Goal: Task Accomplishment & Management: Manage account settings

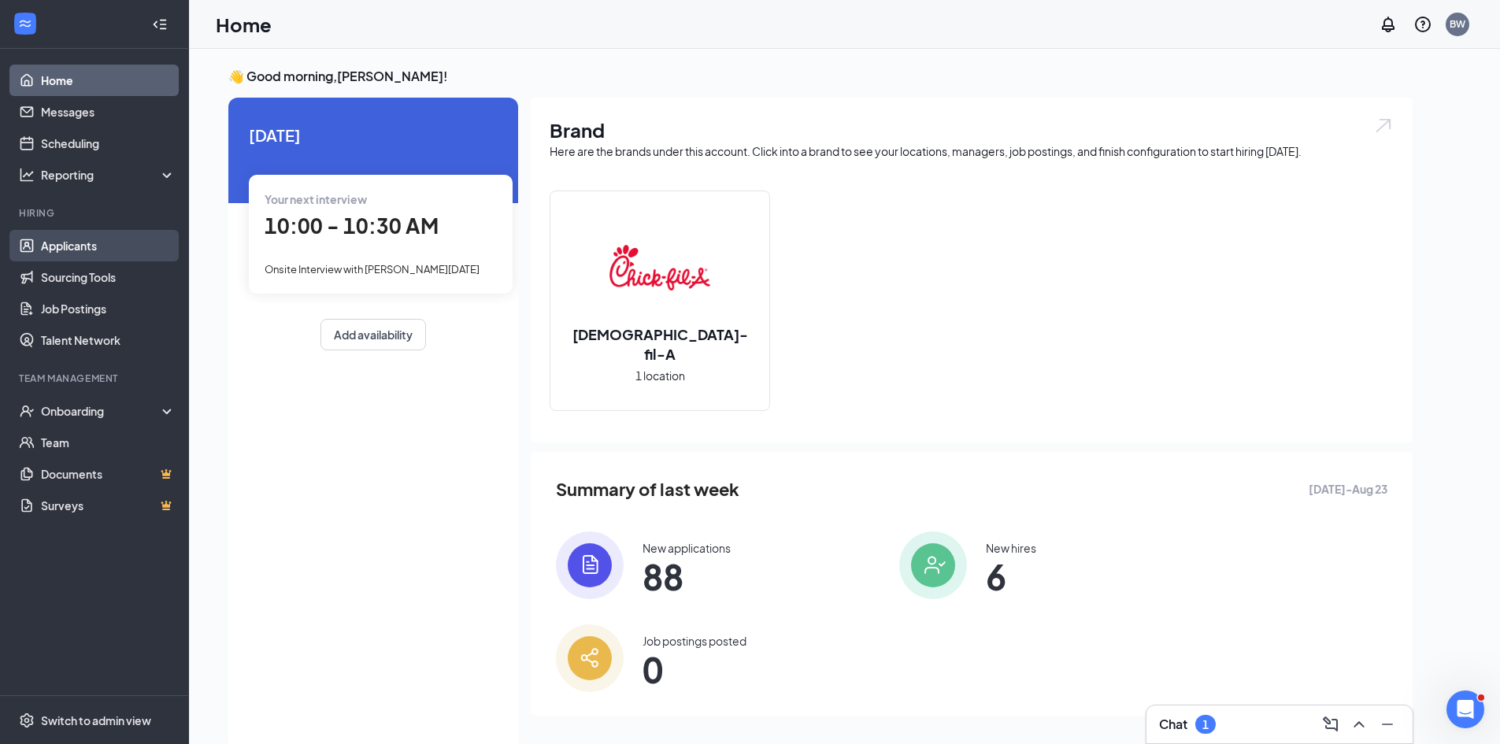
click at [89, 246] on link "Applicants" at bounding box center [108, 245] width 135 height 31
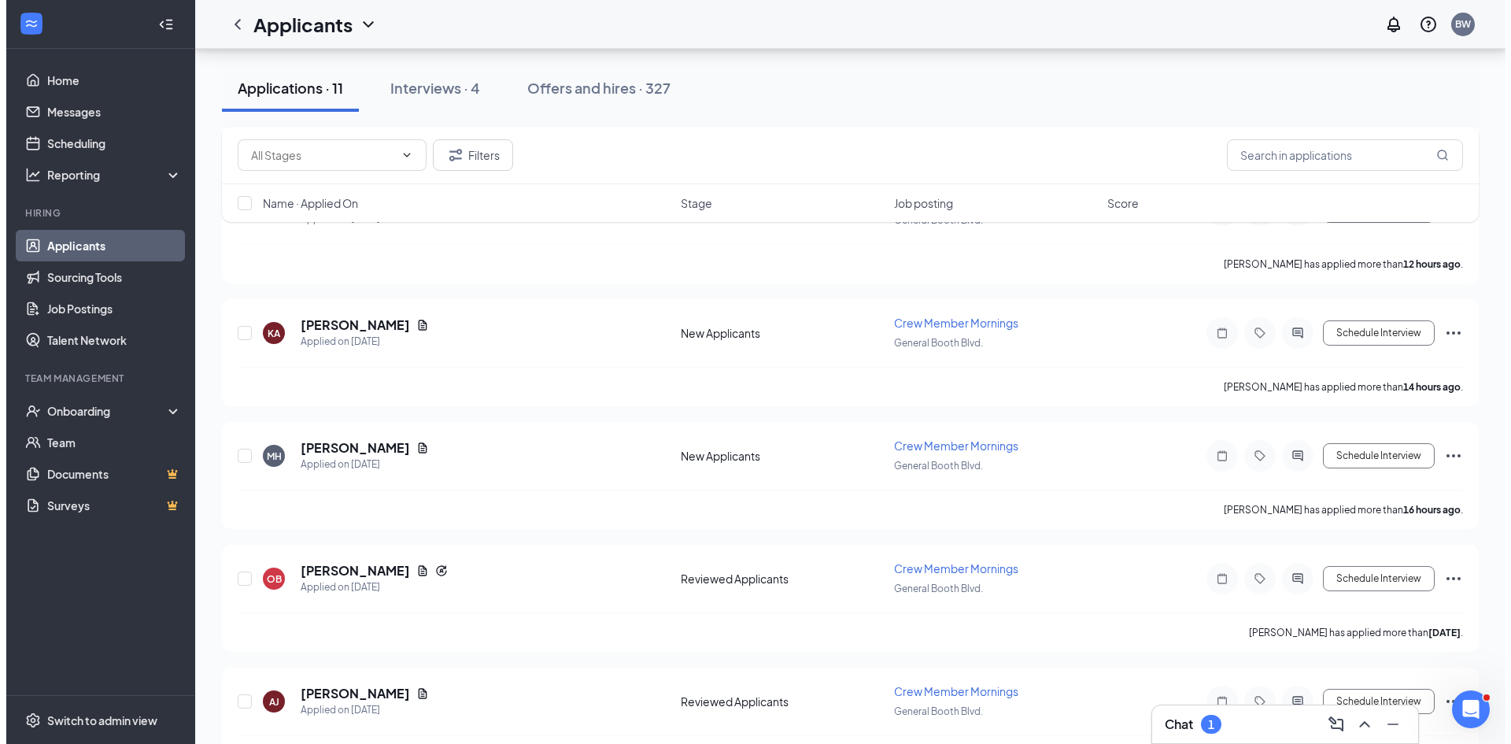
scroll to position [866, 0]
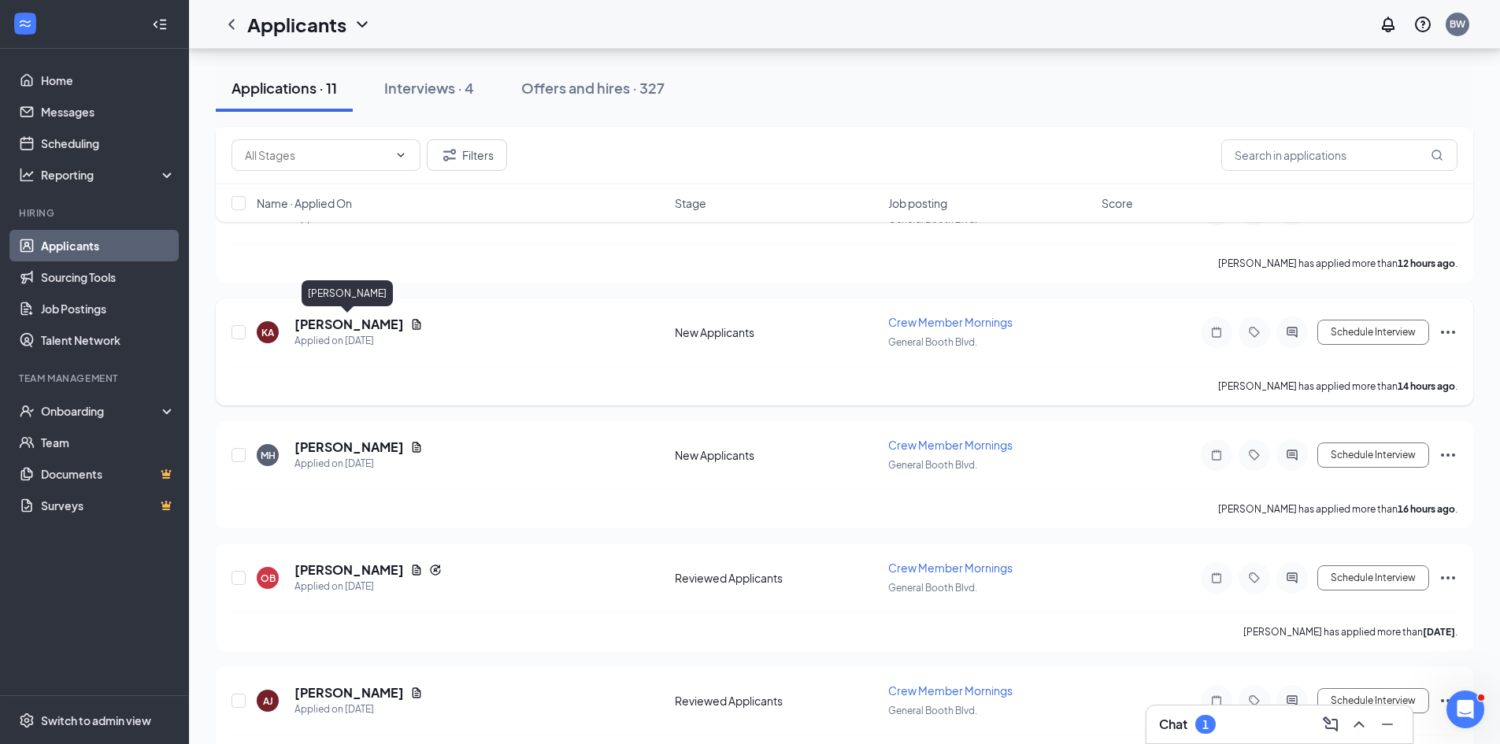
click at [341, 324] on h5 "[PERSON_NAME]" at bounding box center [348, 324] width 109 height 17
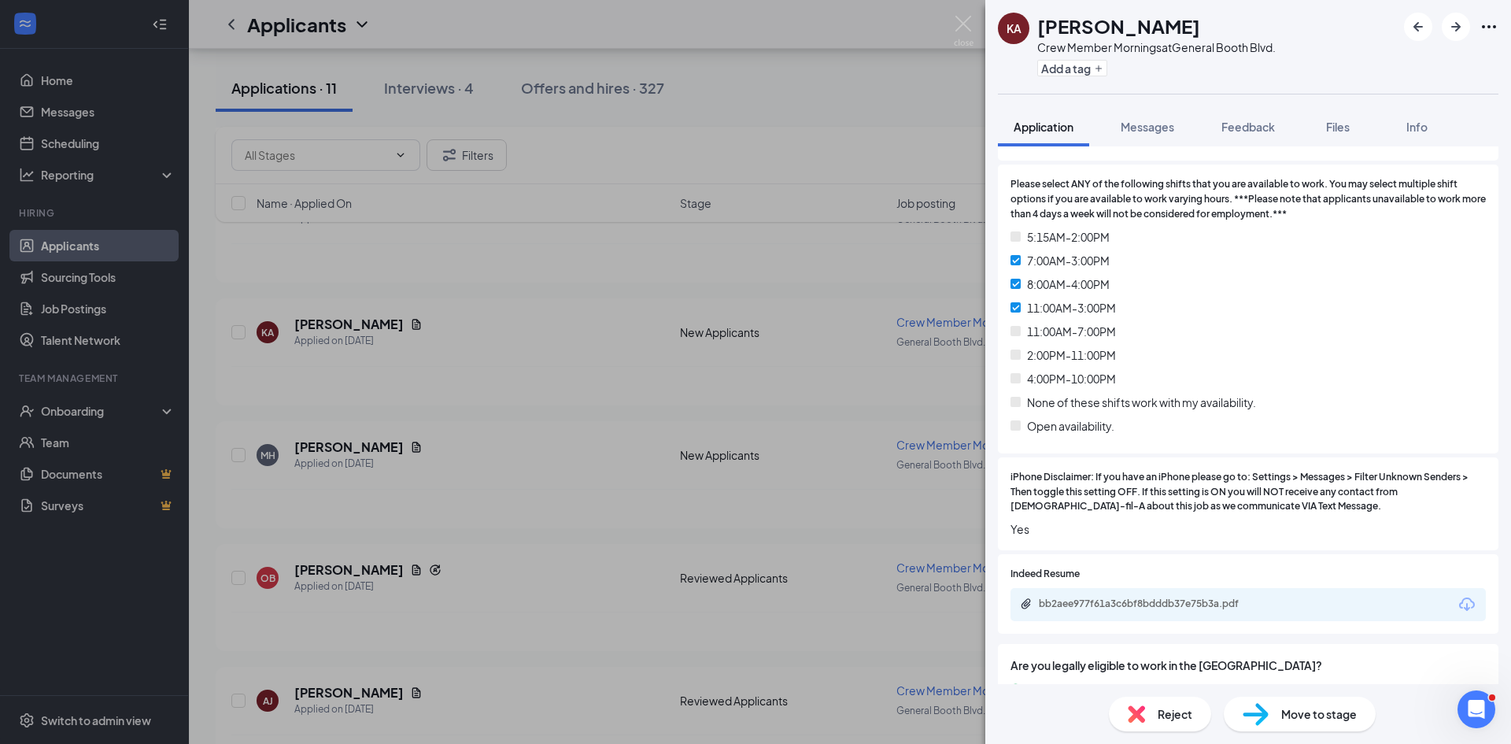
scroll to position [787, 0]
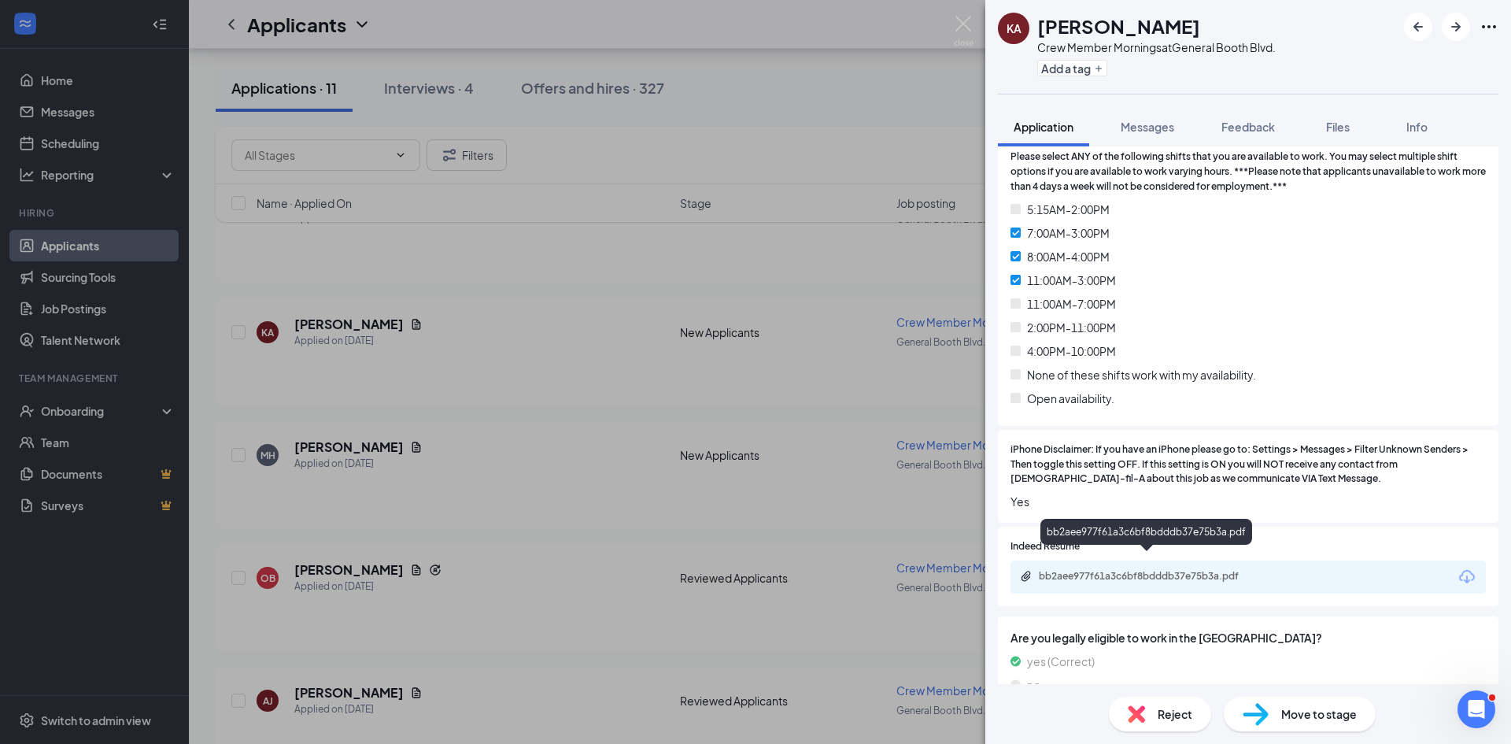
click at [1173, 570] on div "bb2aee977f61a3c6bf8bdddb37e75b3a.pdf" at bounding box center [1149, 576] width 220 height 13
click at [1181, 721] on span "Reject" at bounding box center [1175, 713] width 35 height 17
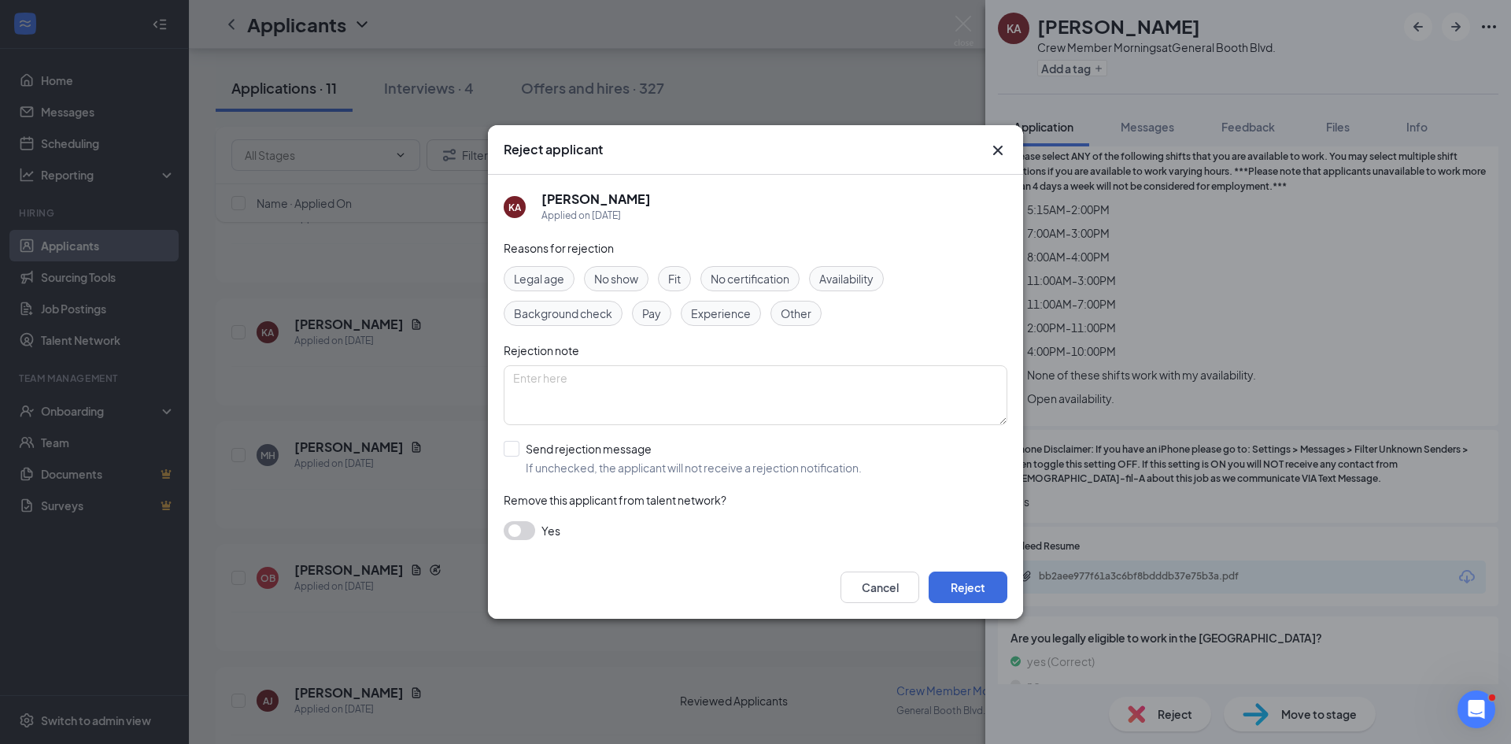
click at [676, 277] on span "Fit" at bounding box center [674, 278] width 13 height 17
click at [726, 313] on span "Experience" at bounding box center [721, 313] width 60 height 17
click at [512, 453] on input "Send rejection message If unchecked, the applicant will not receive a rejection…" at bounding box center [683, 458] width 358 height 35
checkbox input "true"
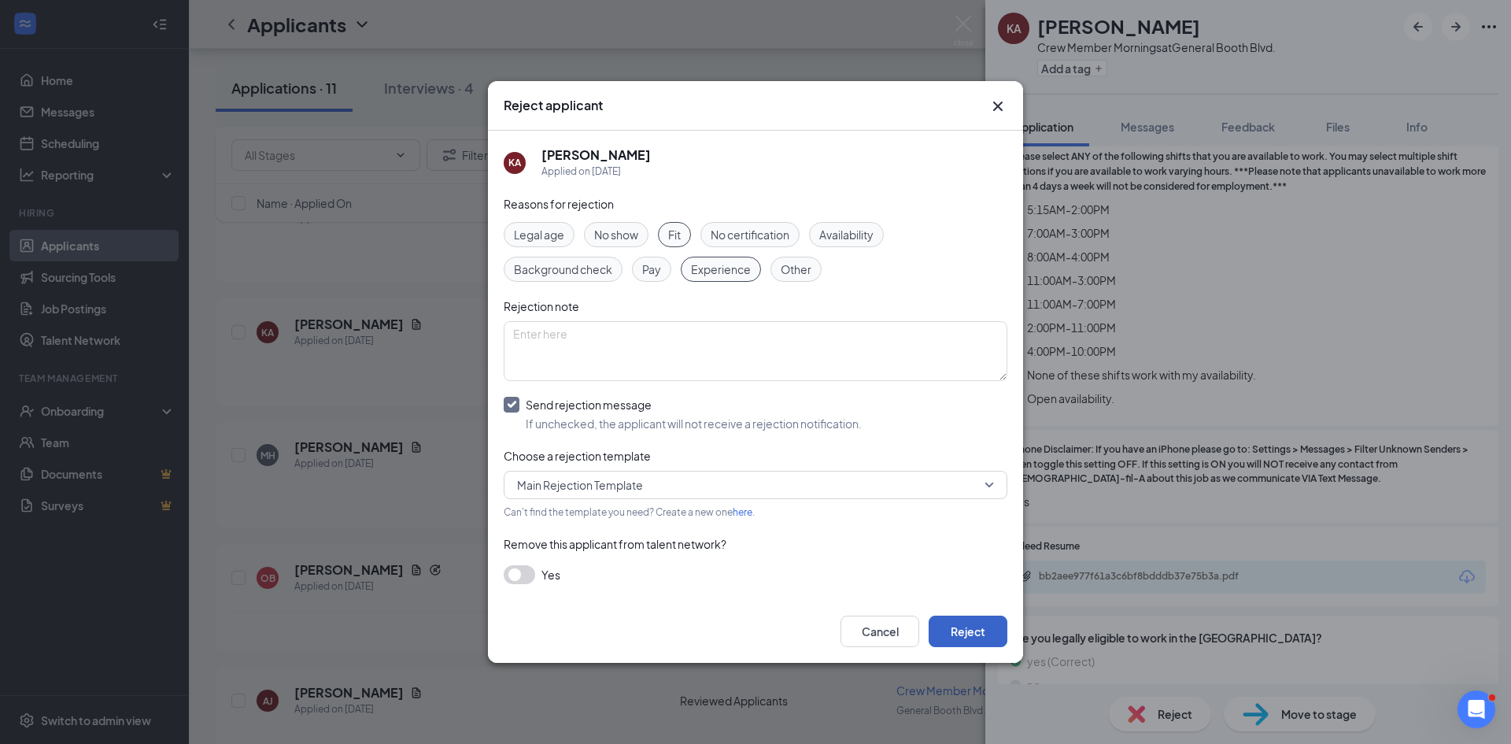
click at [982, 638] on button "Reject" at bounding box center [968, 631] width 79 height 31
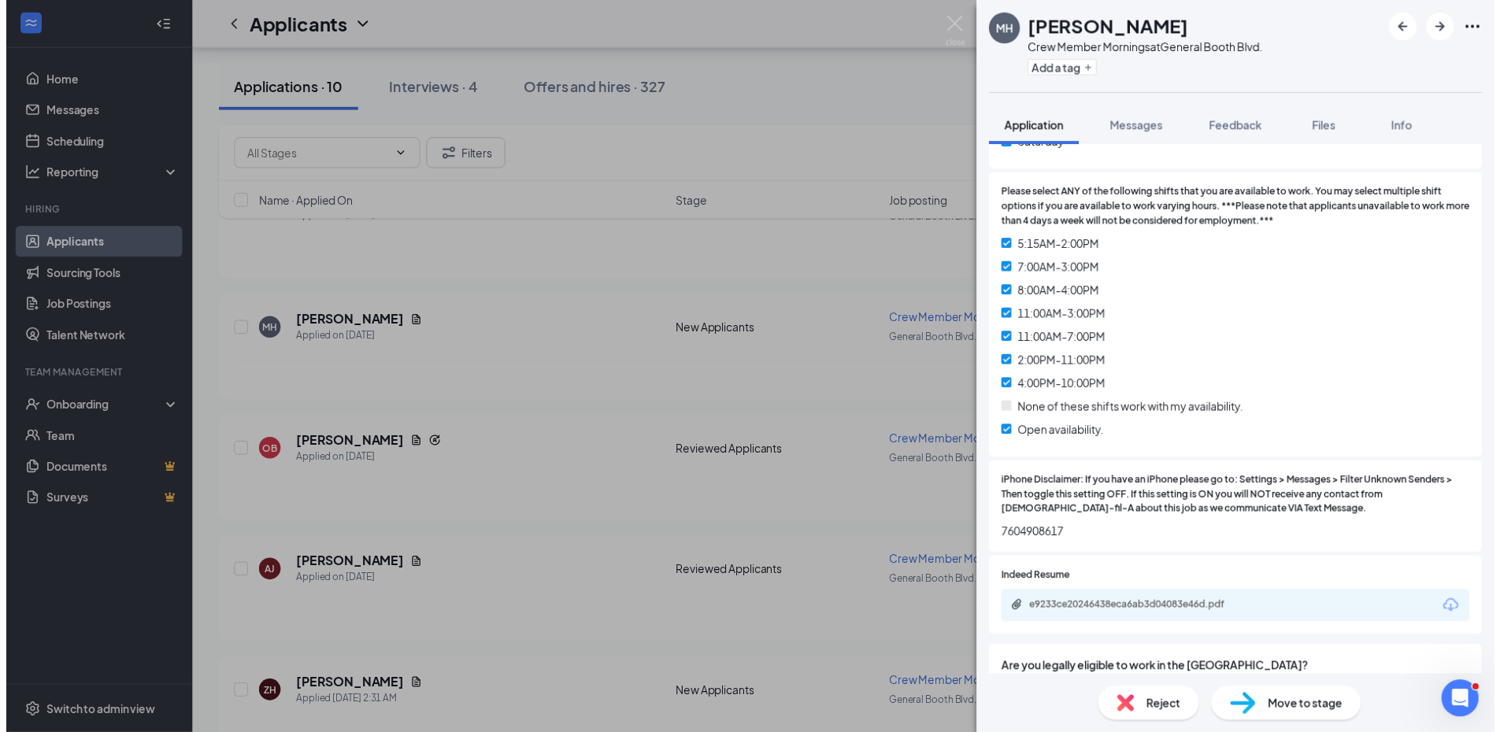
scroll to position [787, 0]
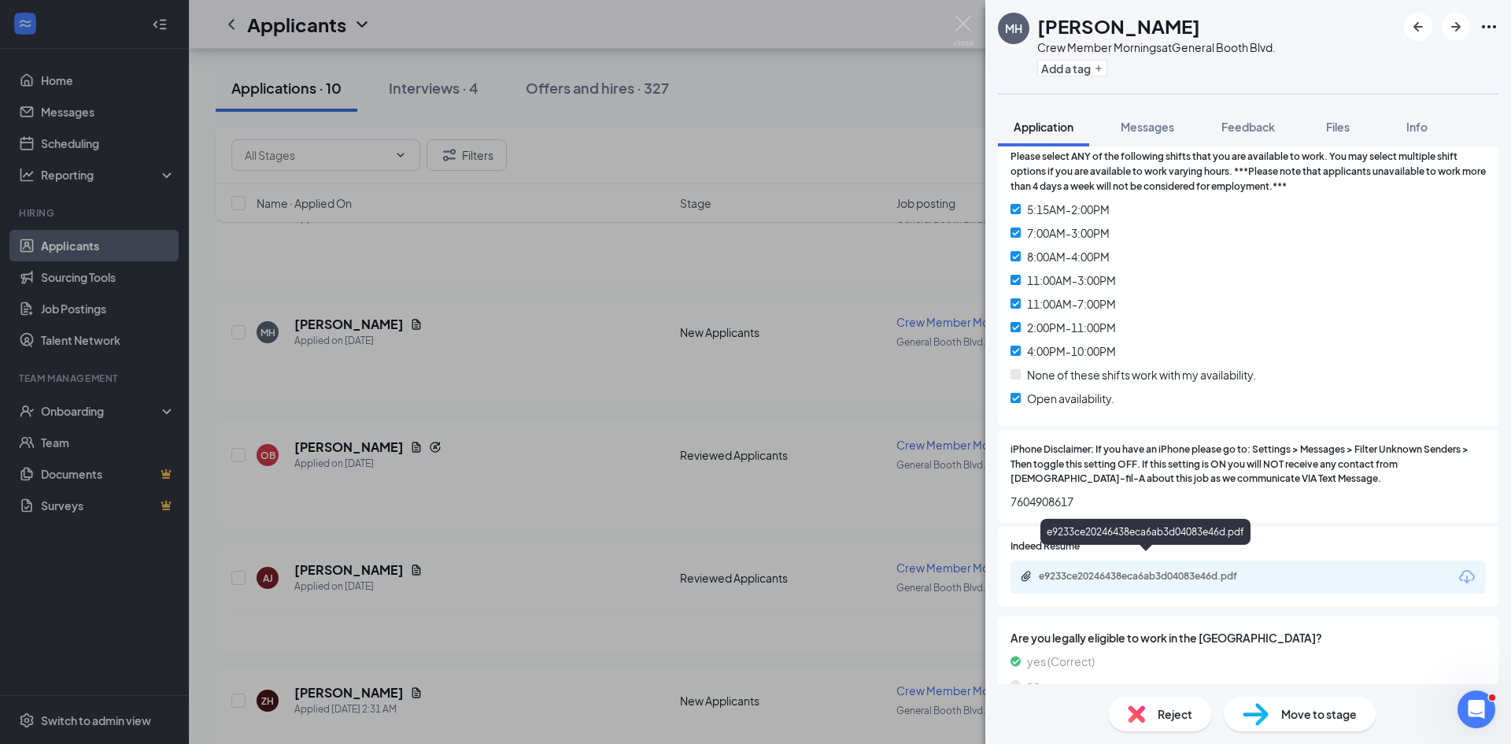
click at [1137, 570] on div "e9233ce20246438eca6ab3d04083e46d.pdf" at bounding box center [1149, 576] width 220 height 13
click at [967, 21] on img at bounding box center [964, 31] width 20 height 31
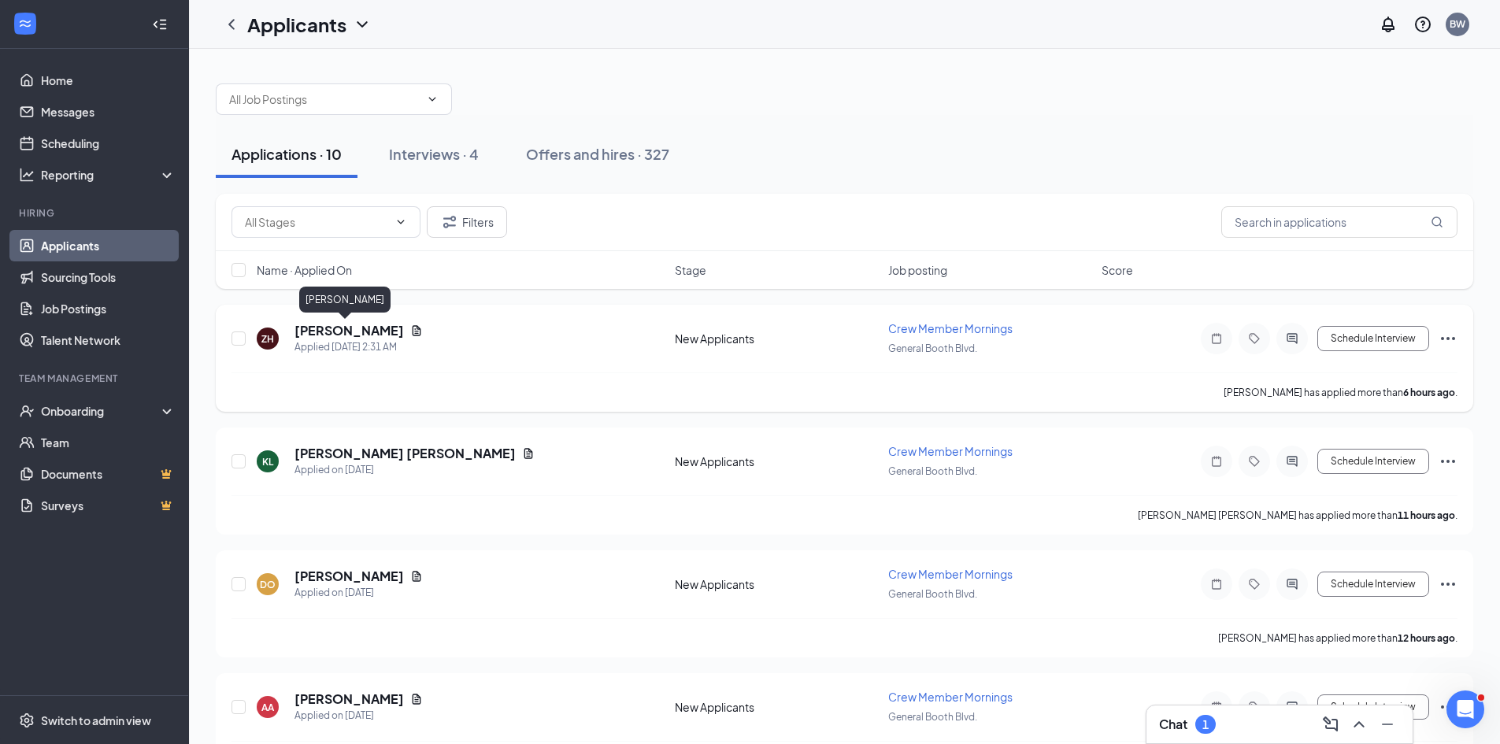
click at [306, 327] on h5 "[PERSON_NAME]" at bounding box center [348, 330] width 109 height 17
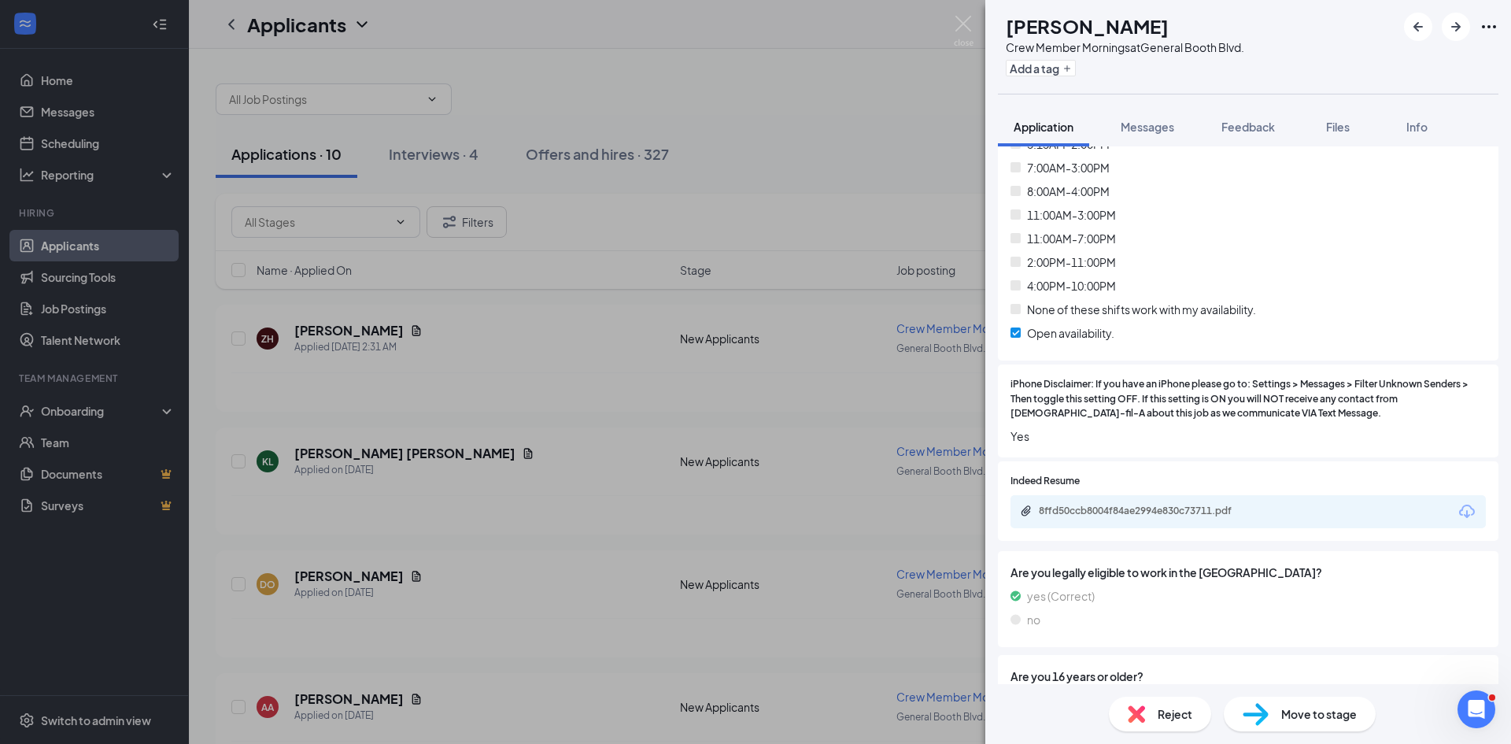
scroll to position [866, 0]
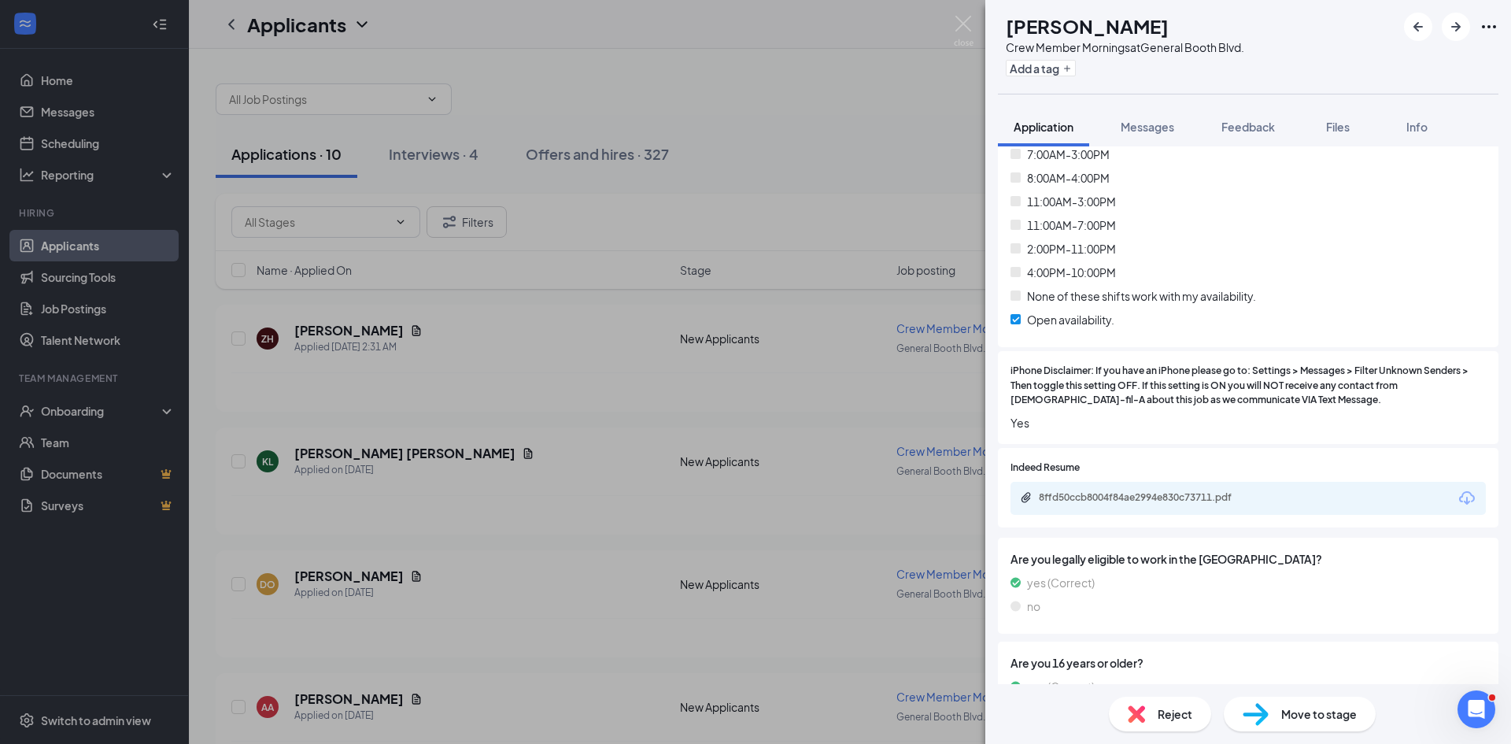
click at [1165, 491] on div "8ffd50ccb8004f84ae2994e830c73711.pdf" at bounding box center [1149, 497] width 220 height 13
click at [1171, 713] on span "Reject" at bounding box center [1175, 713] width 35 height 17
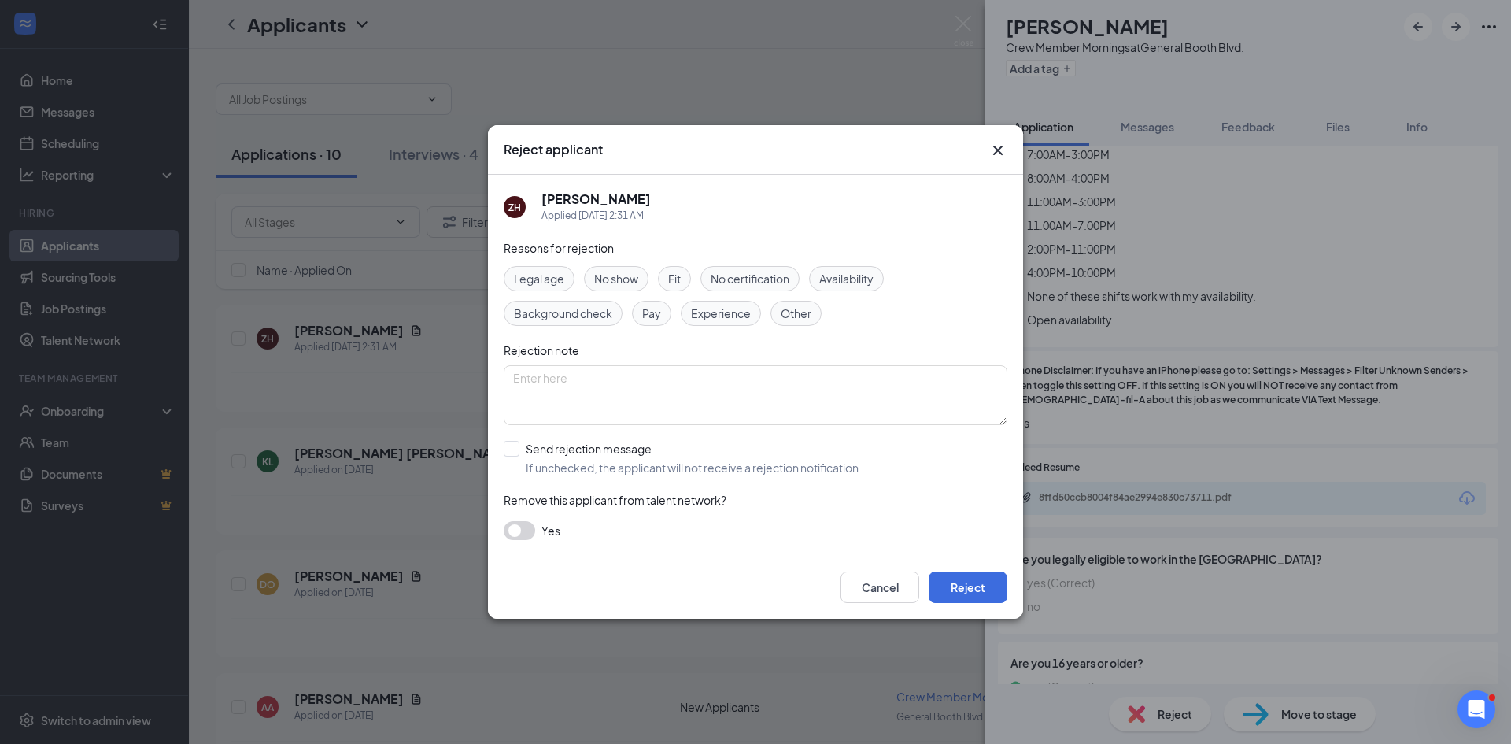
click at [841, 270] on span "Availability" at bounding box center [846, 278] width 54 height 17
click at [513, 441] on input "Send rejection message If unchecked, the applicant will not receive a rejection…" at bounding box center [683, 458] width 358 height 35
checkbox input "true"
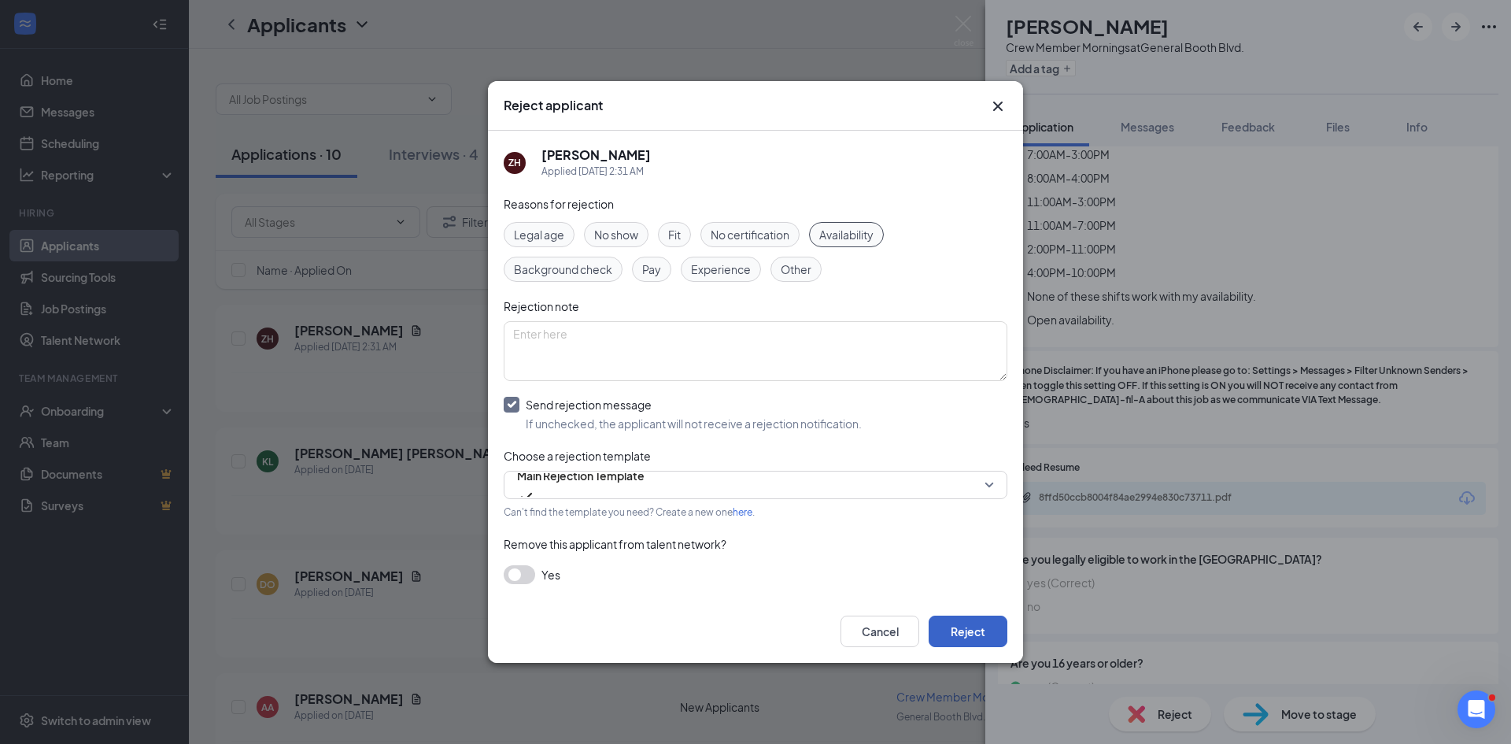
click at [965, 633] on button "Reject" at bounding box center [968, 631] width 79 height 31
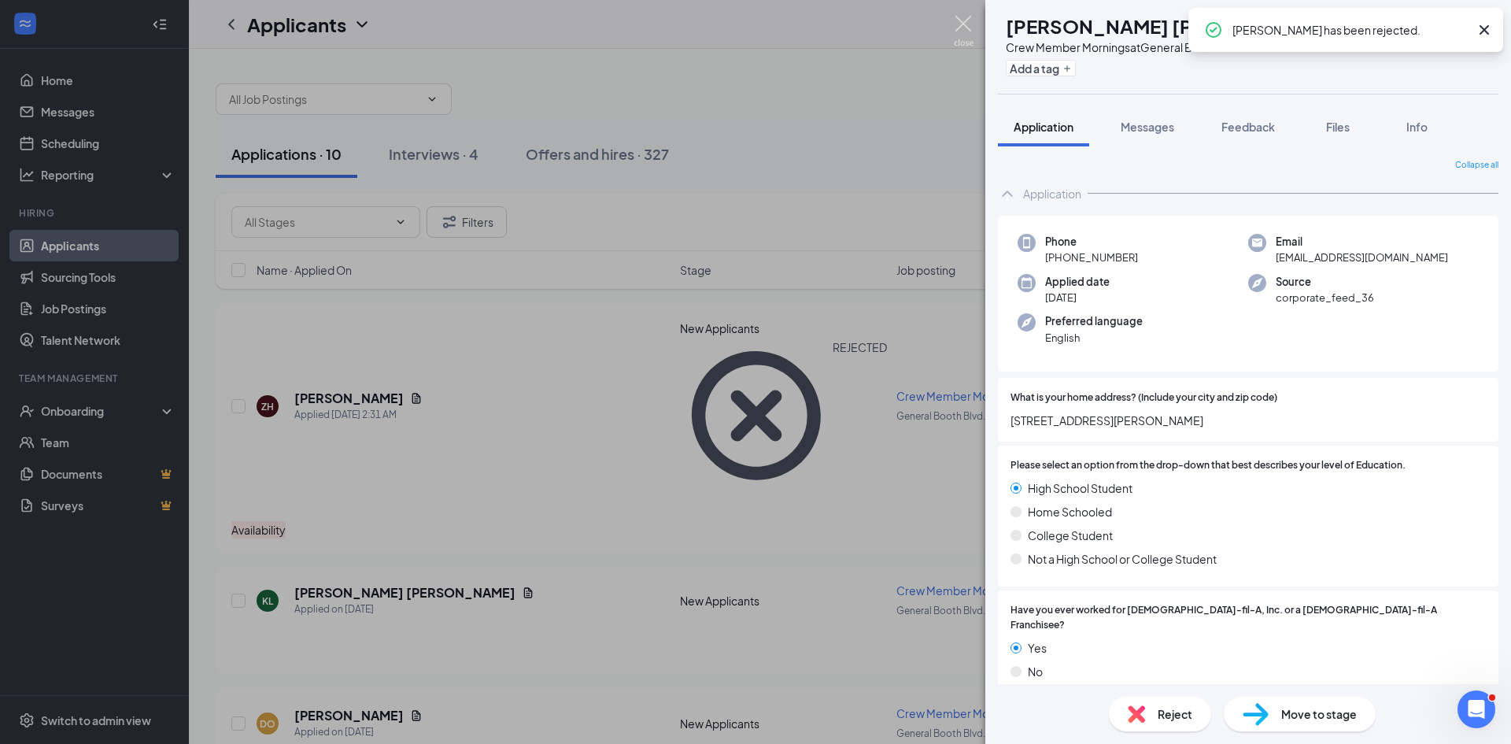
click at [960, 17] on img at bounding box center [964, 31] width 20 height 31
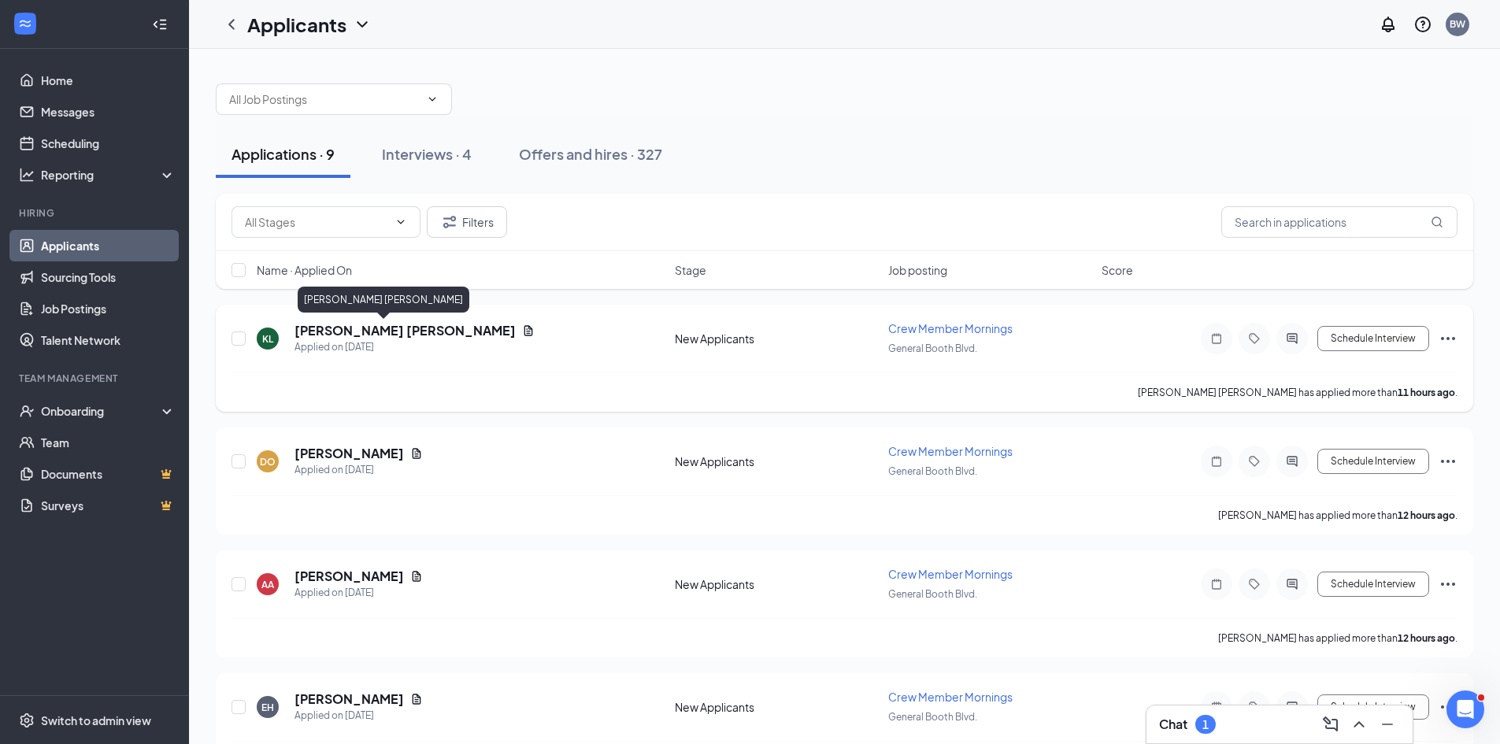
click at [325, 327] on h5 "[PERSON_NAME] [PERSON_NAME]" at bounding box center [404, 330] width 221 height 17
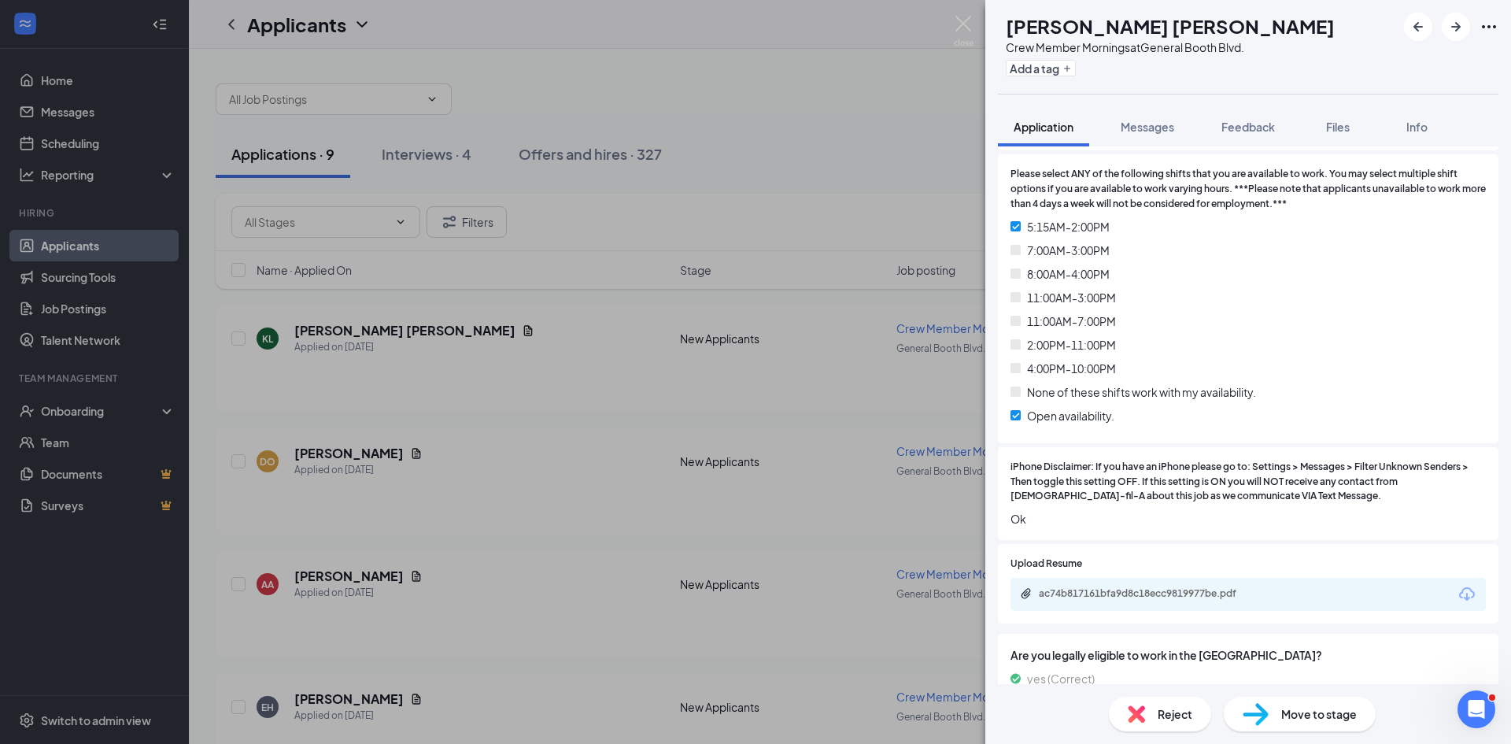
scroll to position [787, 0]
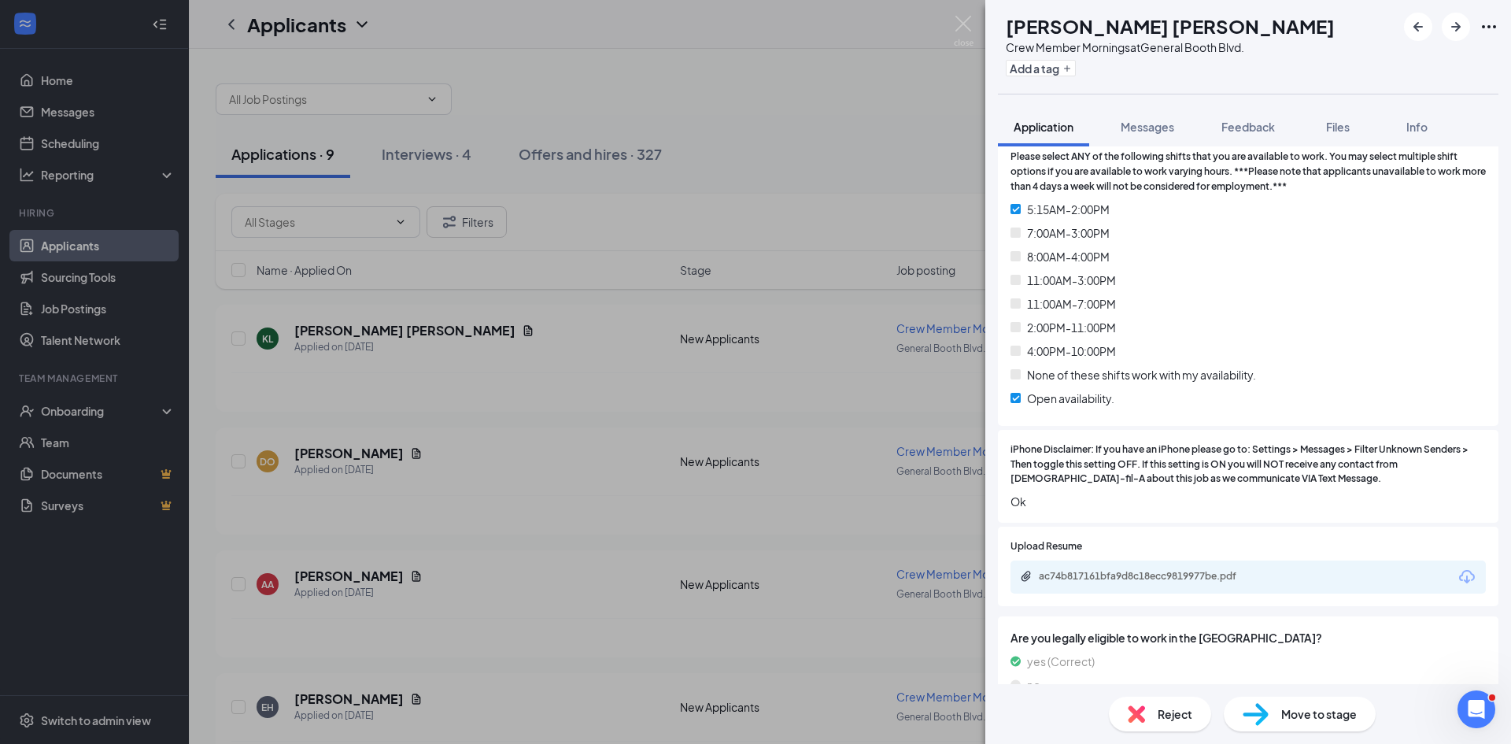
click at [1164, 721] on span "Reject" at bounding box center [1175, 713] width 35 height 17
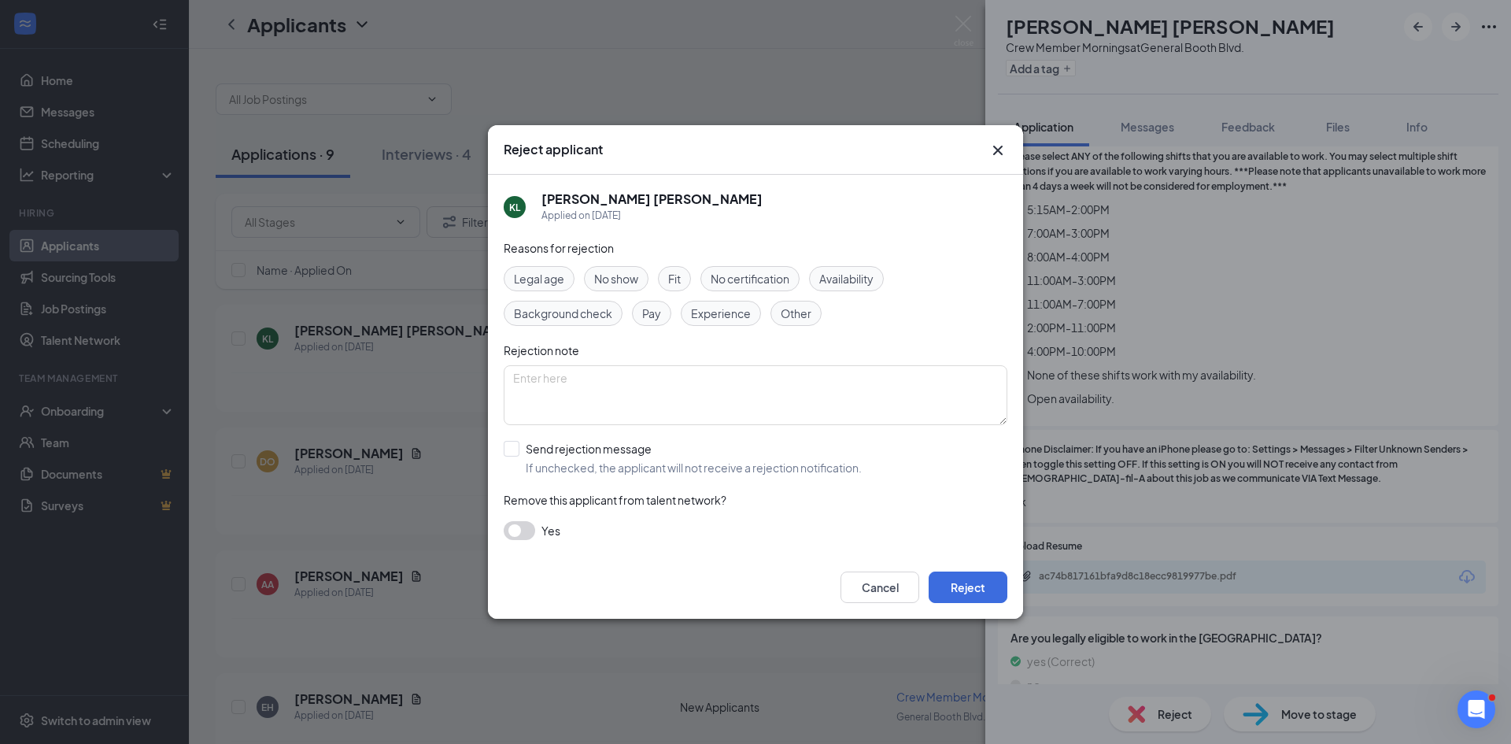
click at [849, 282] on span "Availability" at bounding box center [846, 278] width 54 height 17
click at [514, 451] on input "Send rejection message If unchecked, the applicant will not receive a rejection…" at bounding box center [683, 458] width 358 height 35
checkbox input "true"
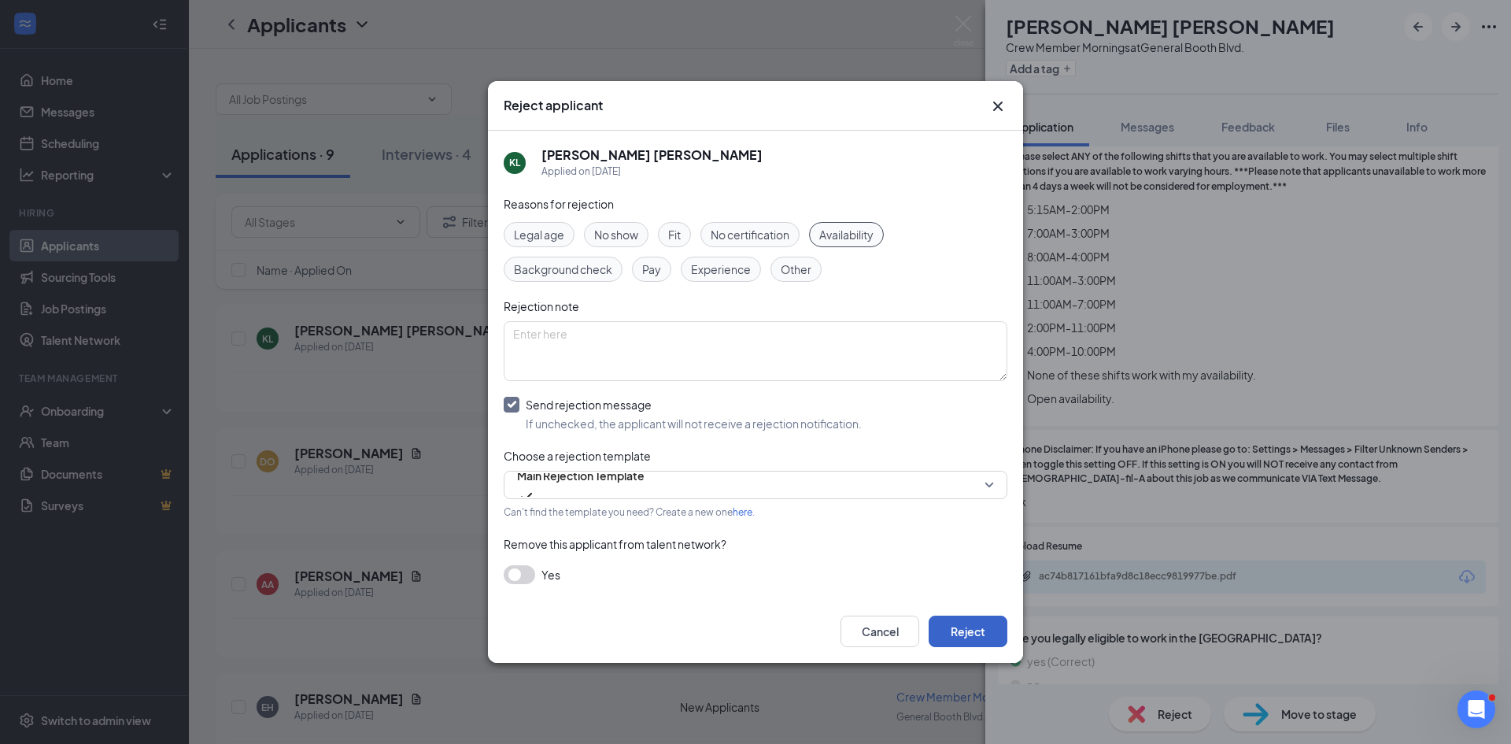
click at [971, 633] on button "Reject" at bounding box center [968, 631] width 79 height 31
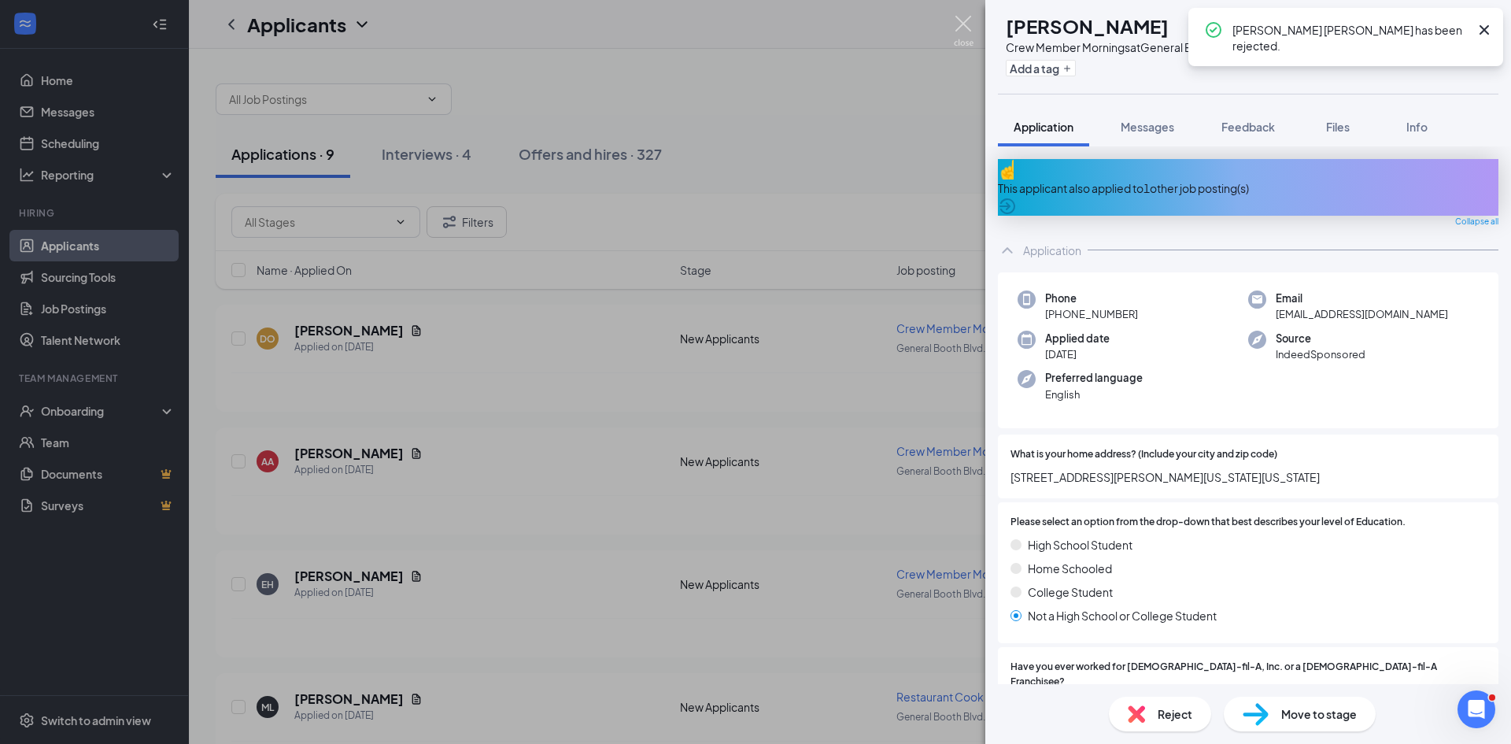
click at [970, 25] on img at bounding box center [964, 31] width 20 height 31
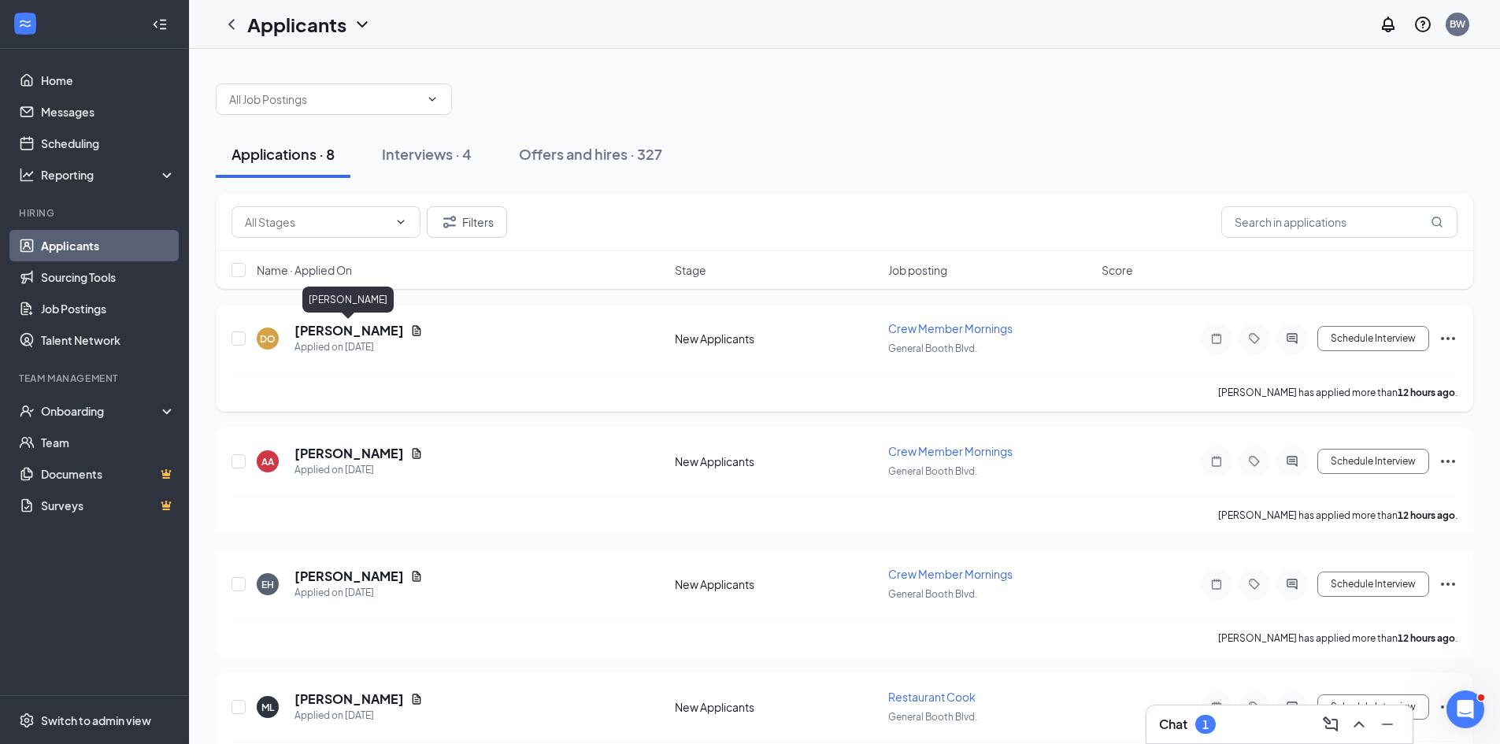
click at [331, 331] on h5 "[PERSON_NAME]" at bounding box center [348, 330] width 109 height 17
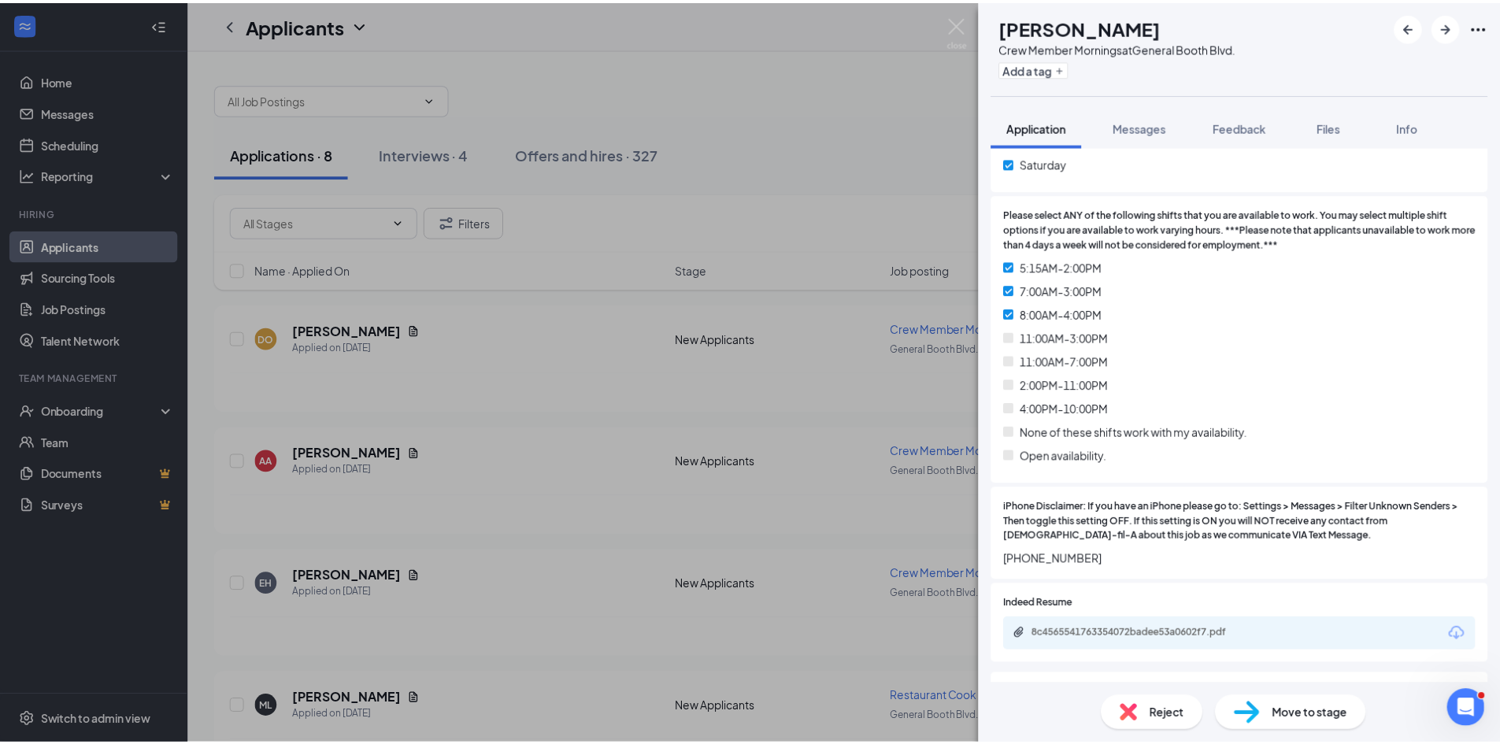
scroll to position [787, 0]
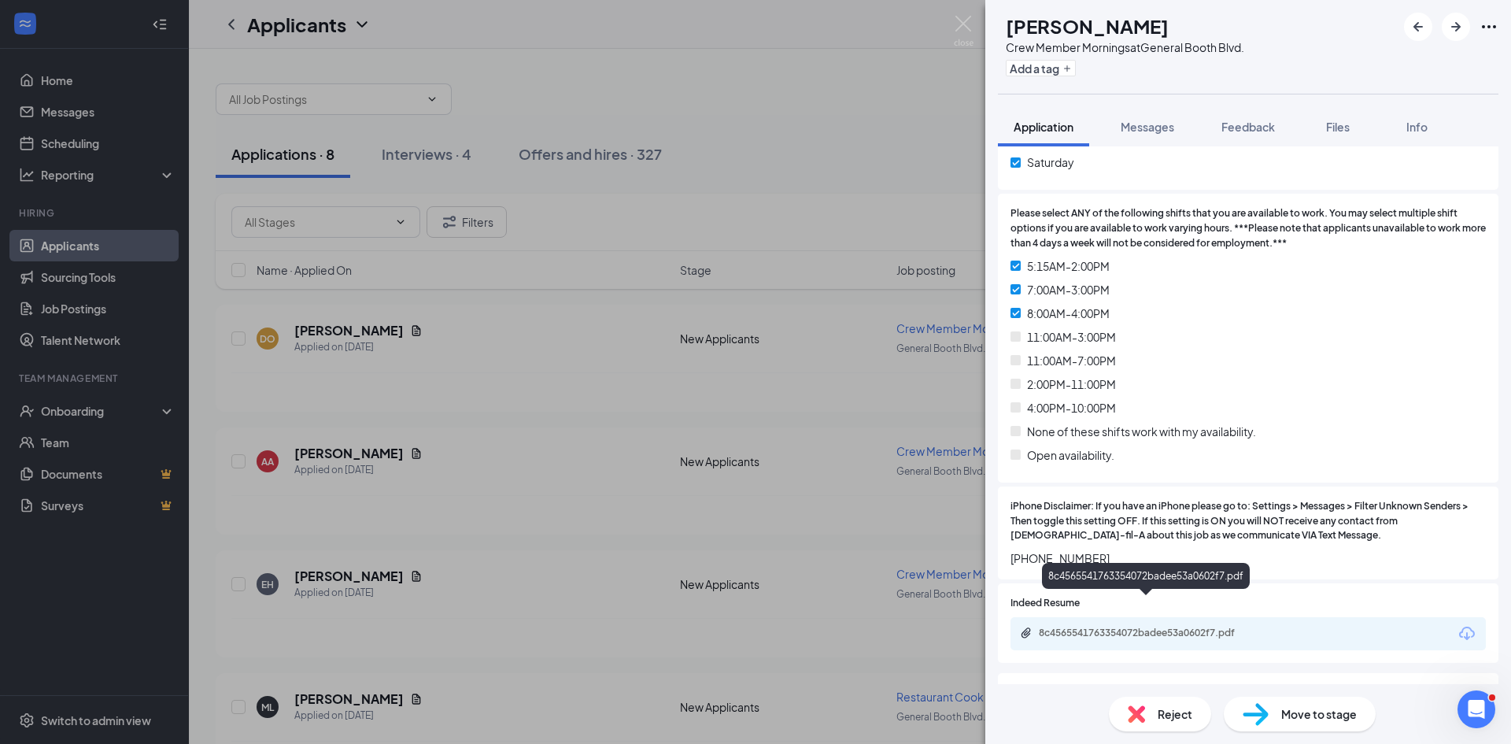
click at [1132, 627] on div "8c4565541763354072badee53a0602f7.pdf" at bounding box center [1149, 633] width 220 height 13
click at [960, 28] on img at bounding box center [964, 31] width 20 height 31
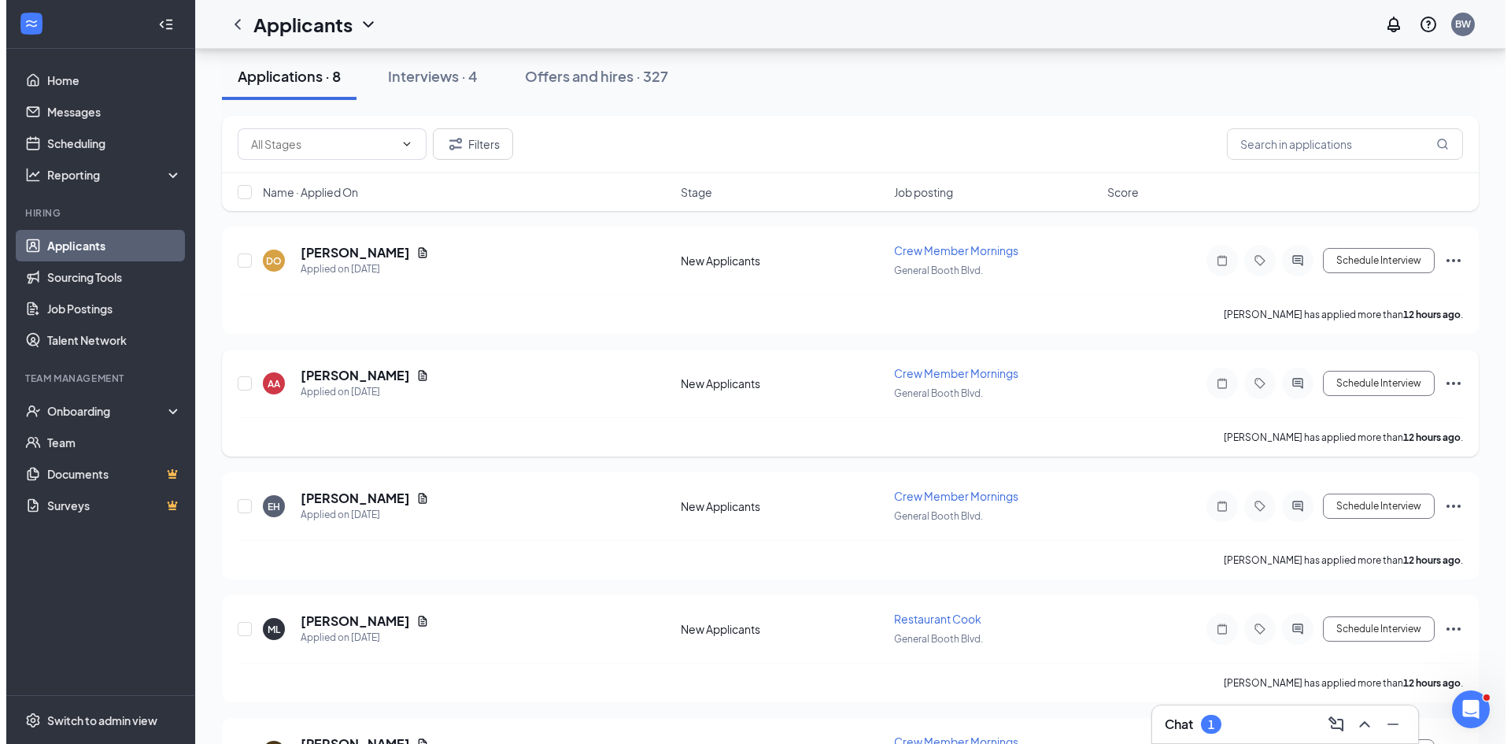
scroll to position [79, 0]
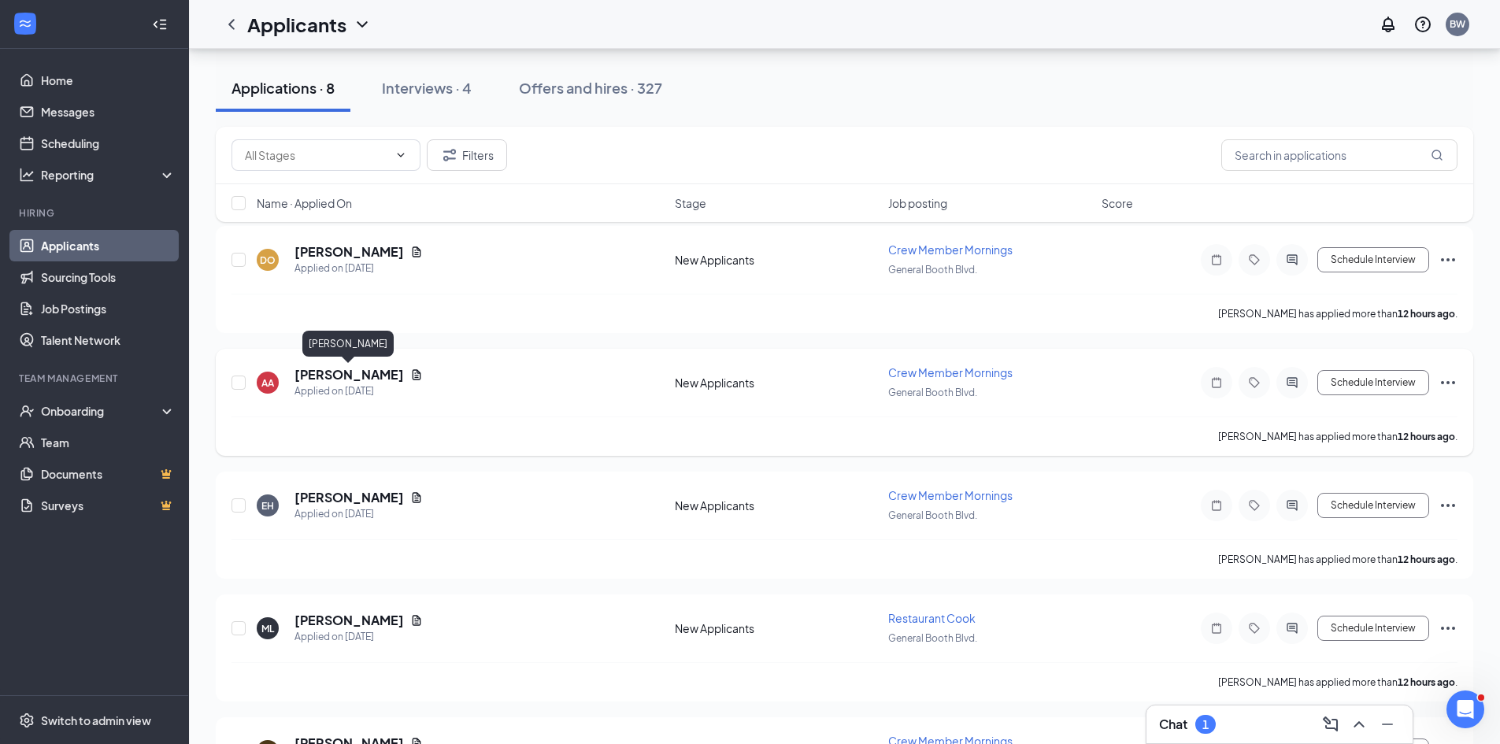
click at [357, 375] on h5 "[PERSON_NAME]" at bounding box center [348, 374] width 109 height 17
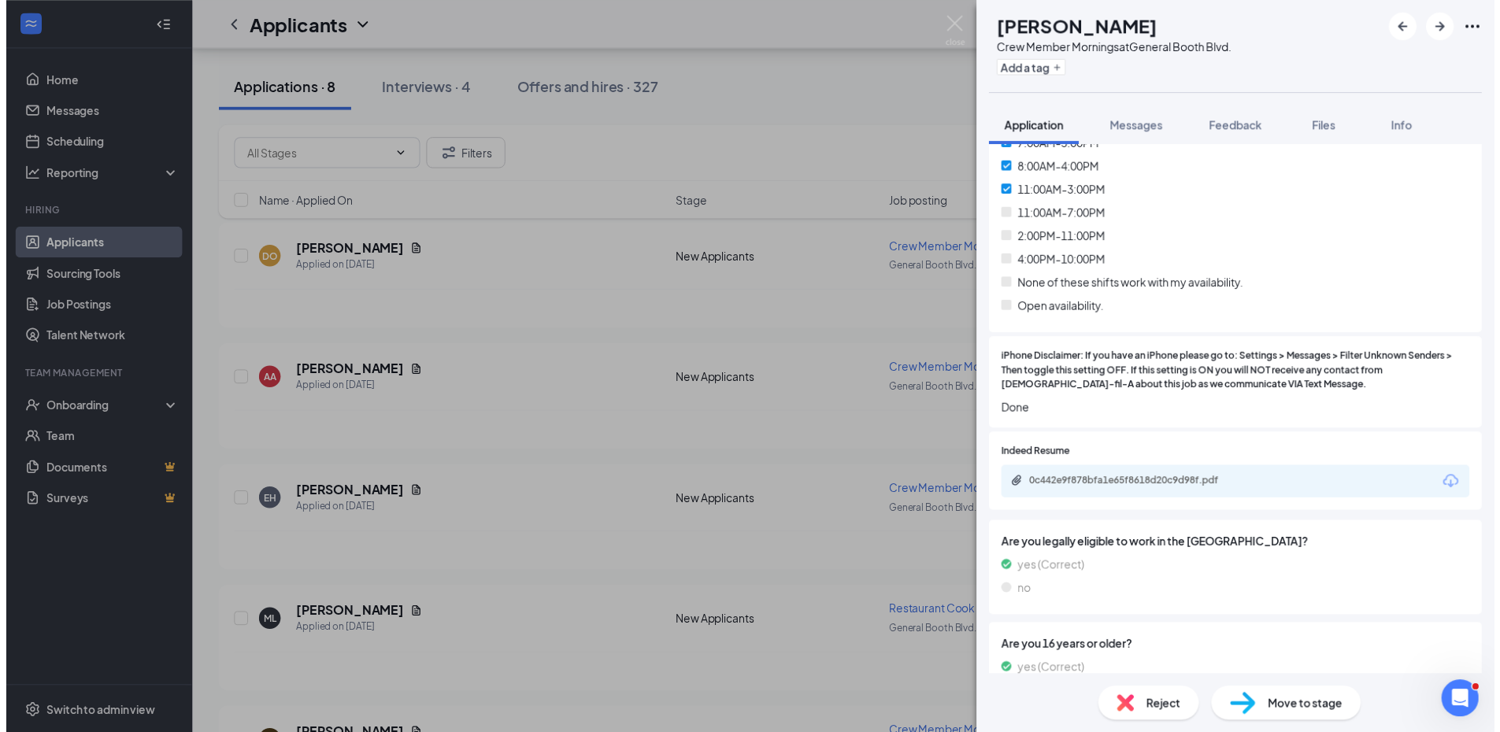
scroll to position [945, 0]
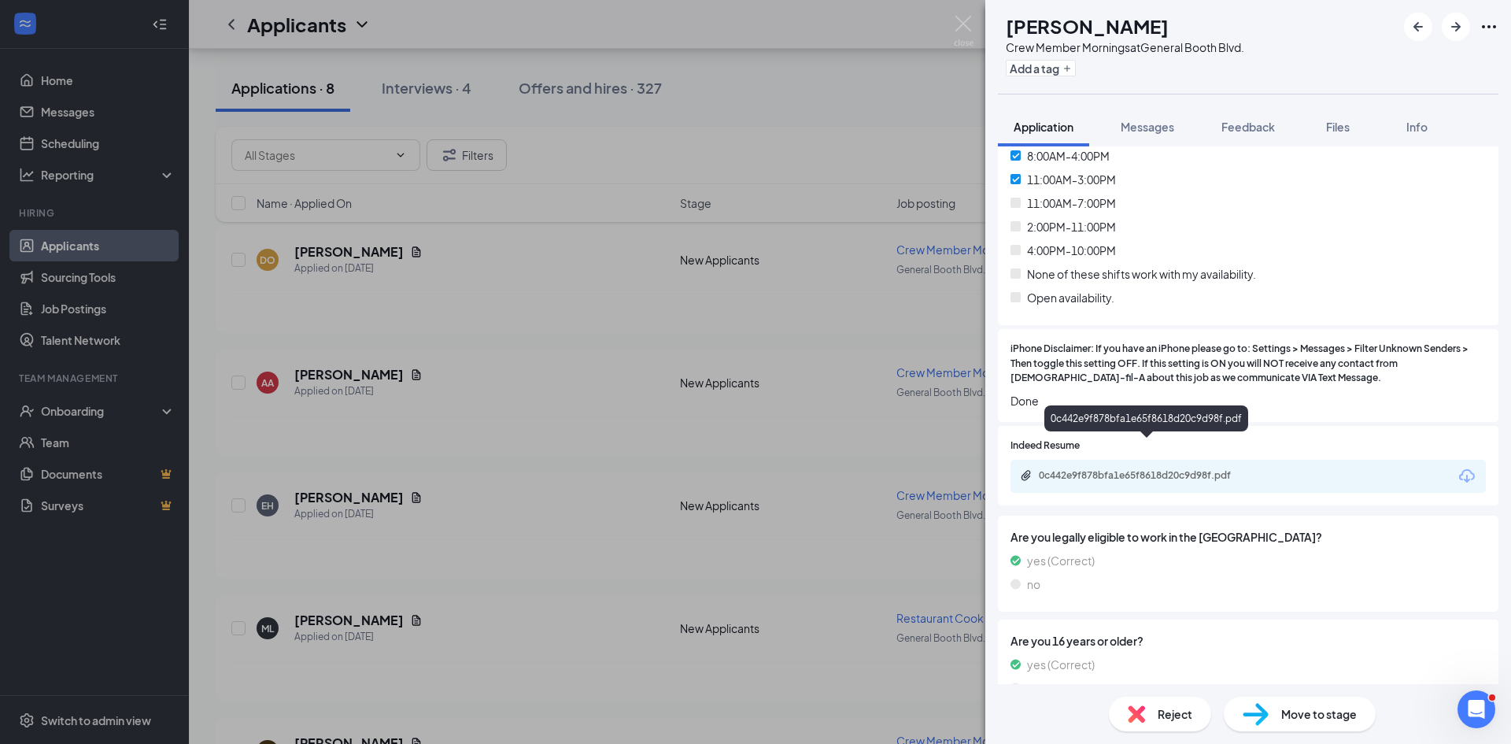
click at [1121, 469] on div "0c442e9f878bfa1e65f8618d20c9d98f.pdf" at bounding box center [1149, 475] width 220 height 13
click at [964, 19] on img at bounding box center [964, 31] width 20 height 31
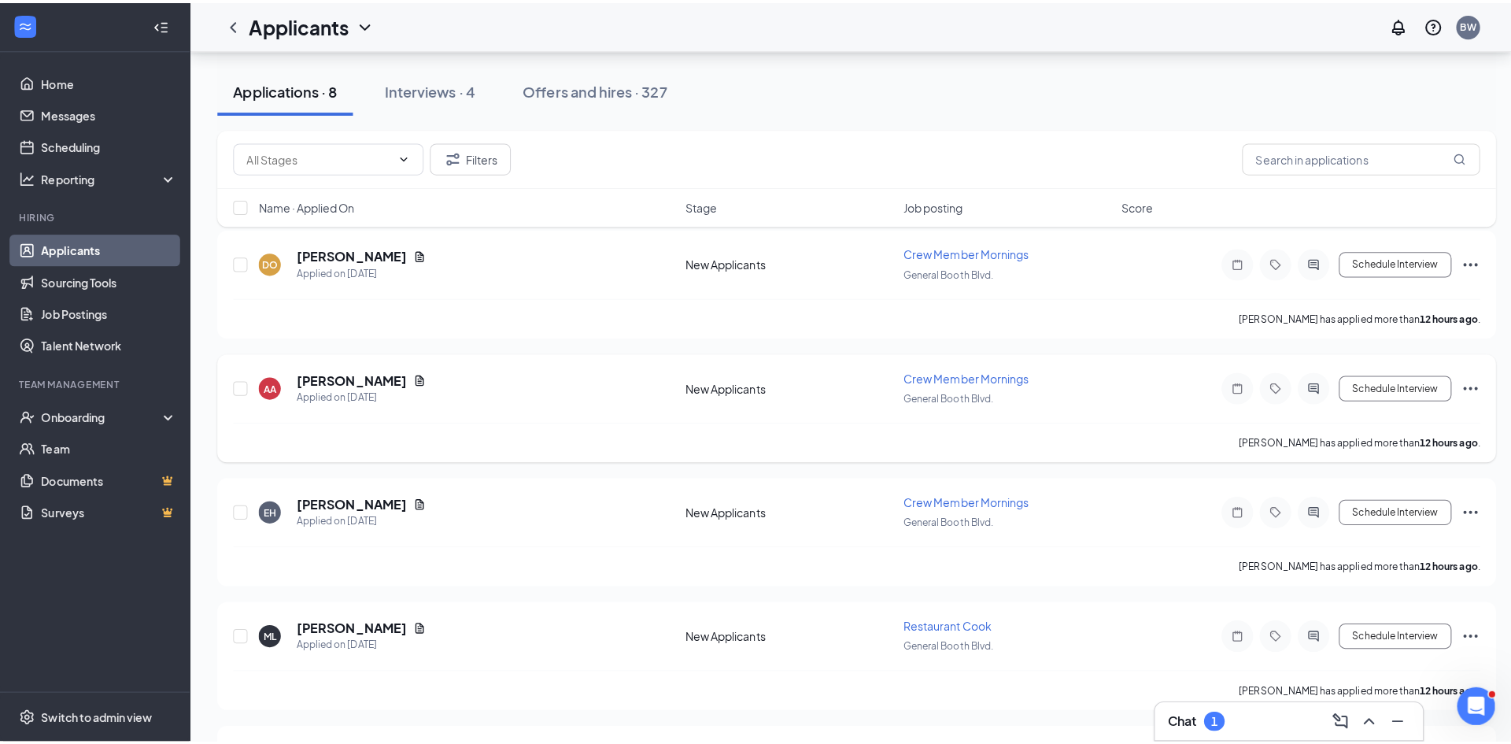
scroll to position [157, 0]
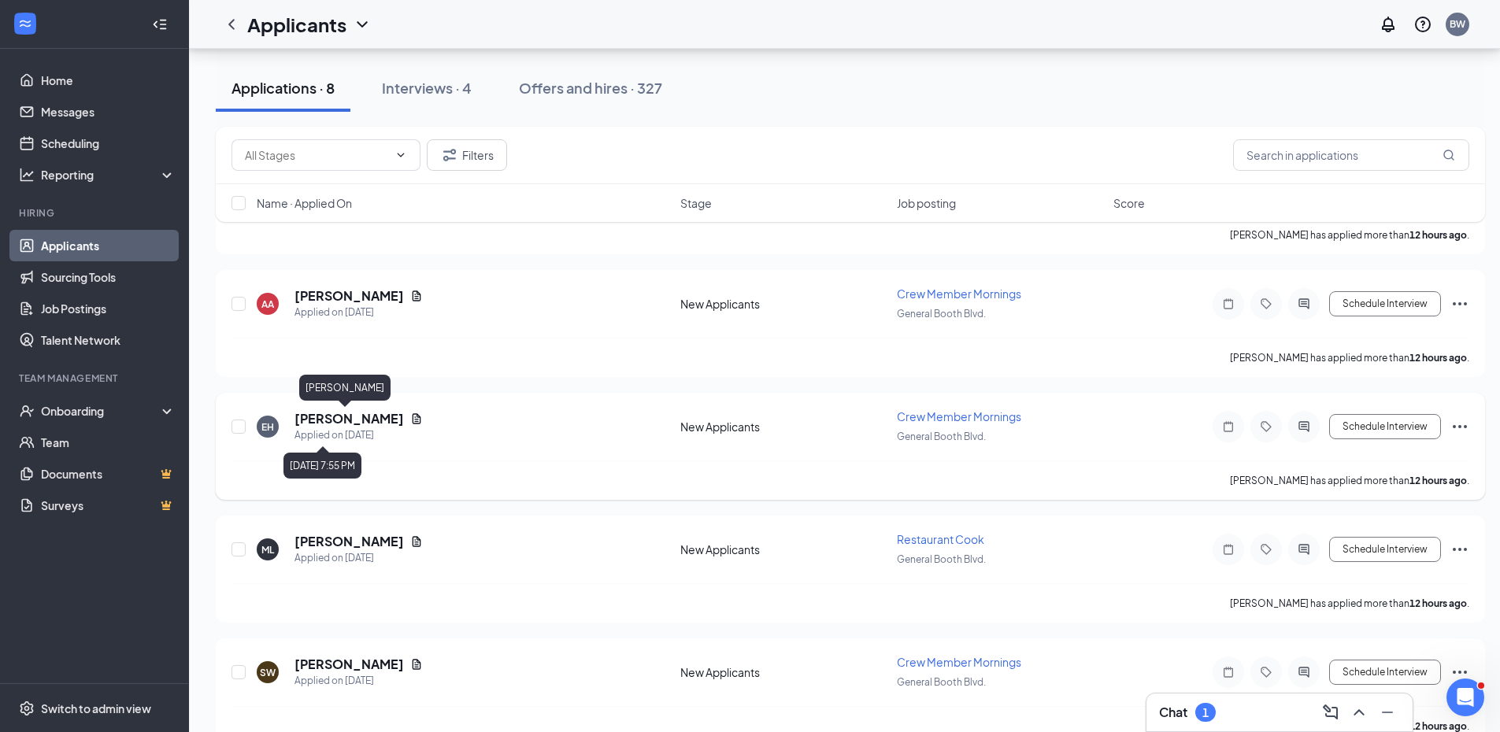
click at [346, 420] on h5 "[PERSON_NAME]" at bounding box center [348, 418] width 109 height 17
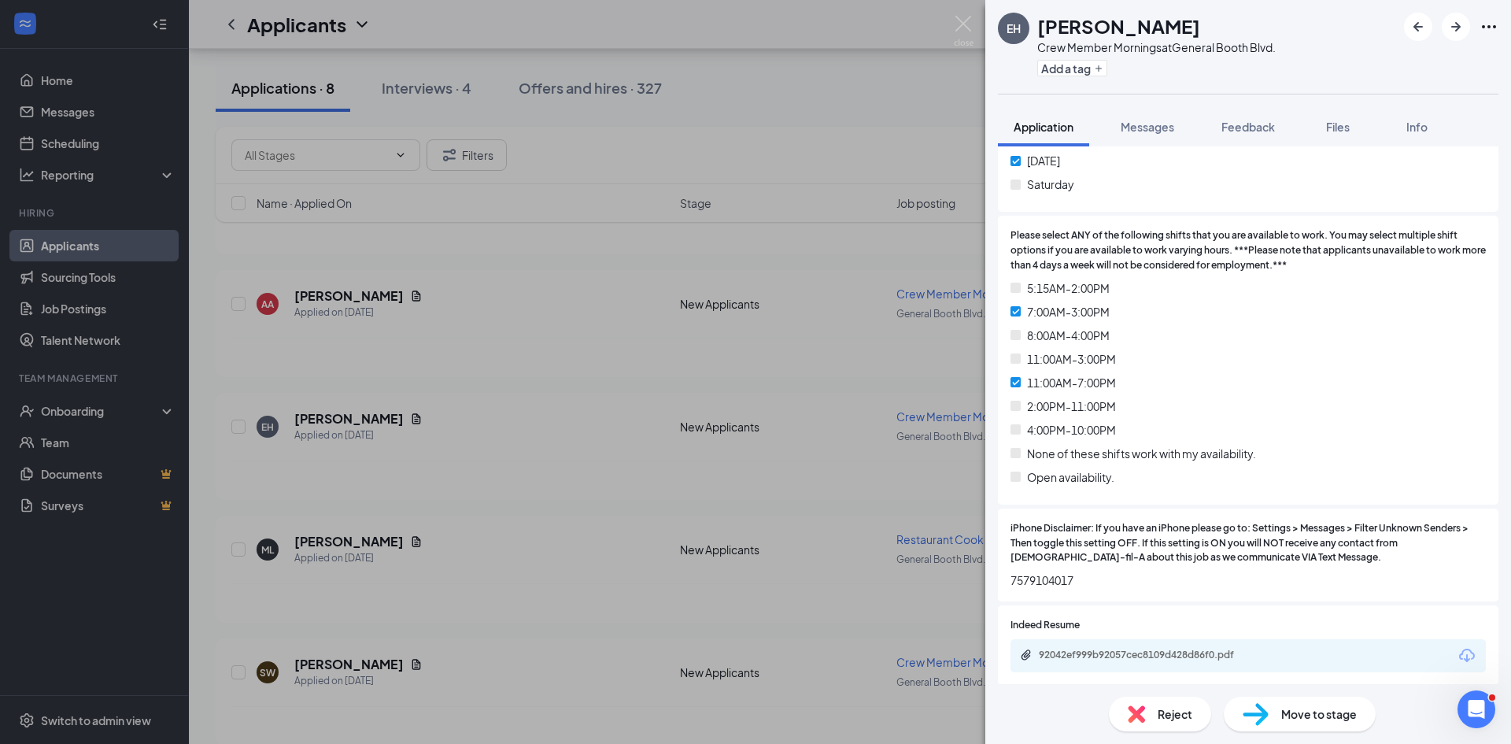
scroll to position [787, 0]
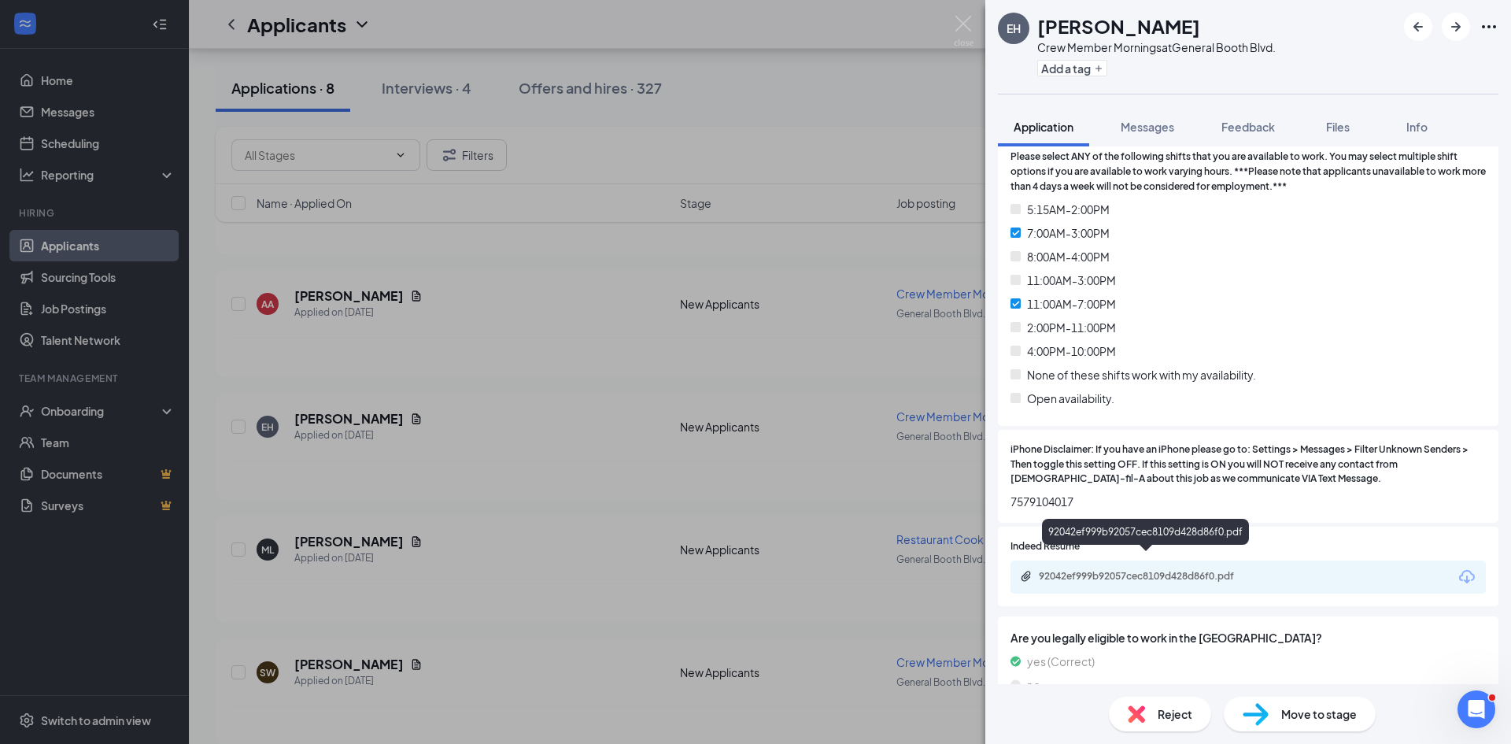
click at [1145, 570] on div "92042ef999b92057cec8109d428d86f0.pdf" at bounding box center [1149, 576] width 220 height 13
click at [1158, 715] on span "Reject" at bounding box center [1175, 713] width 35 height 17
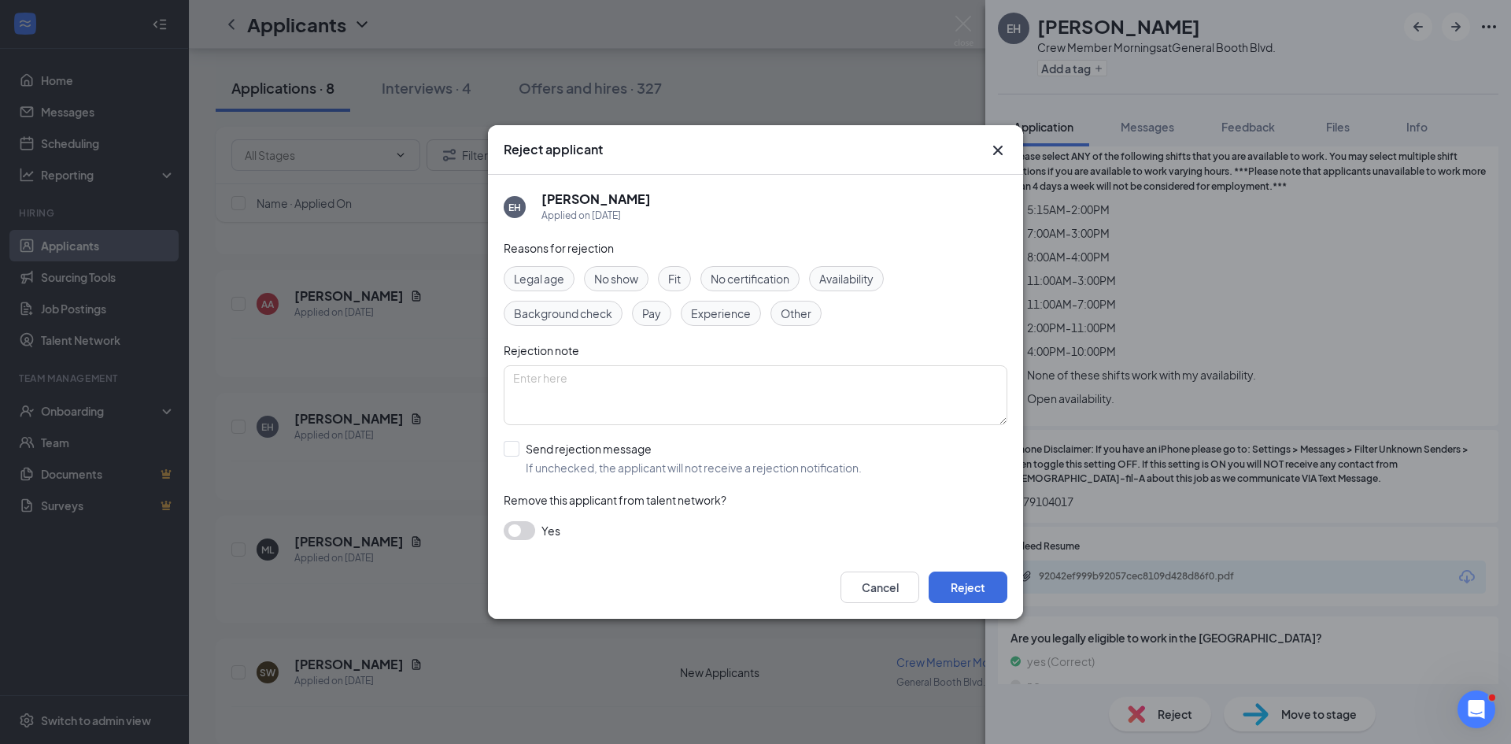
click at [840, 281] on span "Availability" at bounding box center [846, 278] width 54 height 17
click at [681, 279] on span "Fit" at bounding box center [674, 278] width 13 height 17
click at [517, 447] on input "Send rejection message If unchecked, the applicant will not receive a rejection…" at bounding box center [683, 458] width 358 height 35
checkbox input "true"
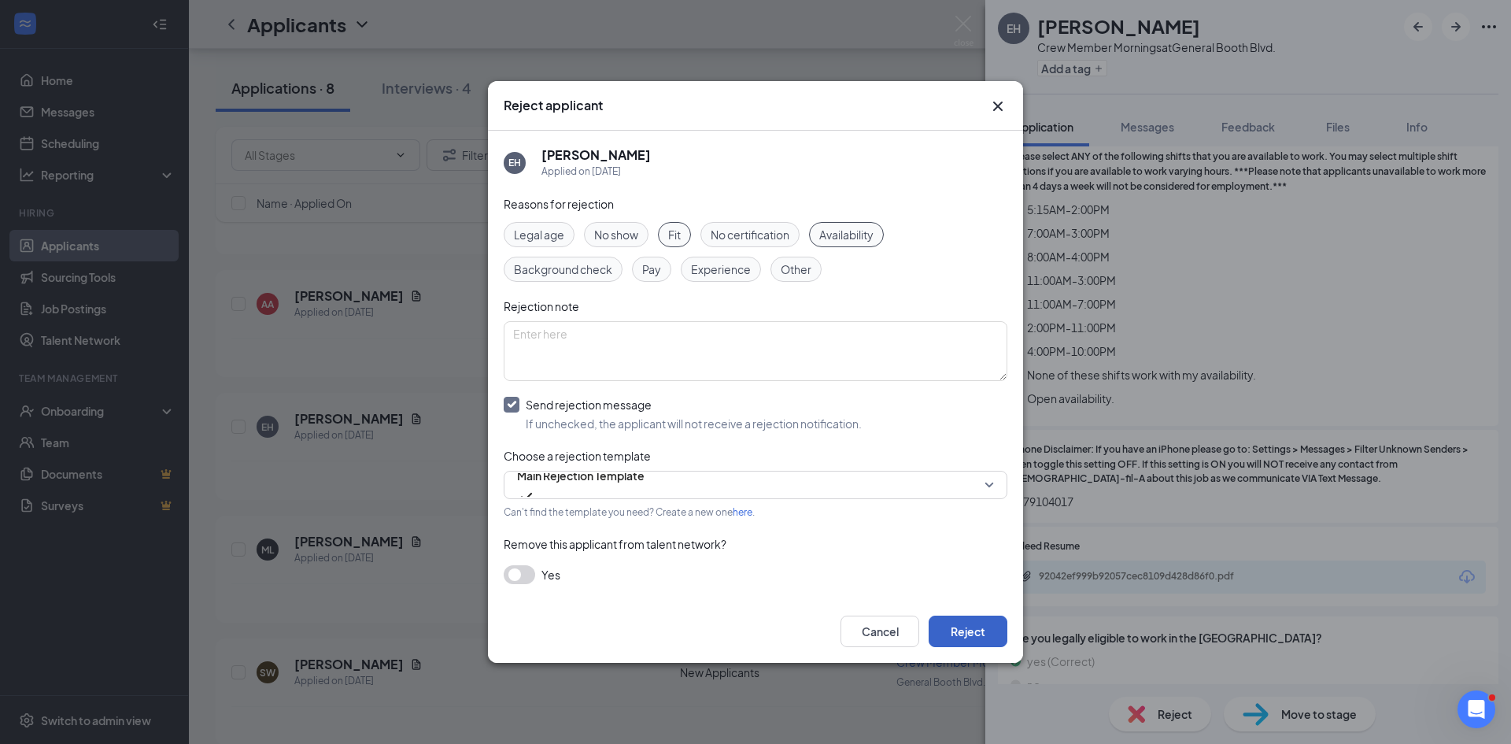
click at [968, 626] on button "Reject" at bounding box center [968, 631] width 79 height 31
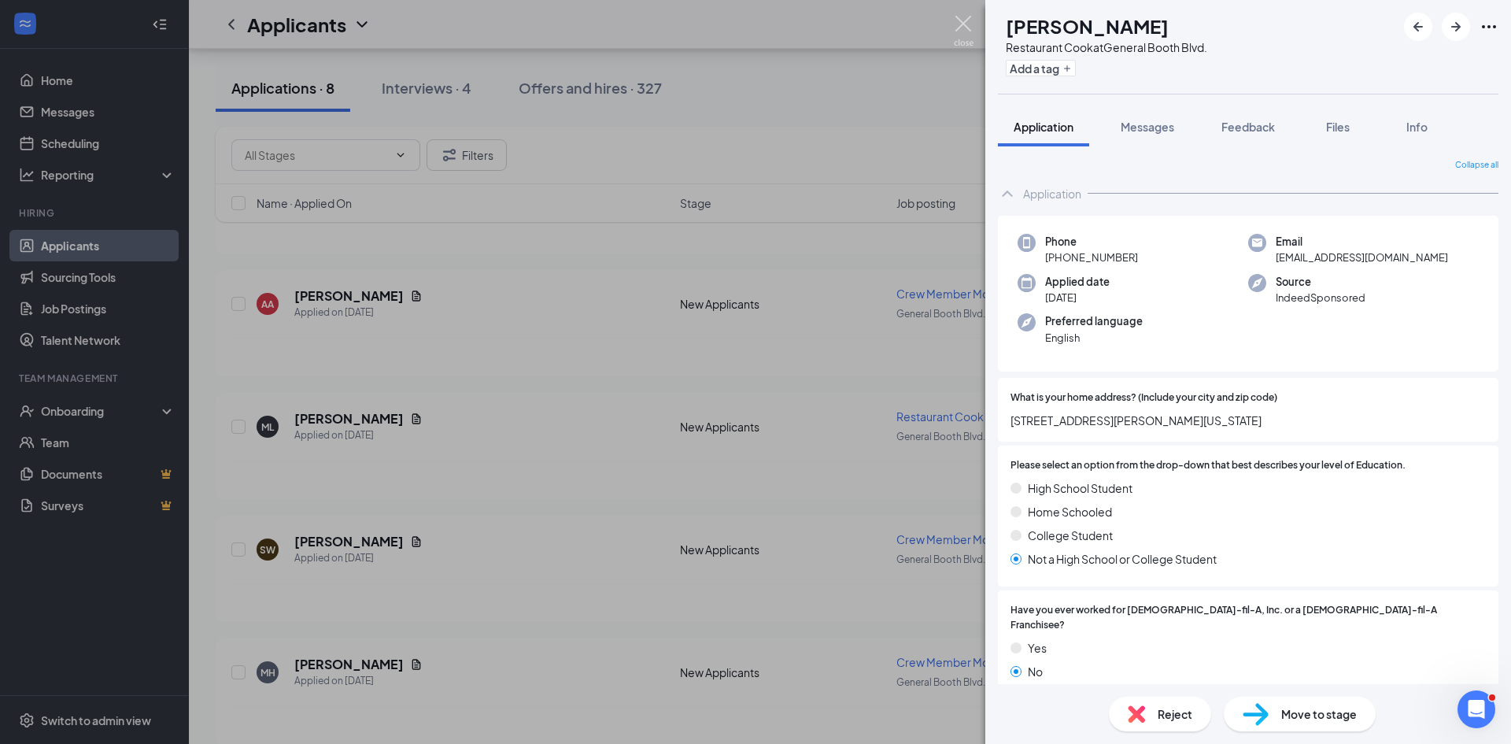
click at [956, 26] on img at bounding box center [964, 31] width 20 height 31
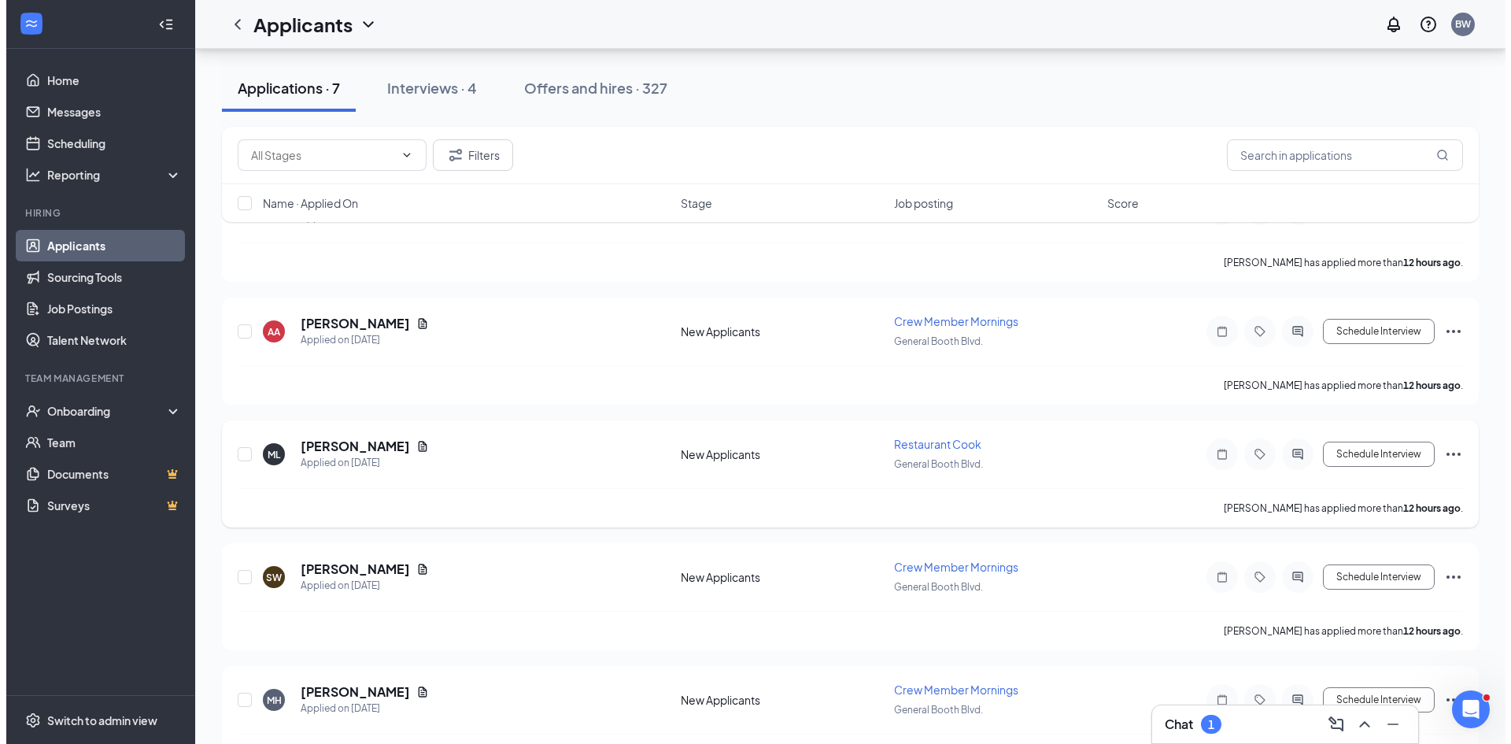
scroll to position [157, 0]
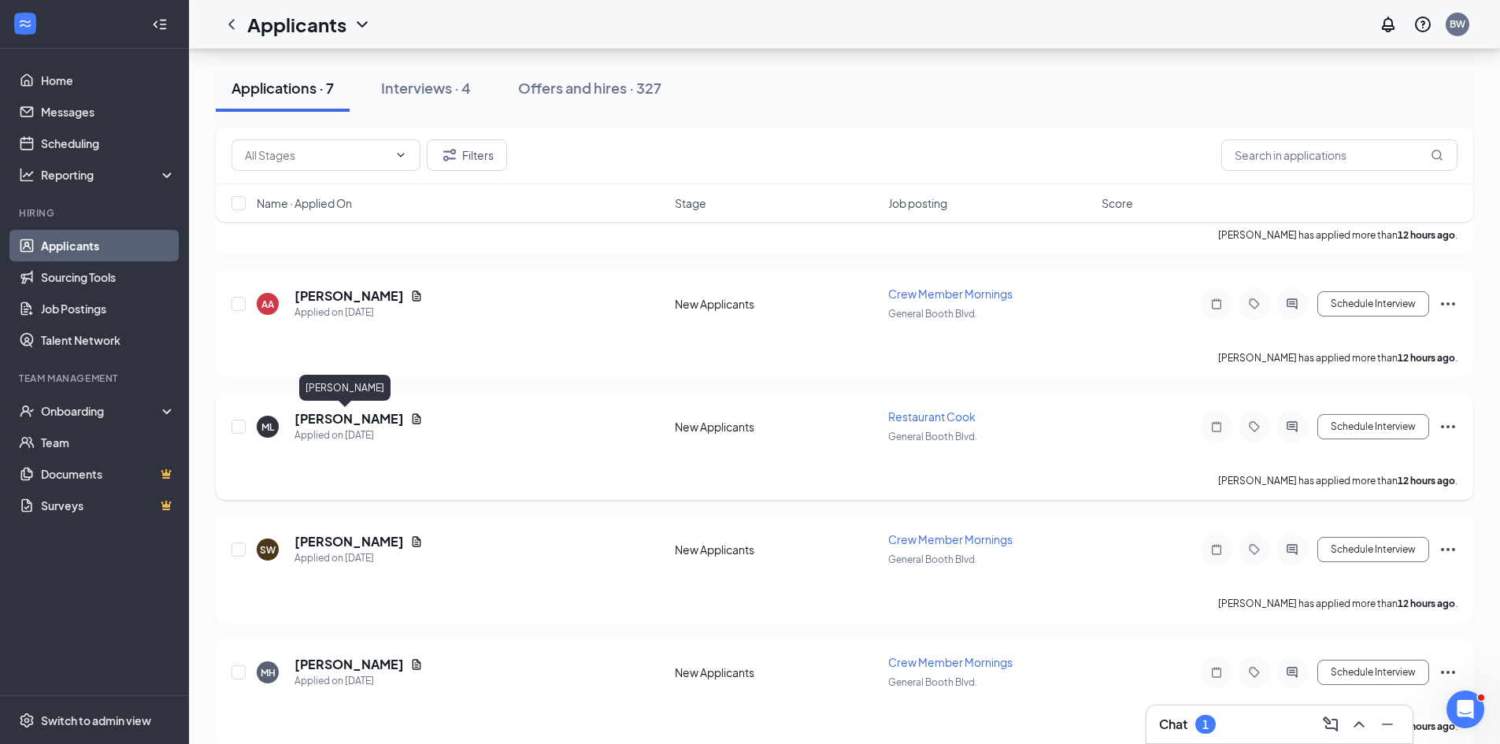
click at [348, 417] on h5 "[PERSON_NAME]" at bounding box center [348, 418] width 109 height 17
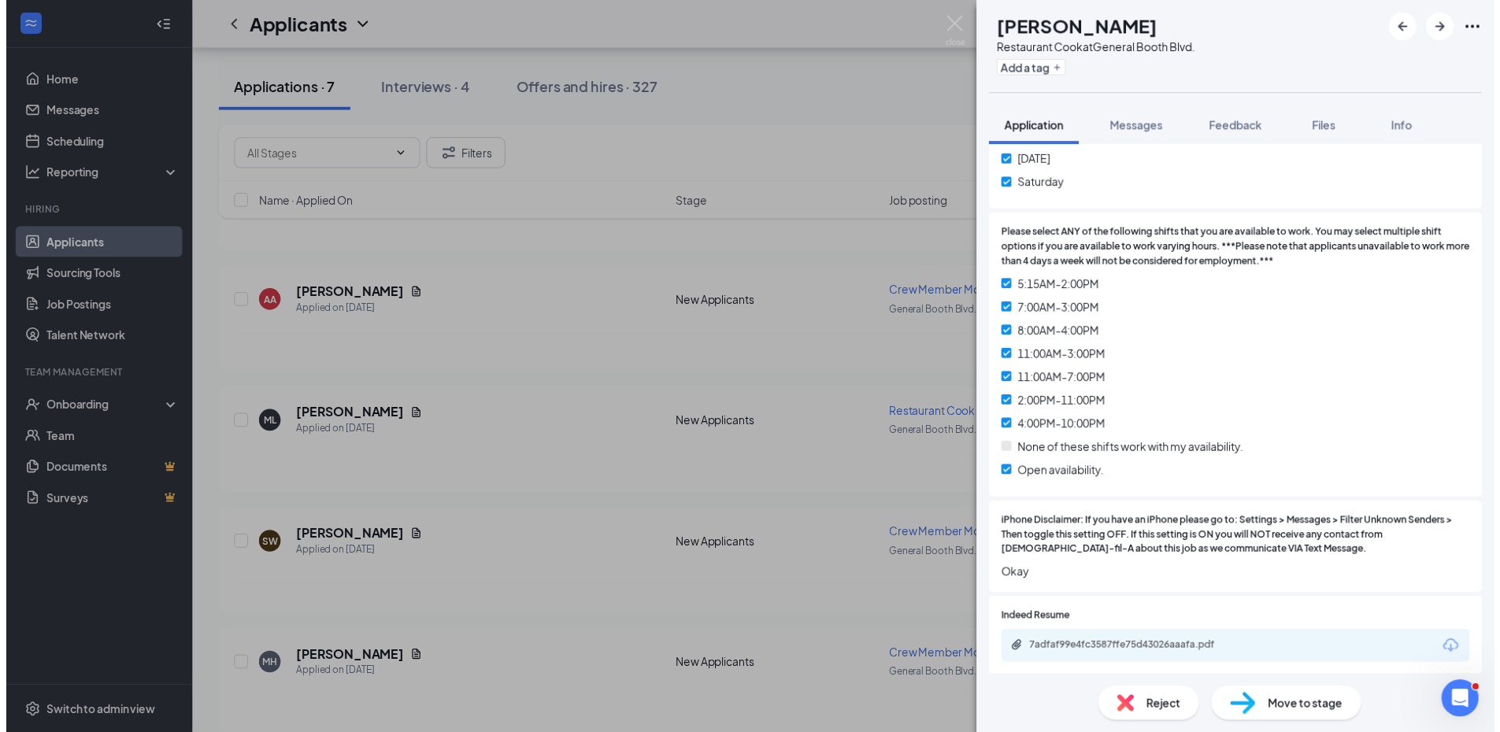
scroll to position [787, 0]
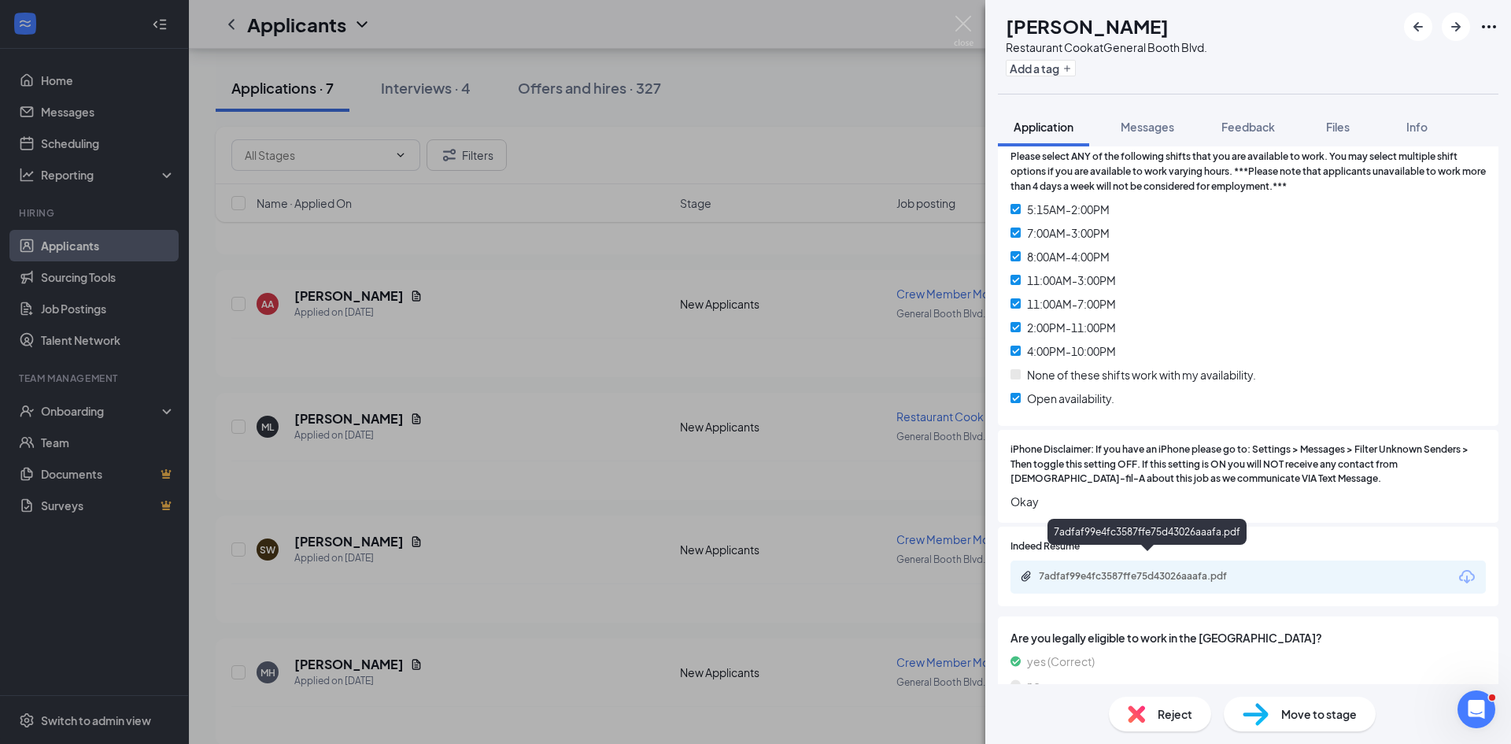
click at [1157, 570] on div "7adfaf99e4fc3587ffe75d43026aaafa.pdf" at bounding box center [1149, 576] width 220 height 13
click at [960, 18] on img at bounding box center [964, 31] width 20 height 31
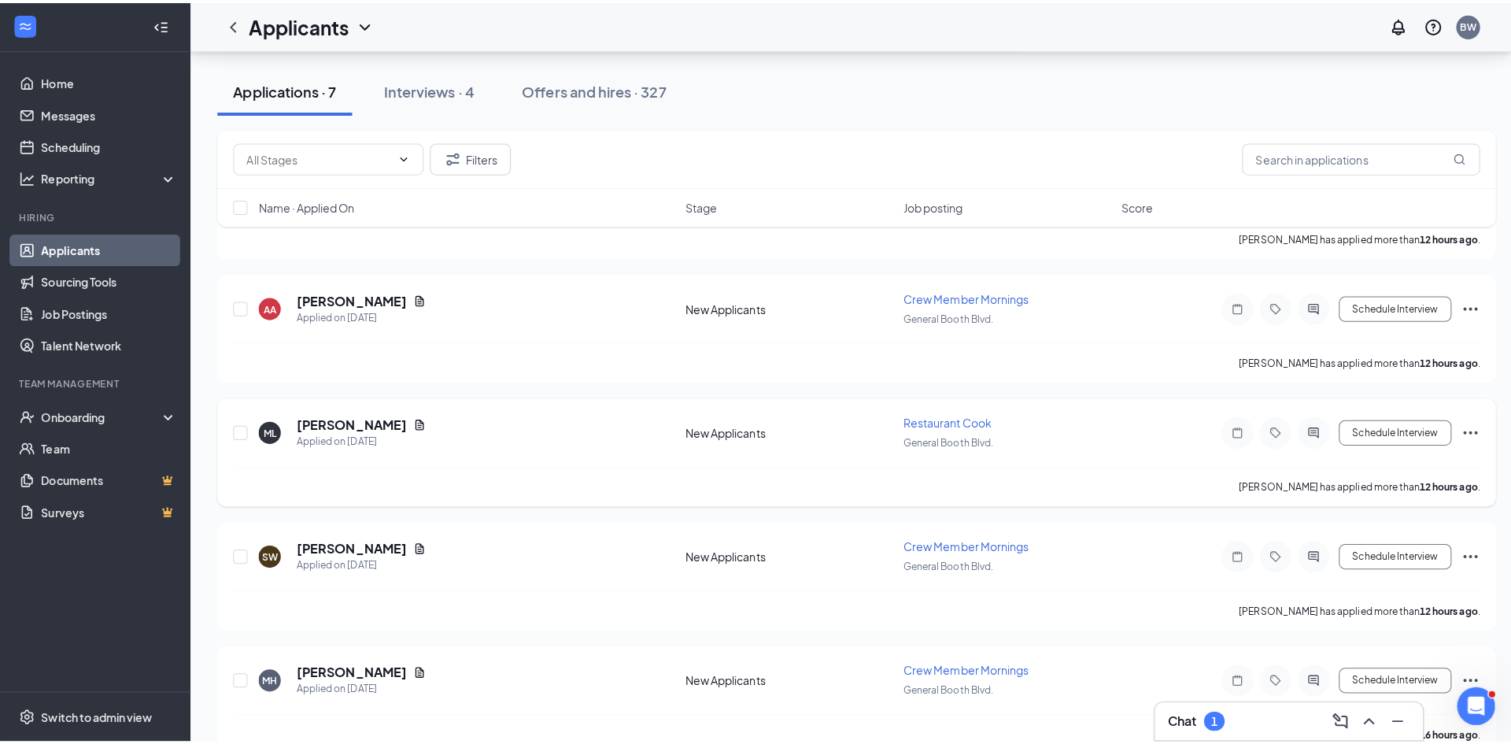
scroll to position [236, 0]
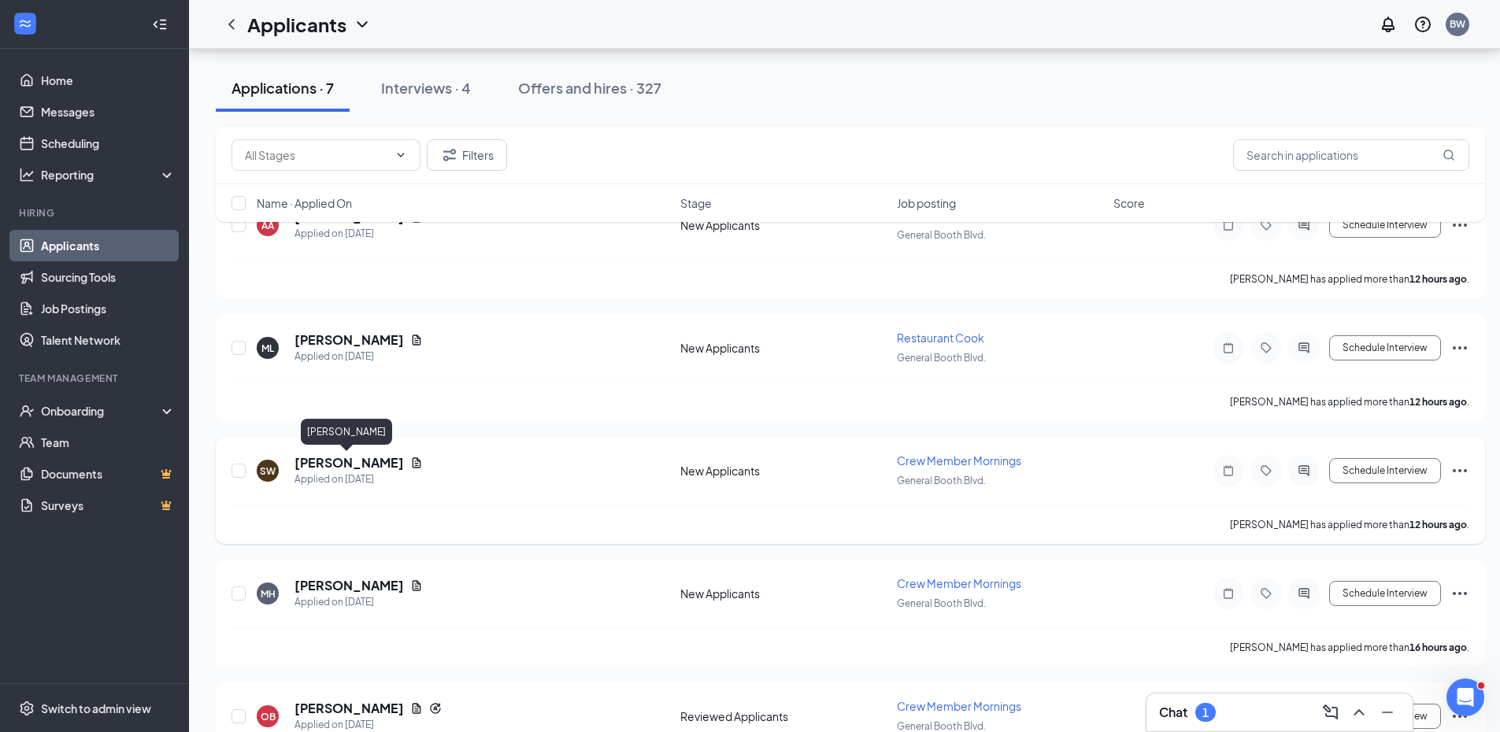
click at [359, 460] on h5 "[PERSON_NAME]" at bounding box center [348, 462] width 109 height 17
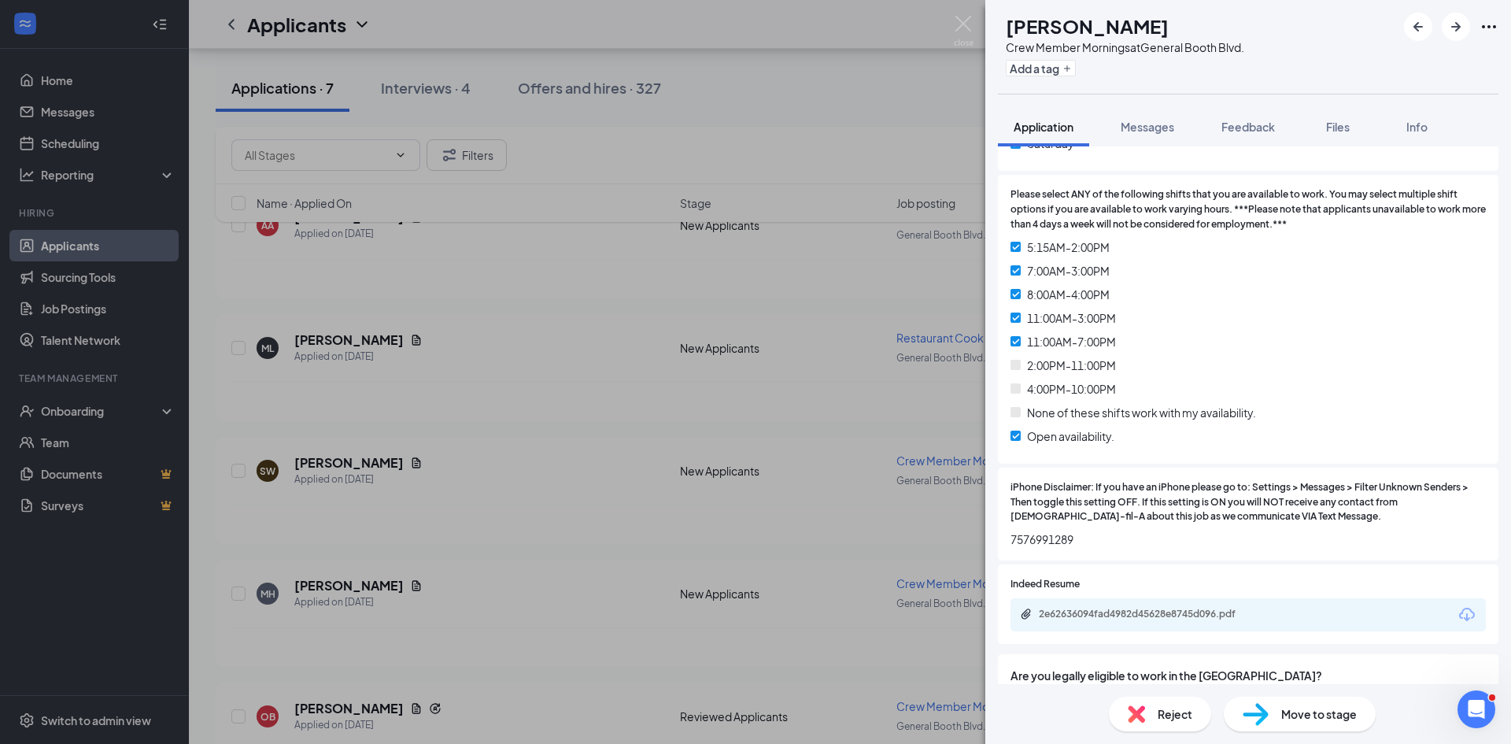
scroll to position [866, 0]
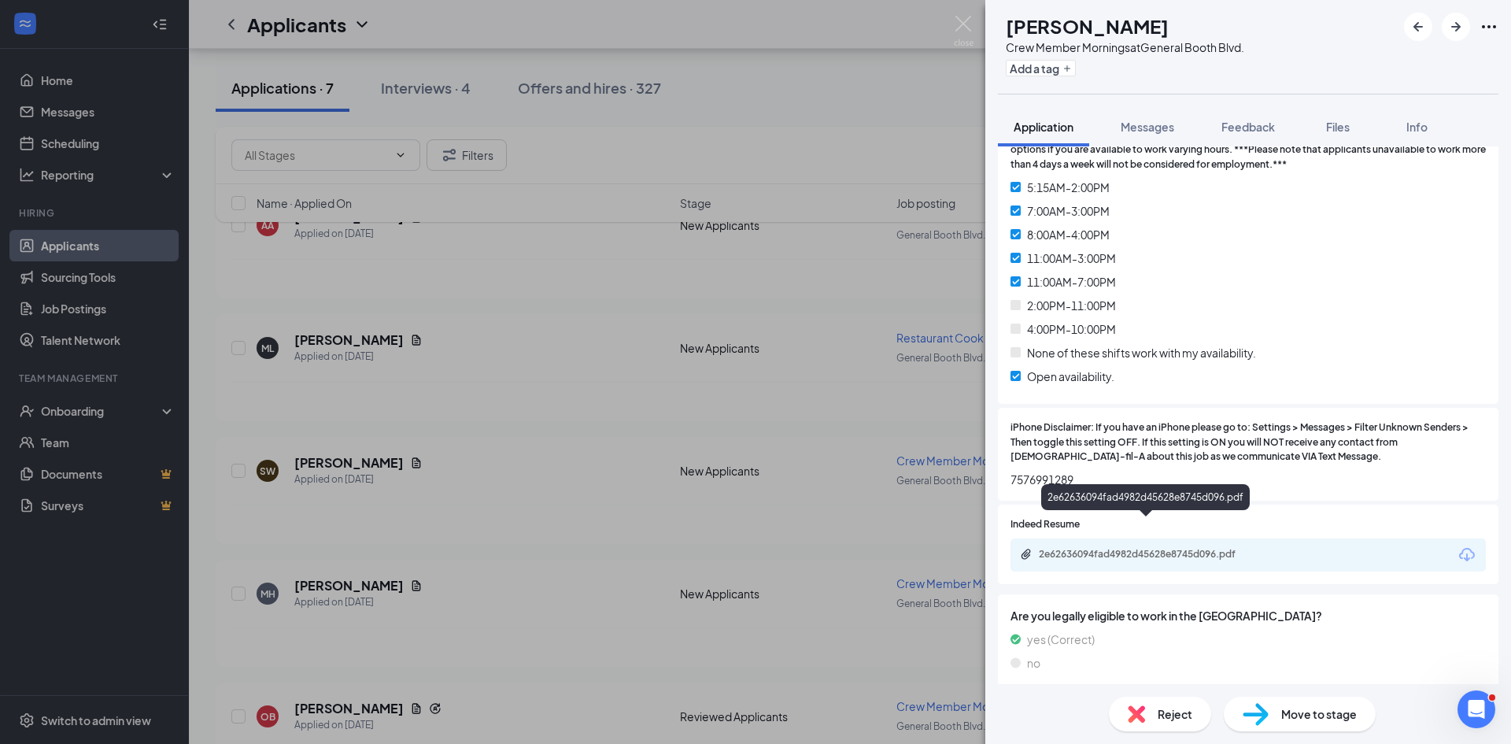
click at [1095, 548] on div "2e62636094fad4982d45628e8745d096.pdf" at bounding box center [1149, 554] width 220 height 13
click at [1179, 715] on span "Reject" at bounding box center [1175, 713] width 35 height 17
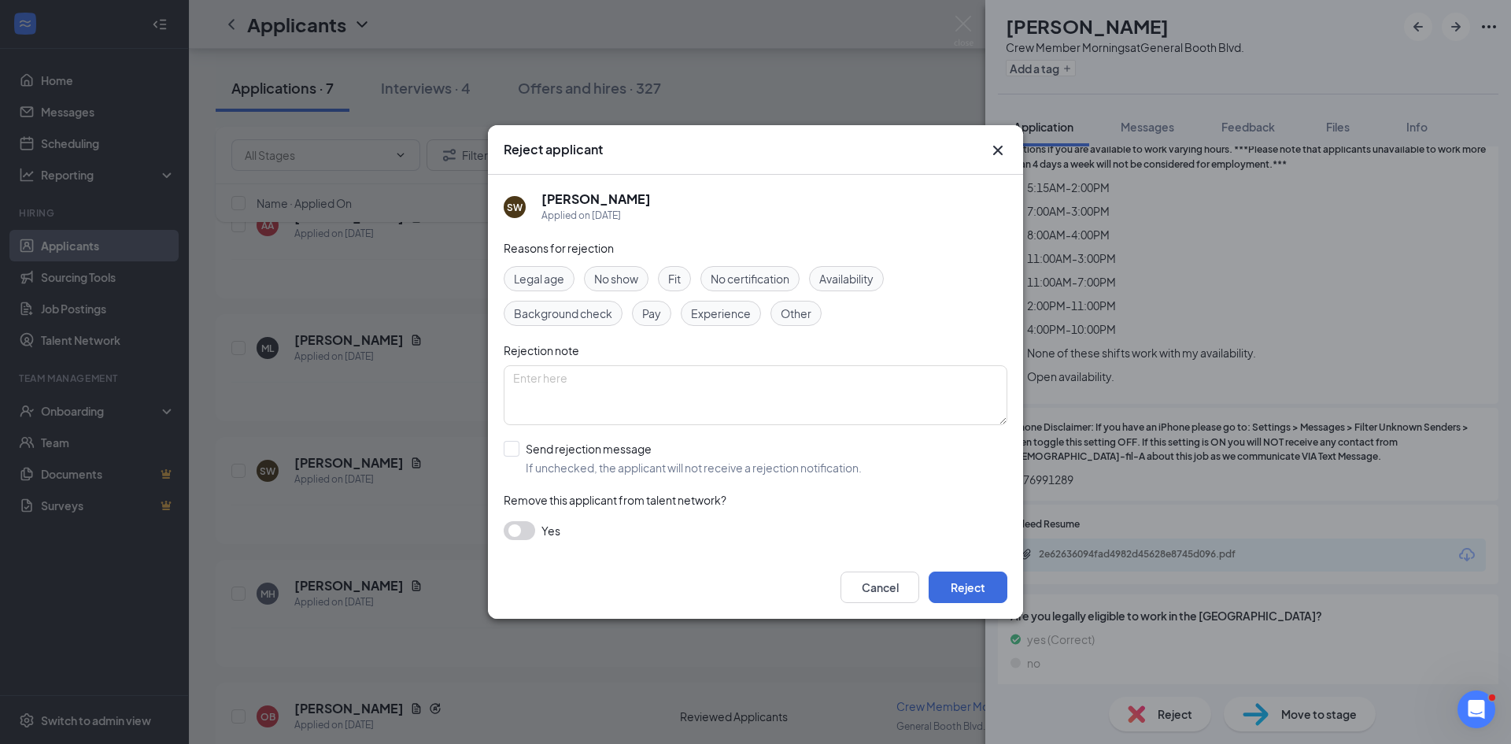
click at [678, 284] on span "Fit" at bounding box center [674, 278] width 13 height 17
click at [985, 589] on button "Reject" at bounding box center [968, 586] width 79 height 31
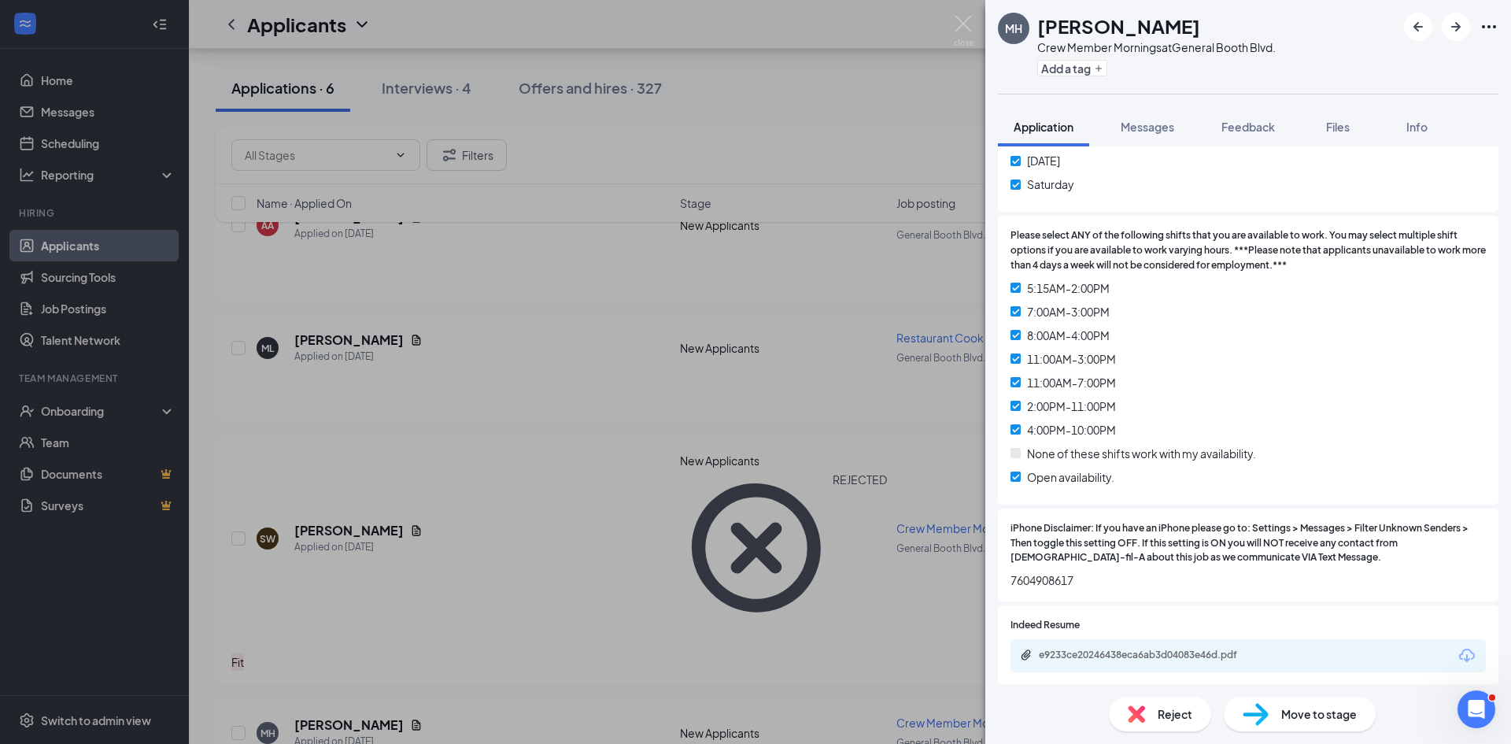
scroll to position [787, 0]
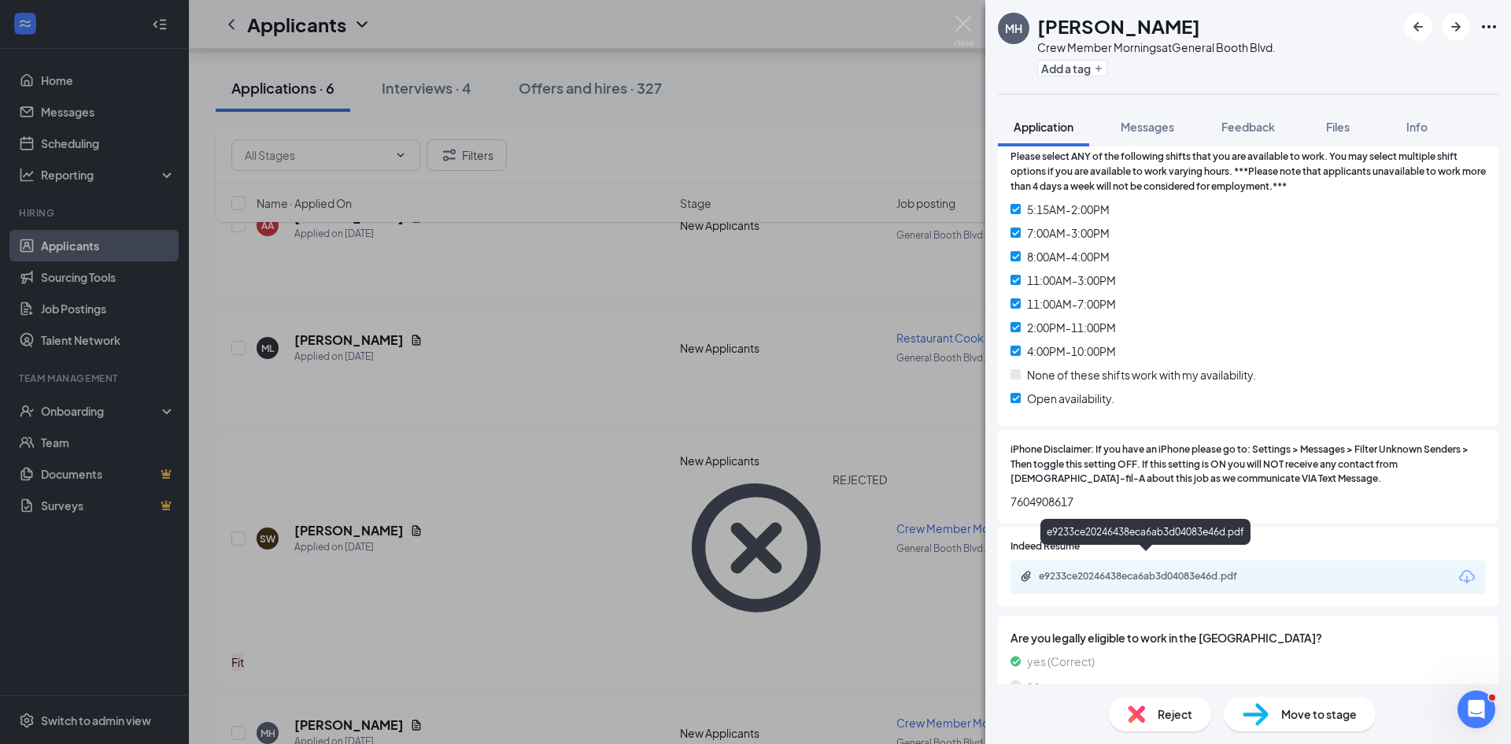
click at [1095, 570] on div "e9233ce20246438eca6ab3d04083e46d.pdf" at bounding box center [1149, 576] width 220 height 13
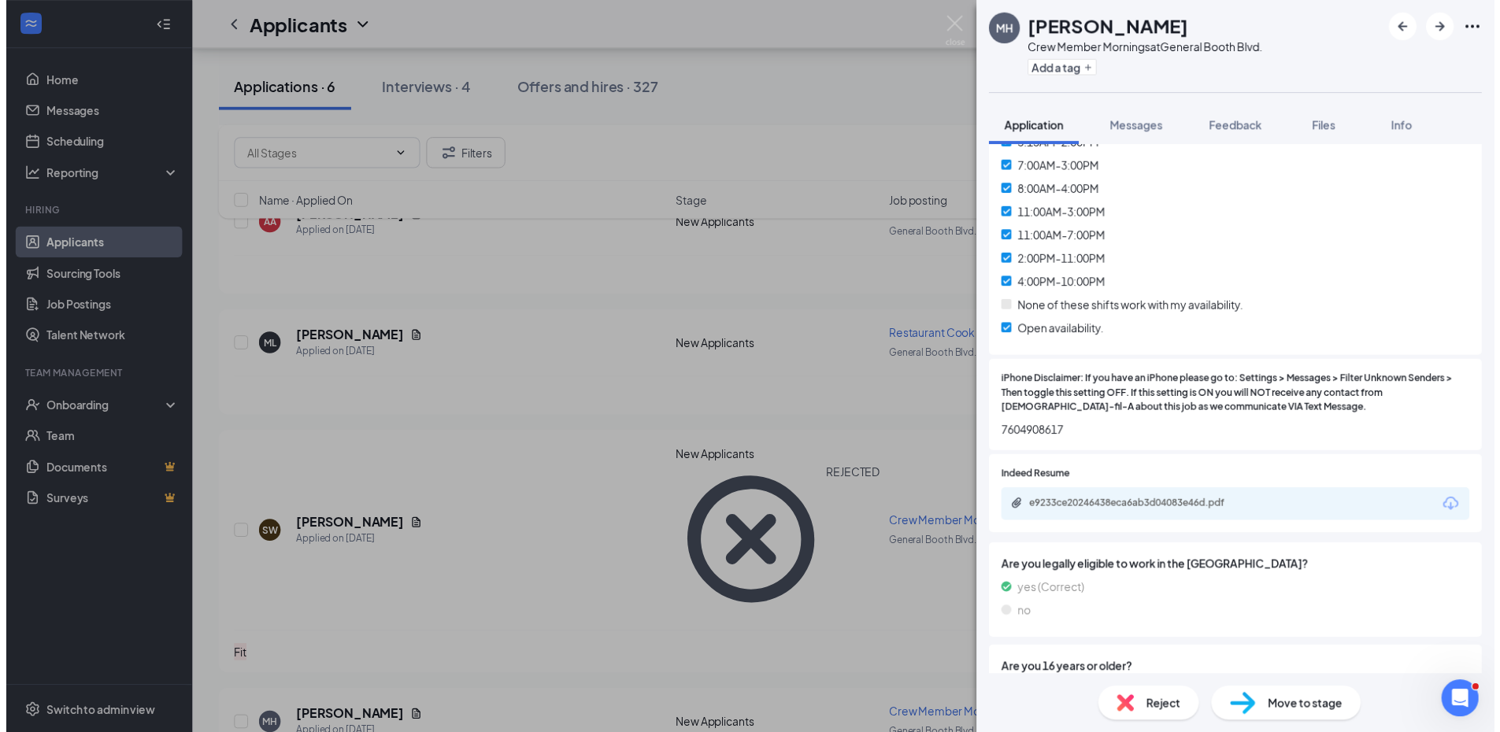
scroll to position [765, 0]
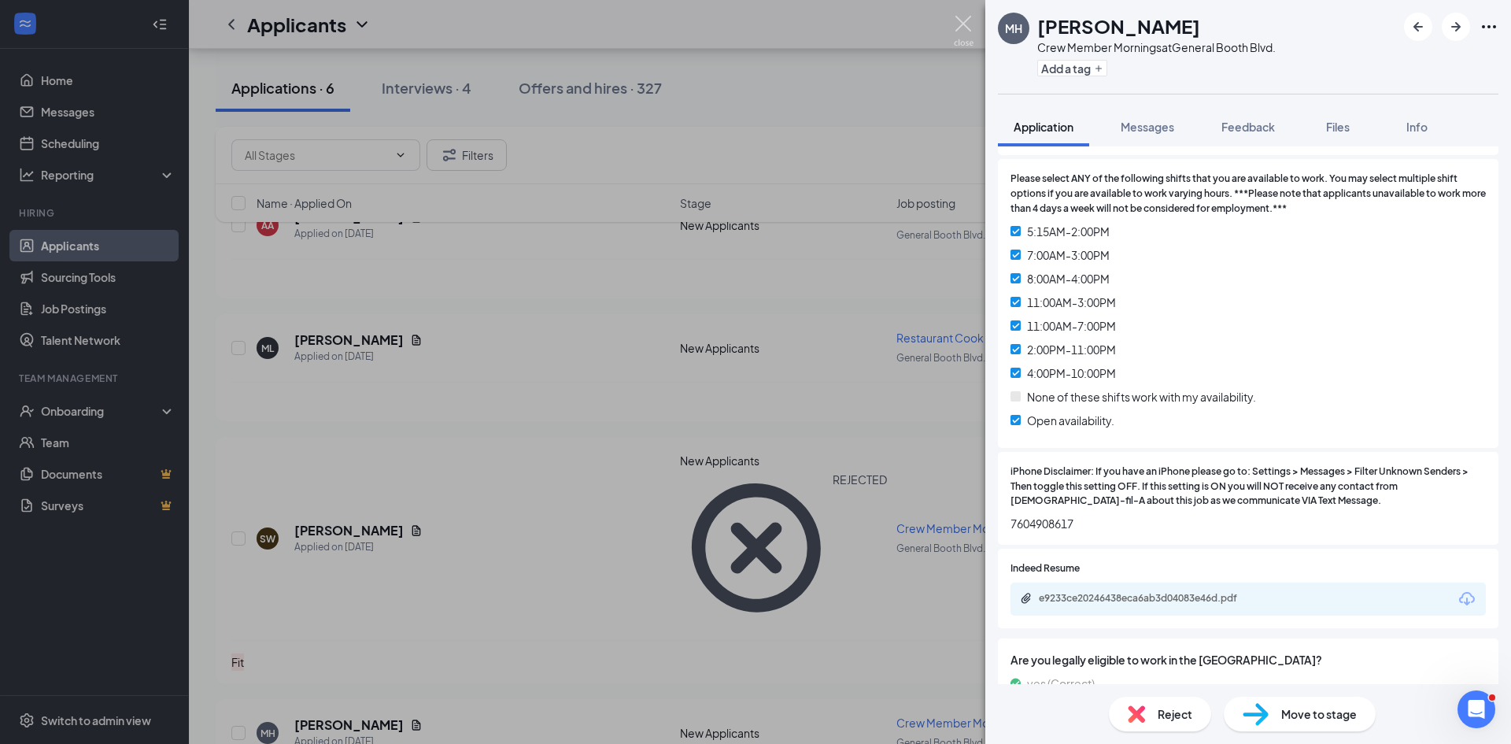
drag, startPoint x: 960, startPoint y: 23, endPoint x: 941, endPoint y: 46, distance: 30.2
click at [960, 22] on img at bounding box center [964, 31] width 20 height 31
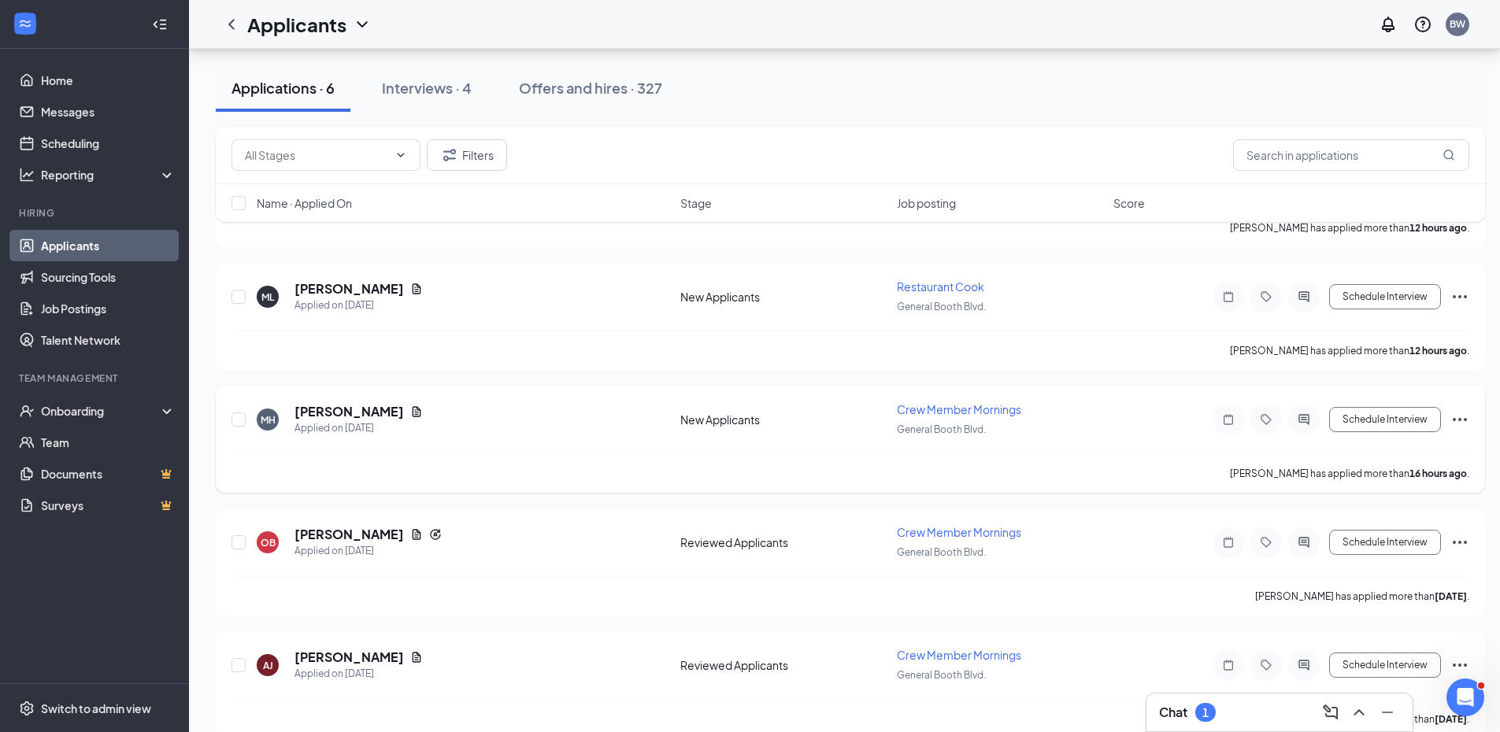
scroll to position [315, 0]
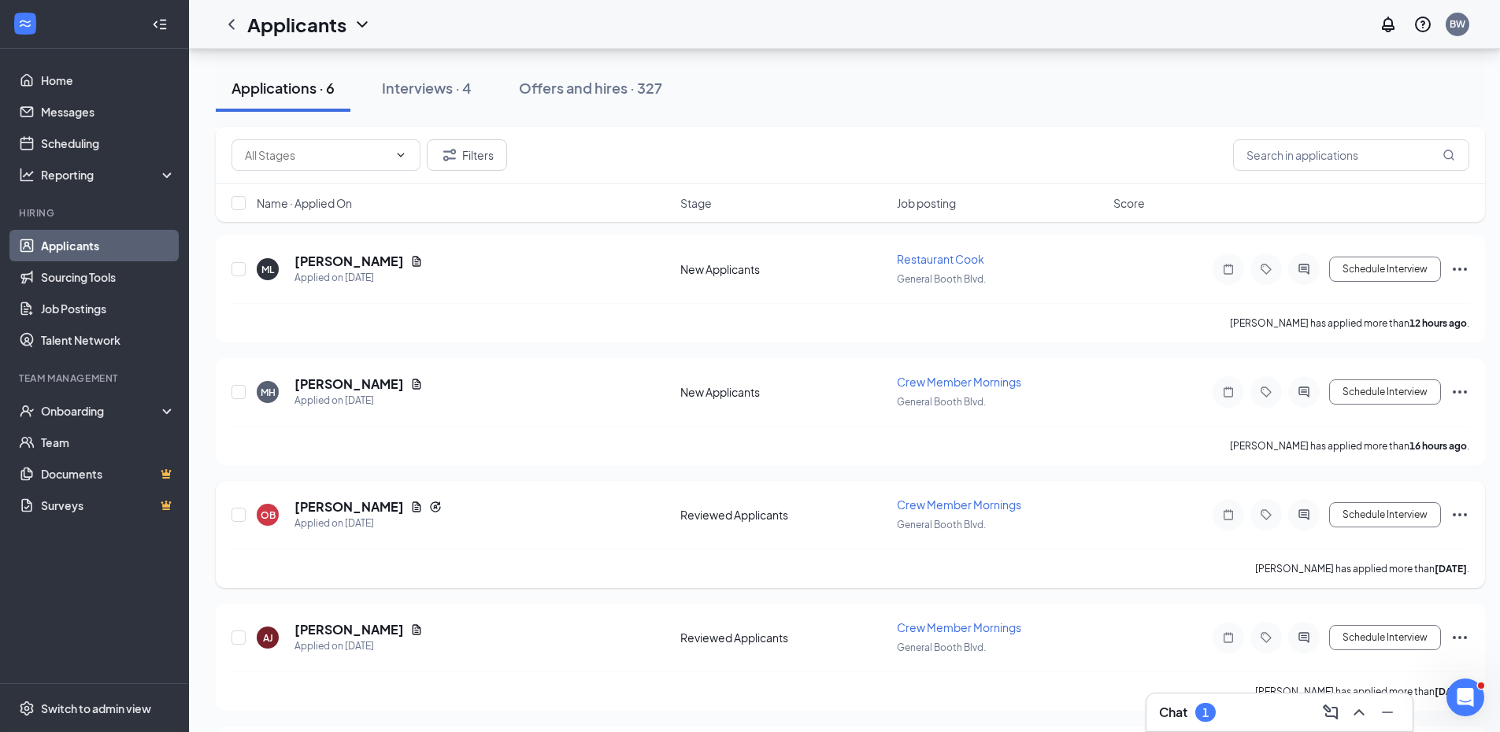
click at [1467, 516] on icon "Ellipses" at bounding box center [1459, 514] width 19 height 19
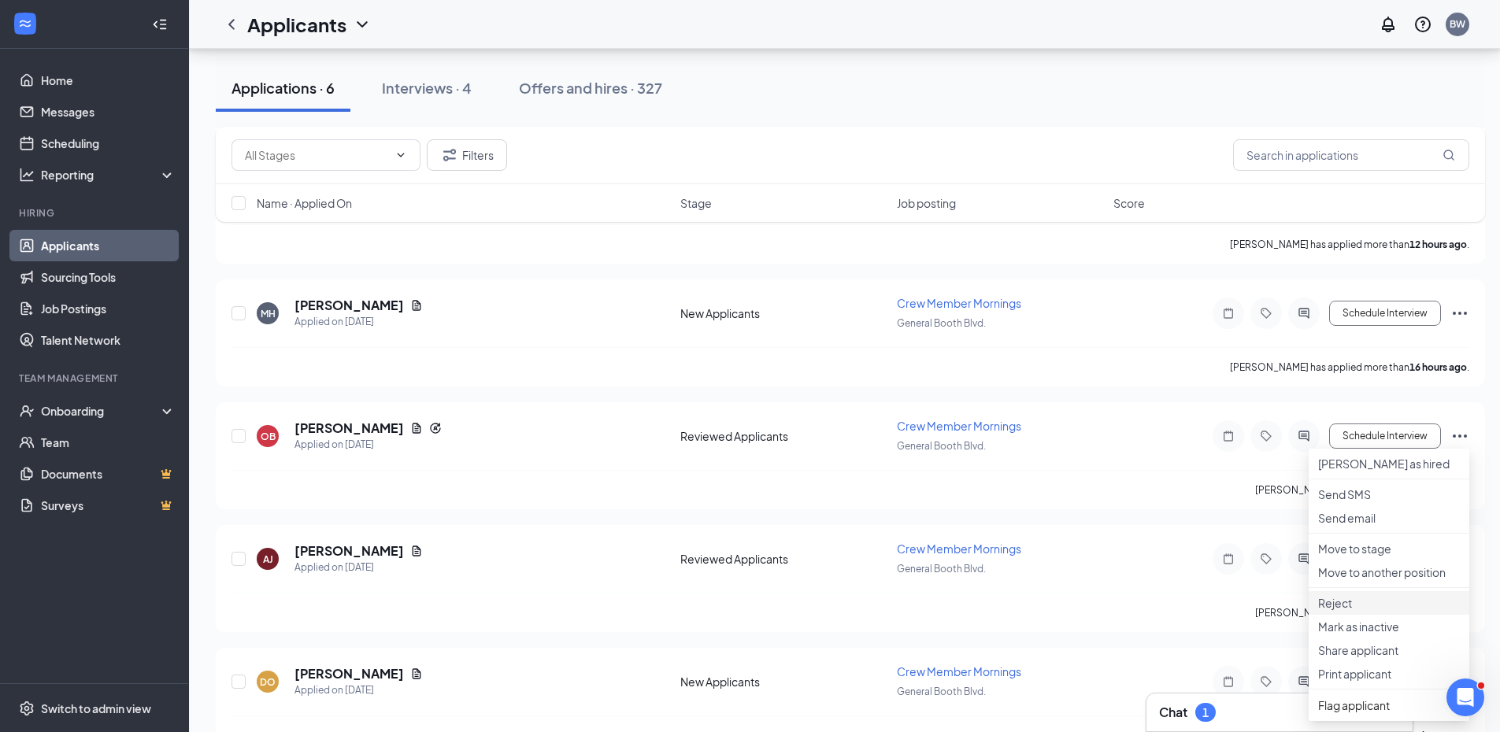
click at [1349, 611] on p "Reject" at bounding box center [1389, 603] width 142 height 16
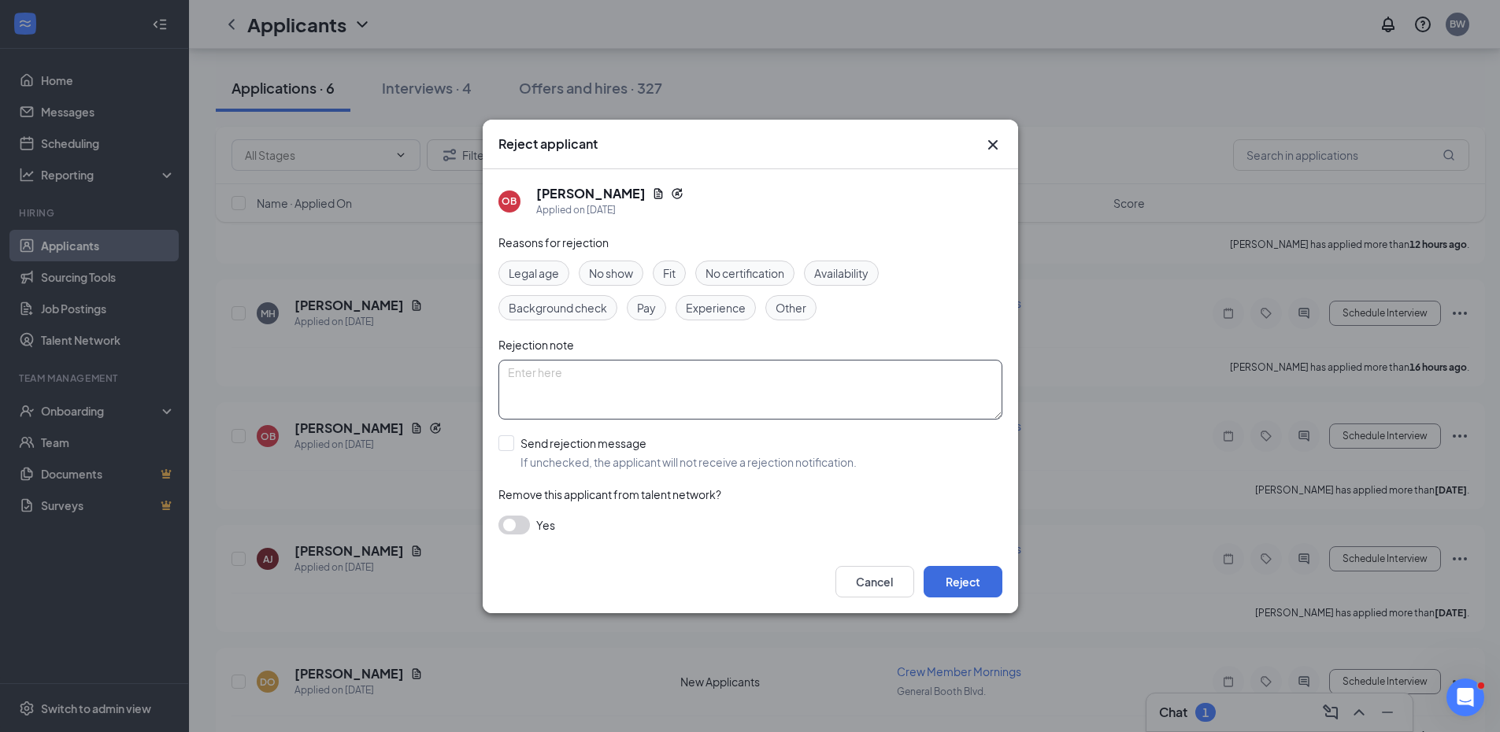
click at [566, 383] on textarea at bounding box center [750, 390] width 504 height 60
type textarea "never returned call"
click at [978, 584] on button "Reject" at bounding box center [962, 581] width 79 height 31
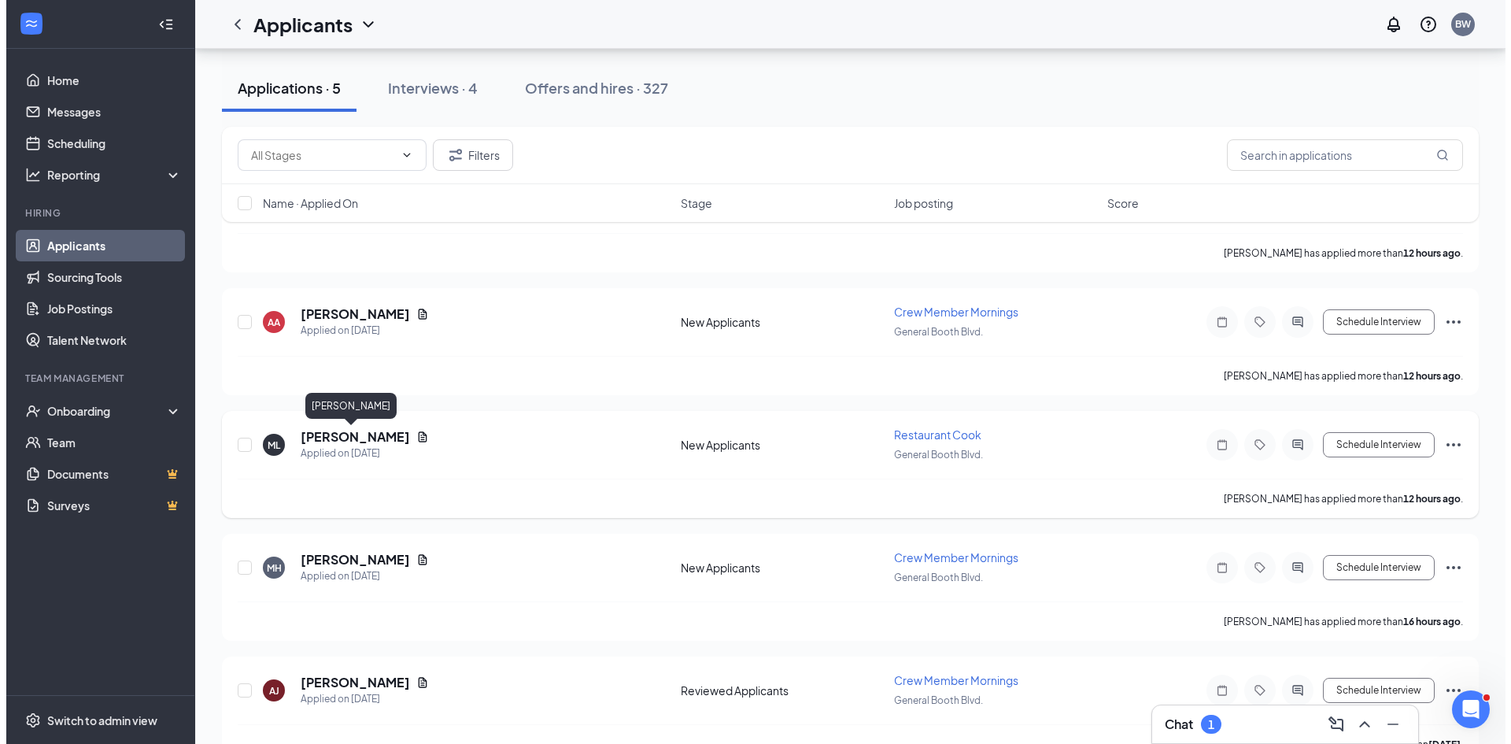
scroll to position [174, 0]
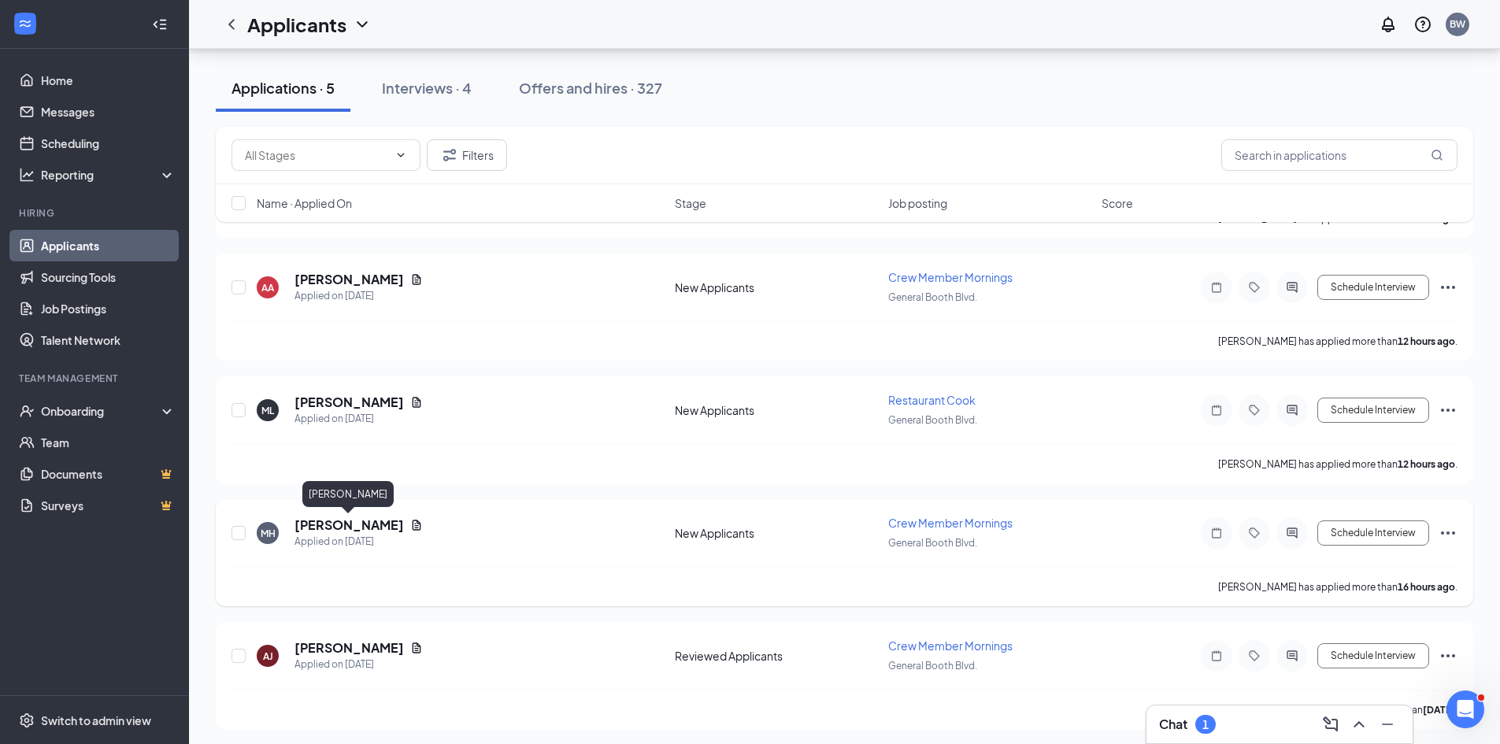
click at [366, 526] on h5 "[PERSON_NAME]" at bounding box center [348, 524] width 109 height 17
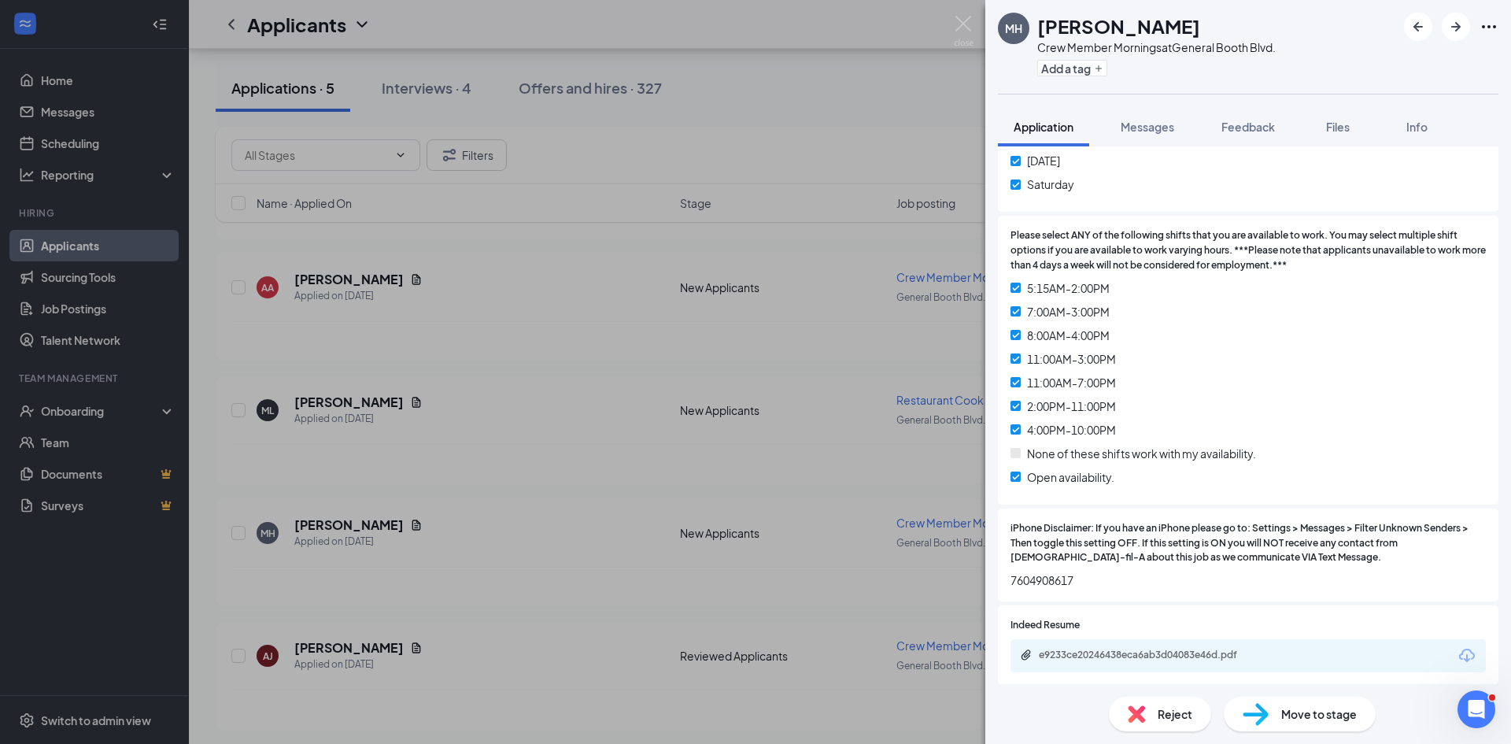
scroll to position [787, 0]
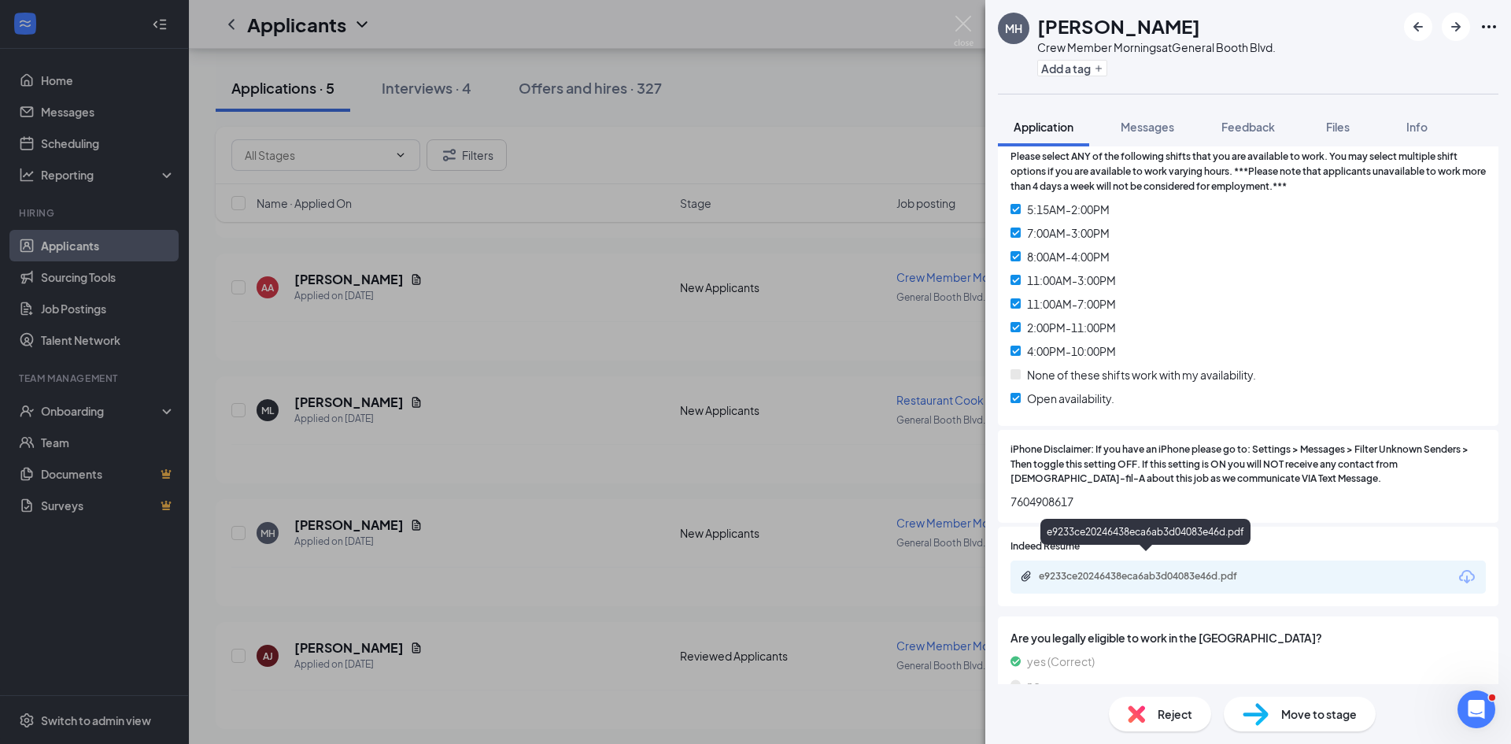
click at [1184, 570] on div "e9233ce20246438eca6ab3d04083e46d.pdf" at bounding box center [1149, 576] width 220 height 13
click at [961, 24] on img at bounding box center [964, 31] width 20 height 31
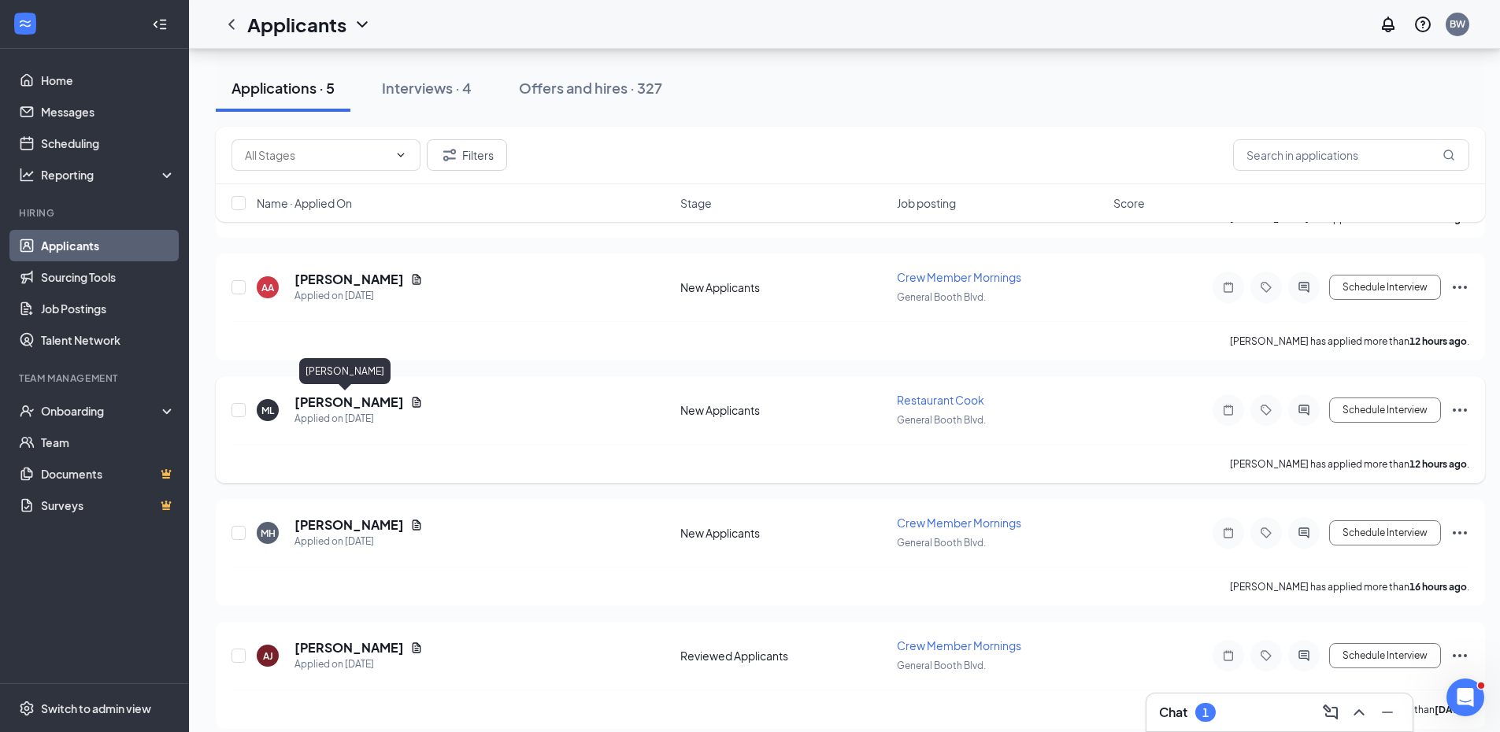
click at [338, 401] on h5 "[PERSON_NAME]" at bounding box center [348, 402] width 109 height 17
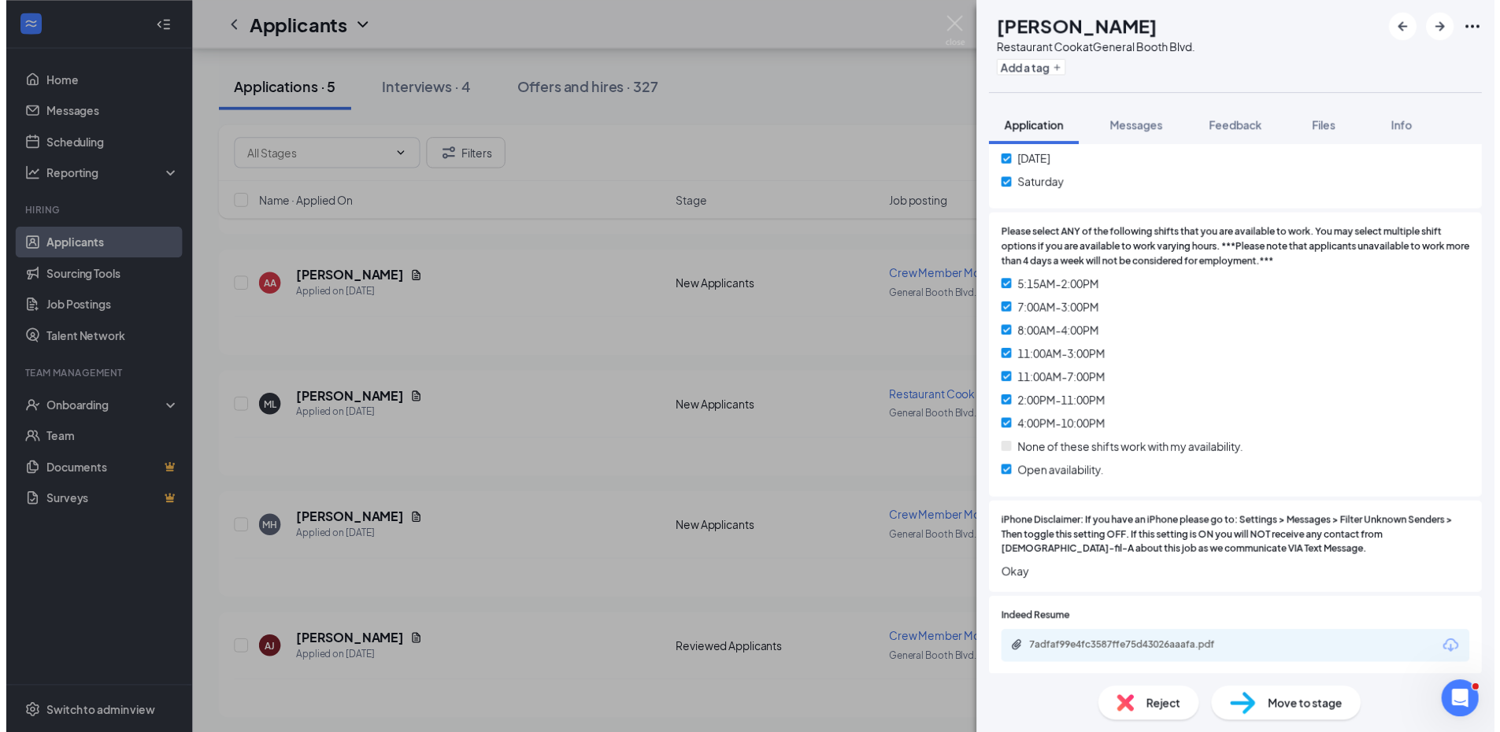
scroll to position [787, 0]
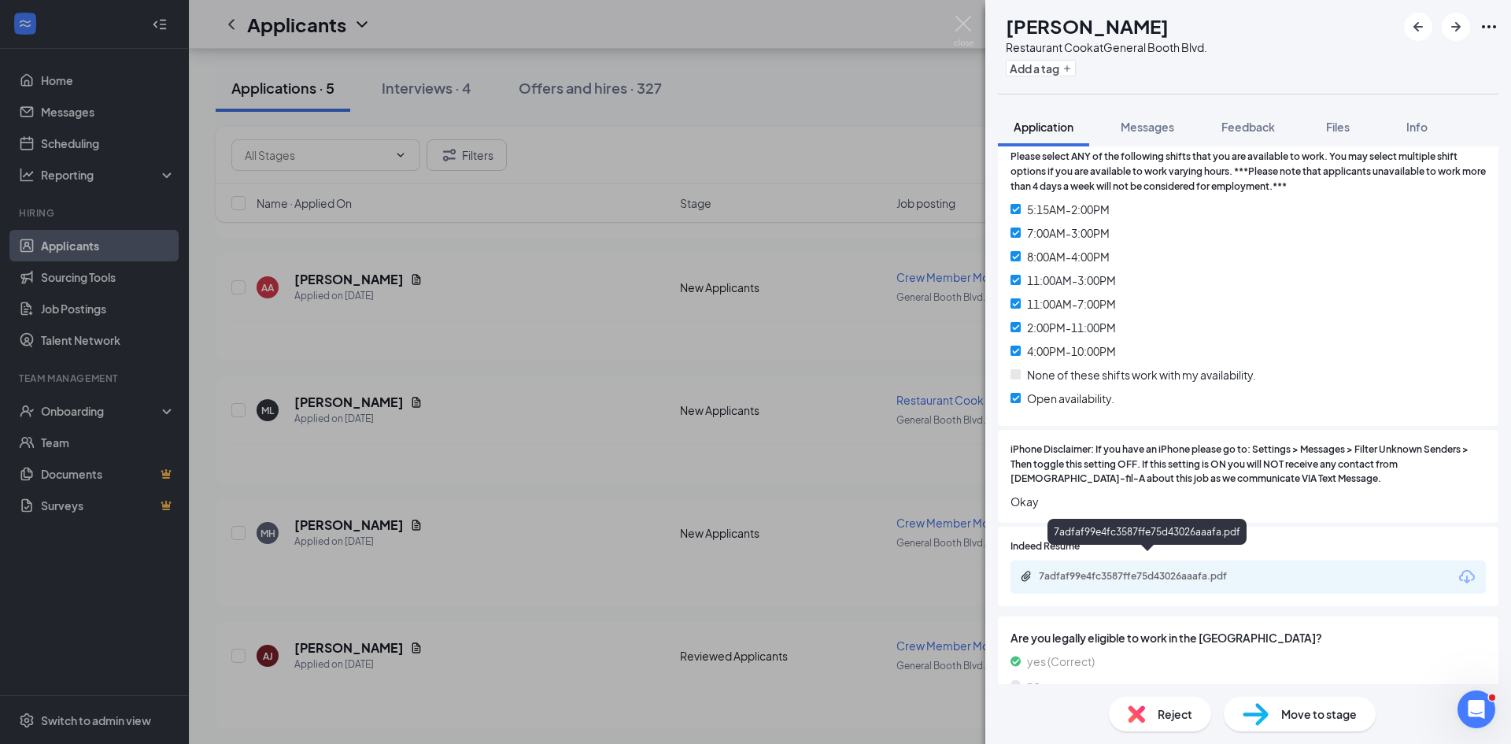
click at [1130, 570] on div "7adfaf99e4fc3587ffe75d43026aaafa.pdf" at bounding box center [1149, 576] width 220 height 13
click at [1177, 712] on span "Reject" at bounding box center [1175, 713] width 35 height 17
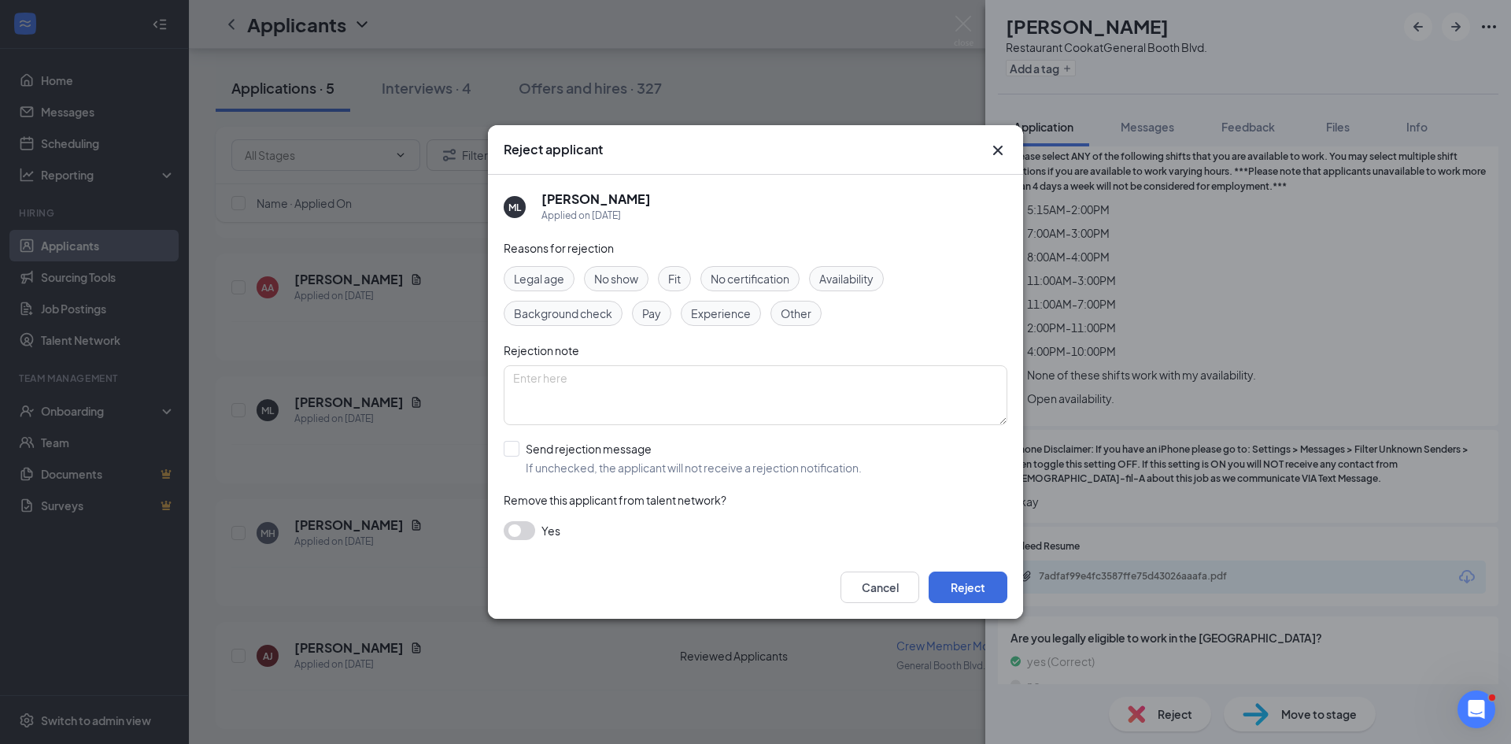
click at [677, 278] on span "Fit" at bounding box center [674, 278] width 13 height 17
click at [512, 449] on input "Send rejection message If unchecked, the applicant will not receive a rejection…" at bounding box center [683, 458] width 358 height 35
checkbox input "true"
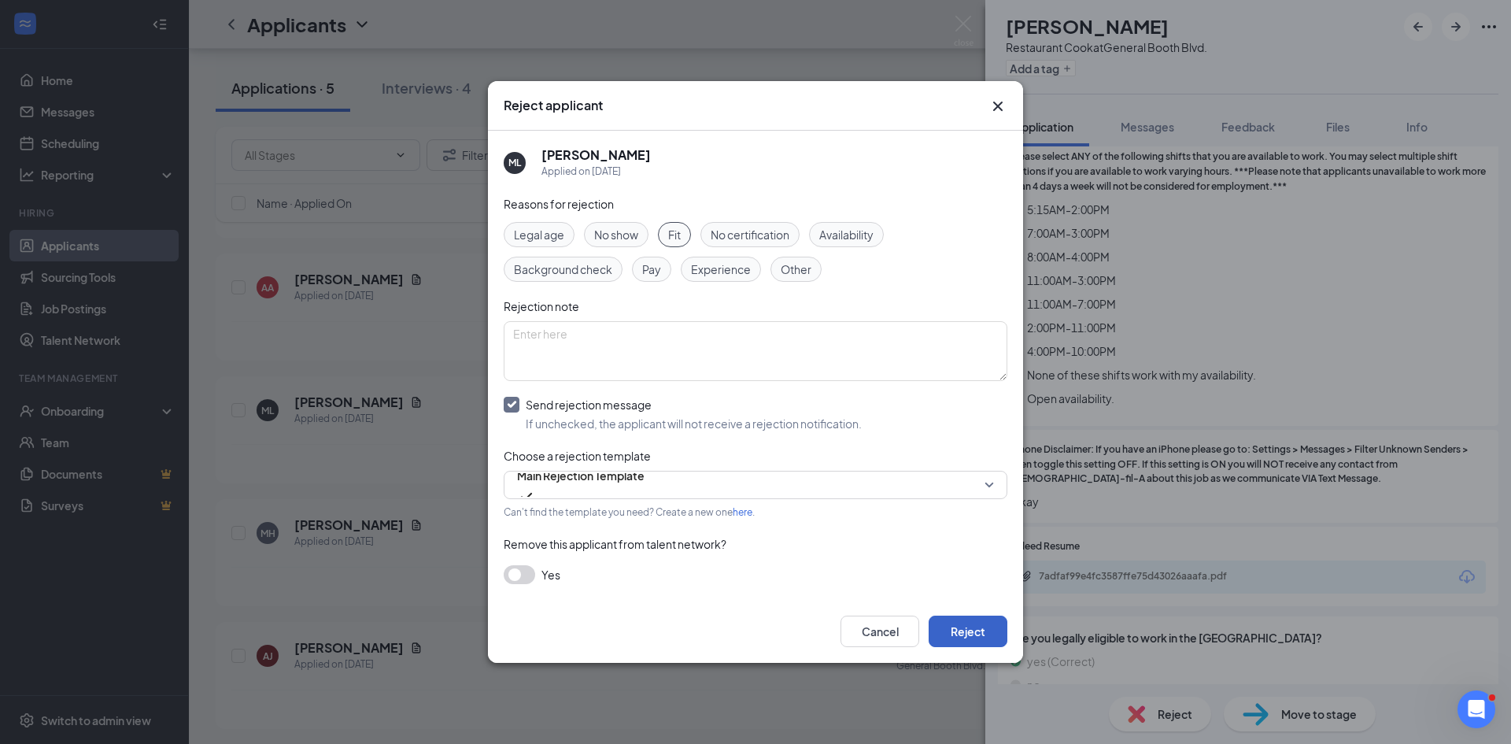
click at [952, 631] on button "Reject" at bounding box center [968, 631] width 79 height 31
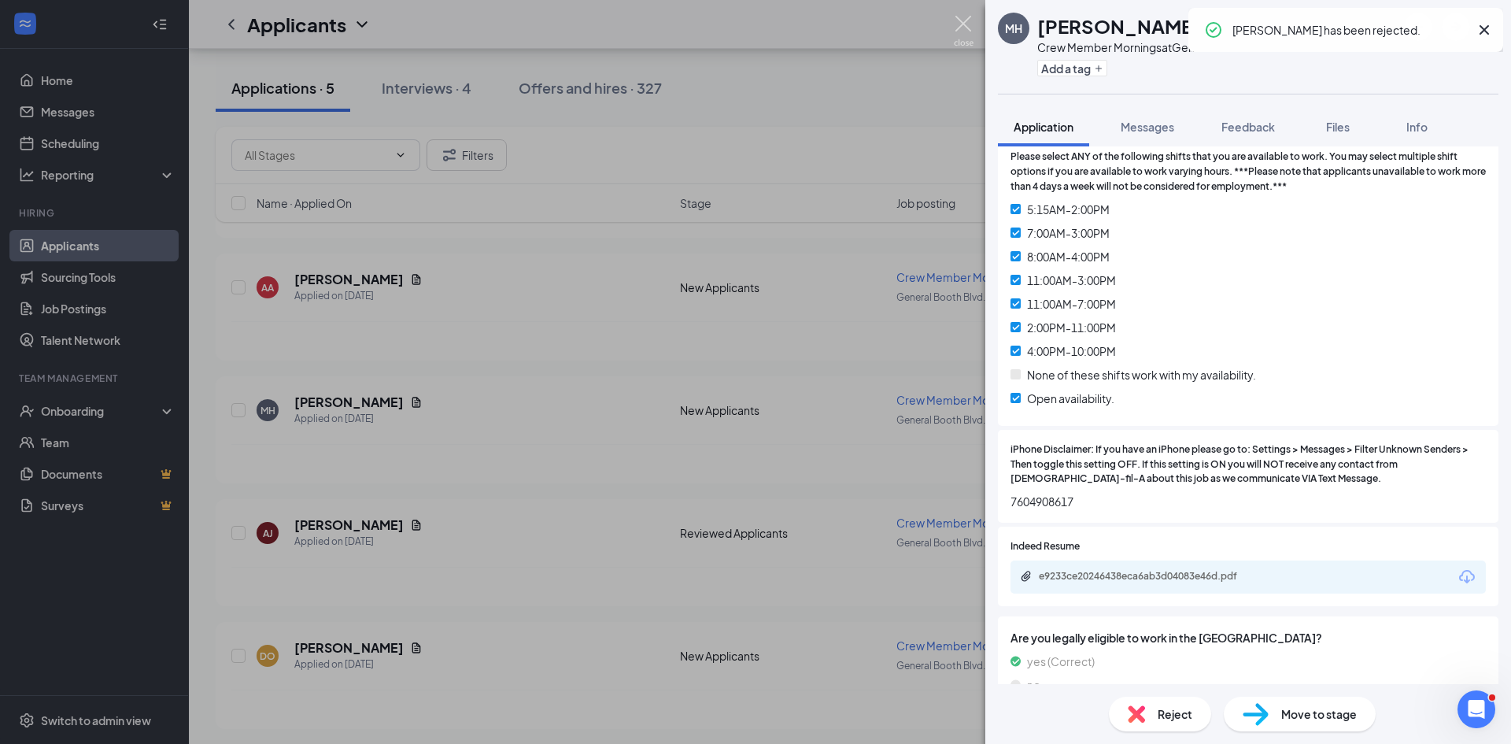
click at [963, 19] on img at bounding box center [964, 31] width 20 height 31
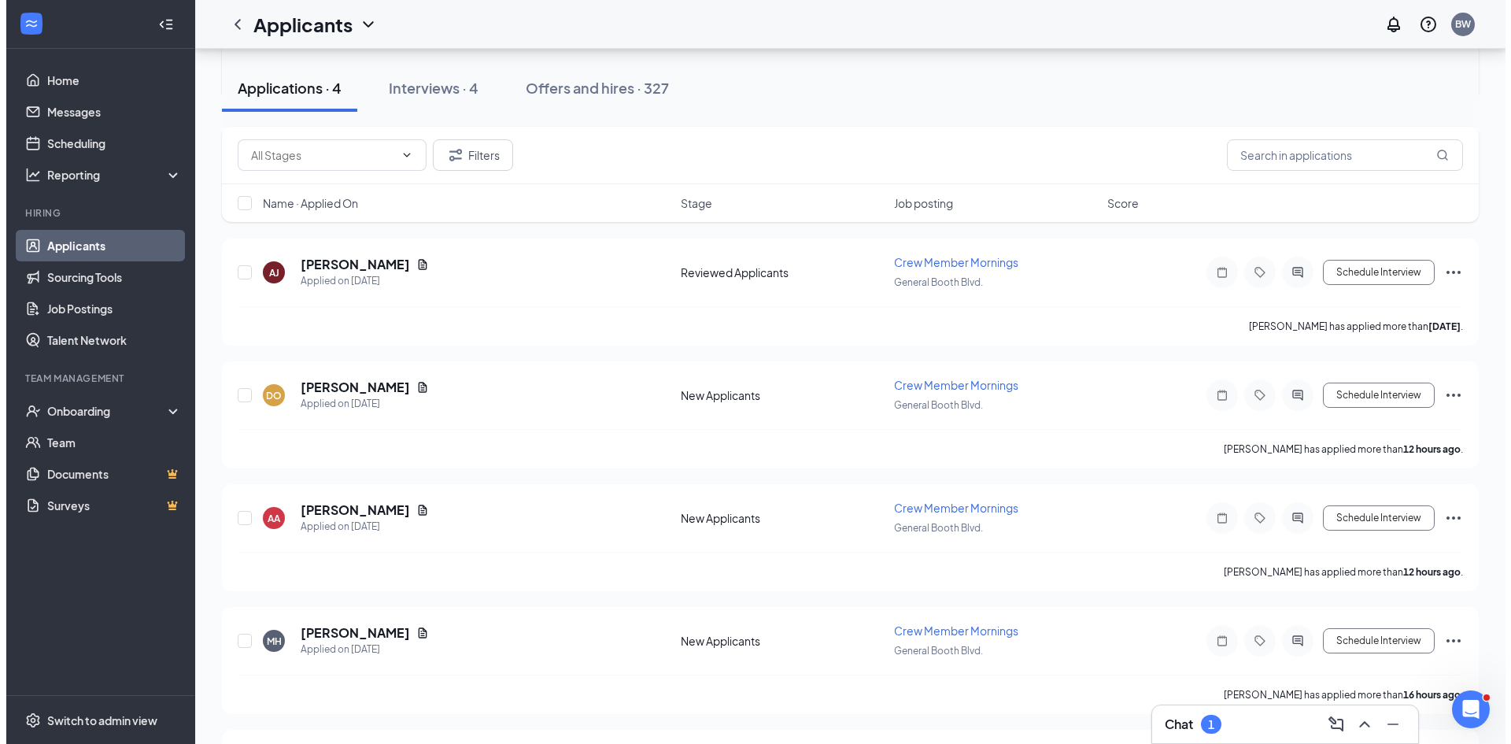
scroll to position [472, 0]
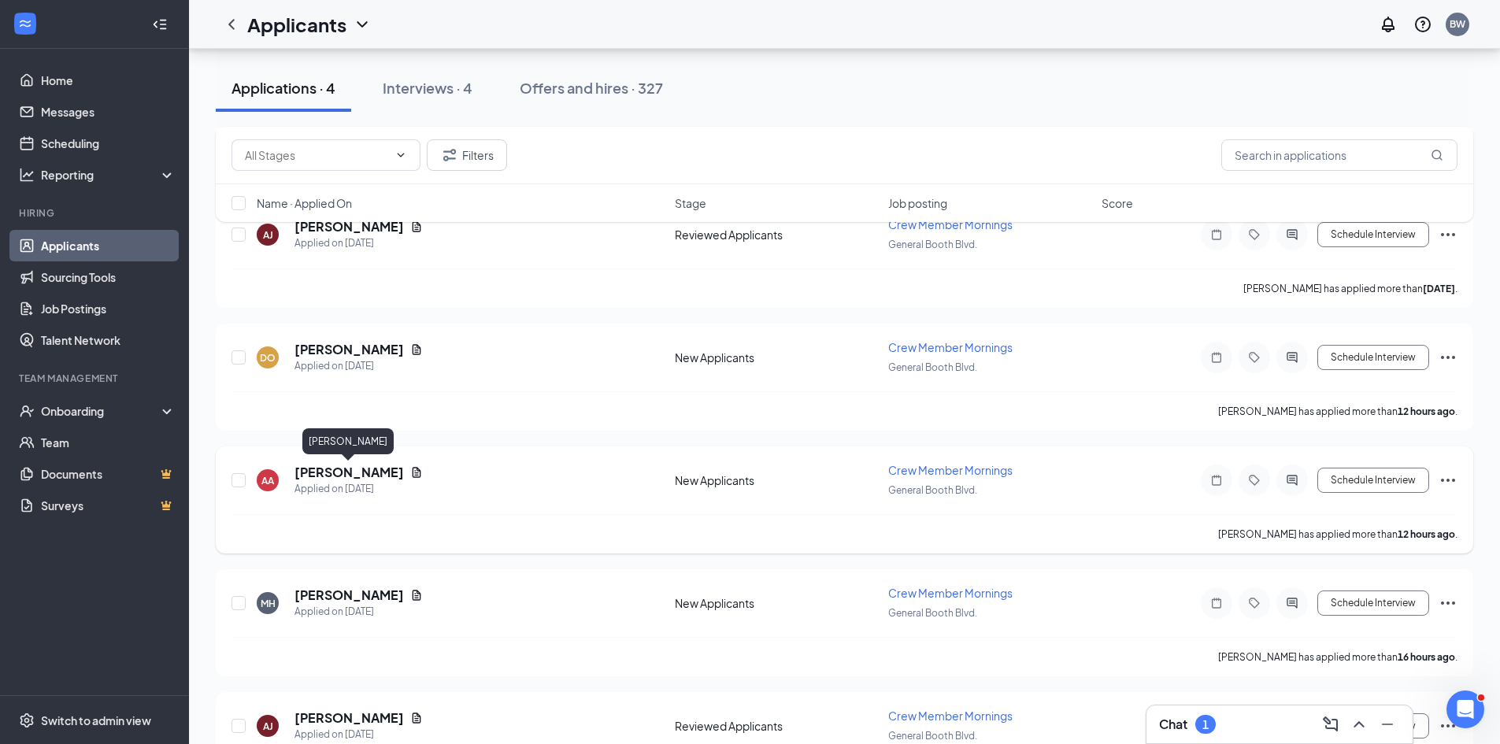
click at [364, 475] on h5 "[PERSON_NAME]" at bounding box center [348, 472] width 109 height 17
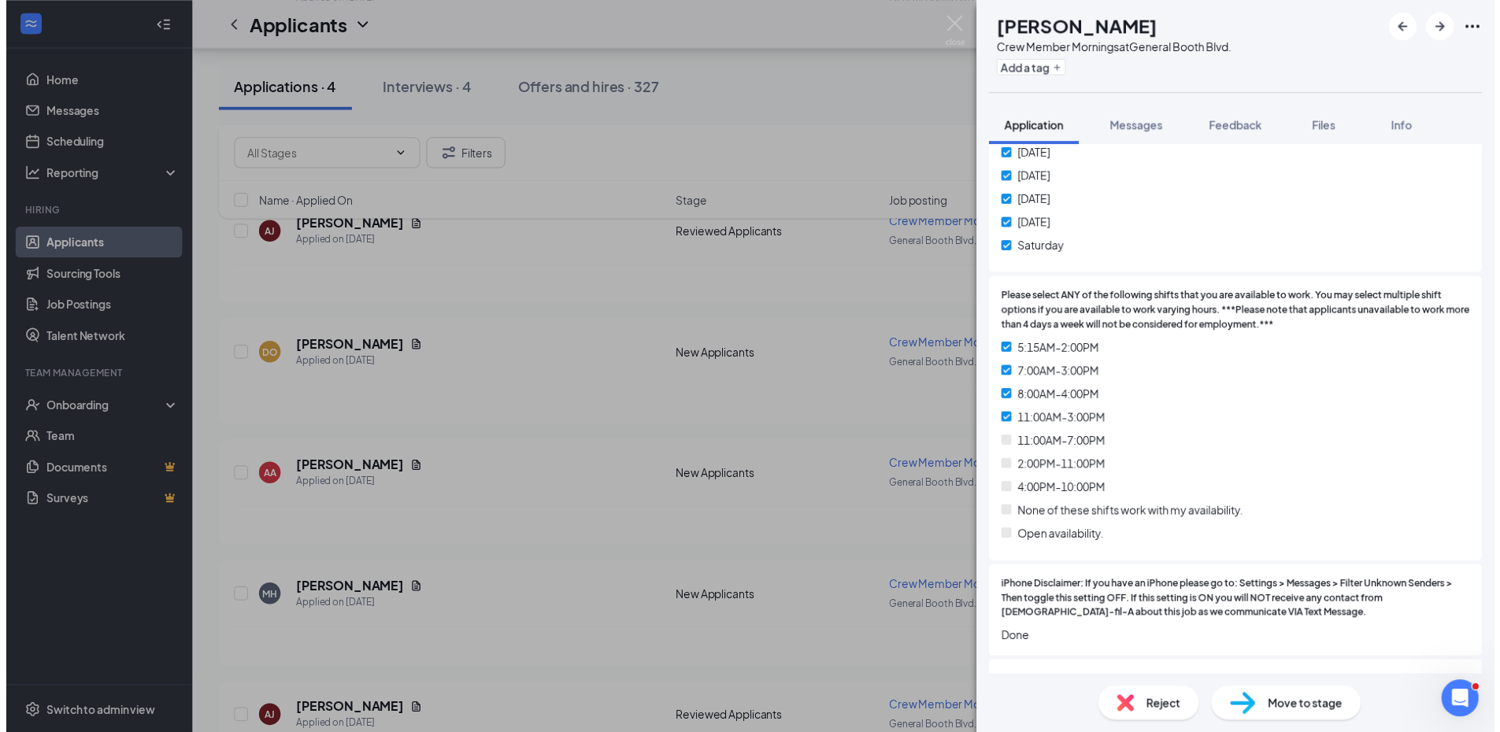
scroll to position [787, 0]
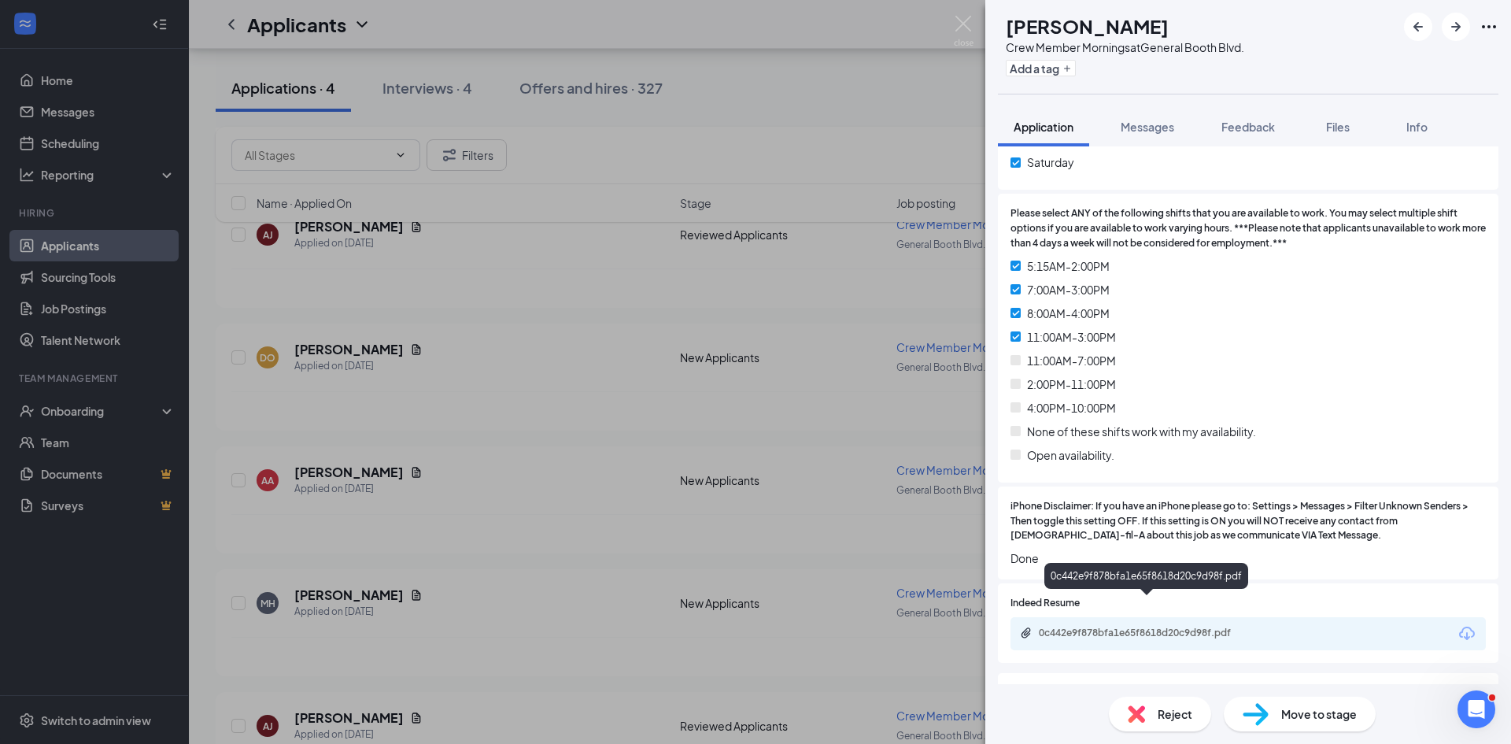
click at [1143, 627] on div "0c442e9f878bfa1e65f8618d20c9d98f.pdf" at bounding box center [1149, 633] width 220 height 13
click at [967, 16] on img at bounding box center [964, 31] width 20 height 31
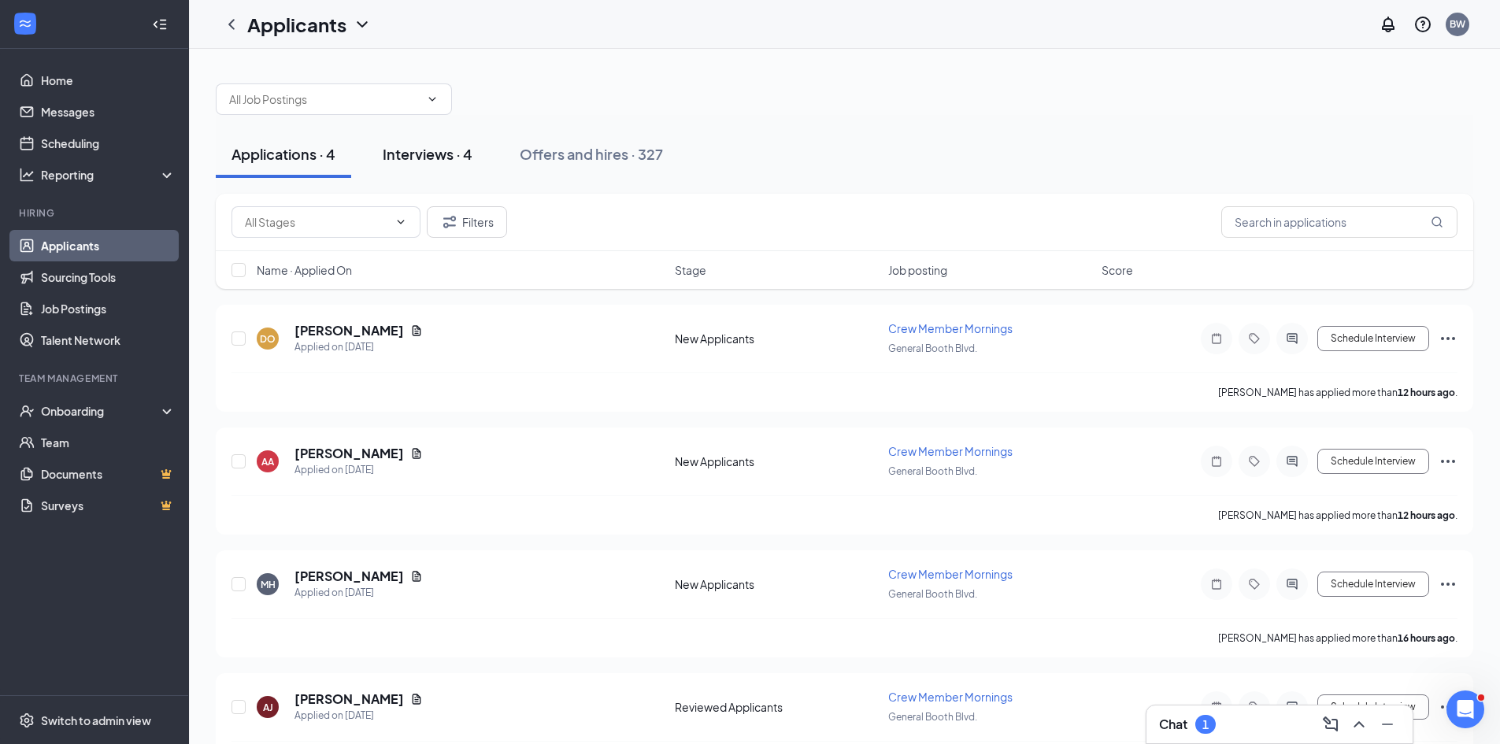
click at [410, 155] on div "Interviews · 4" at bounding box center [428, 154] width 90 height 20
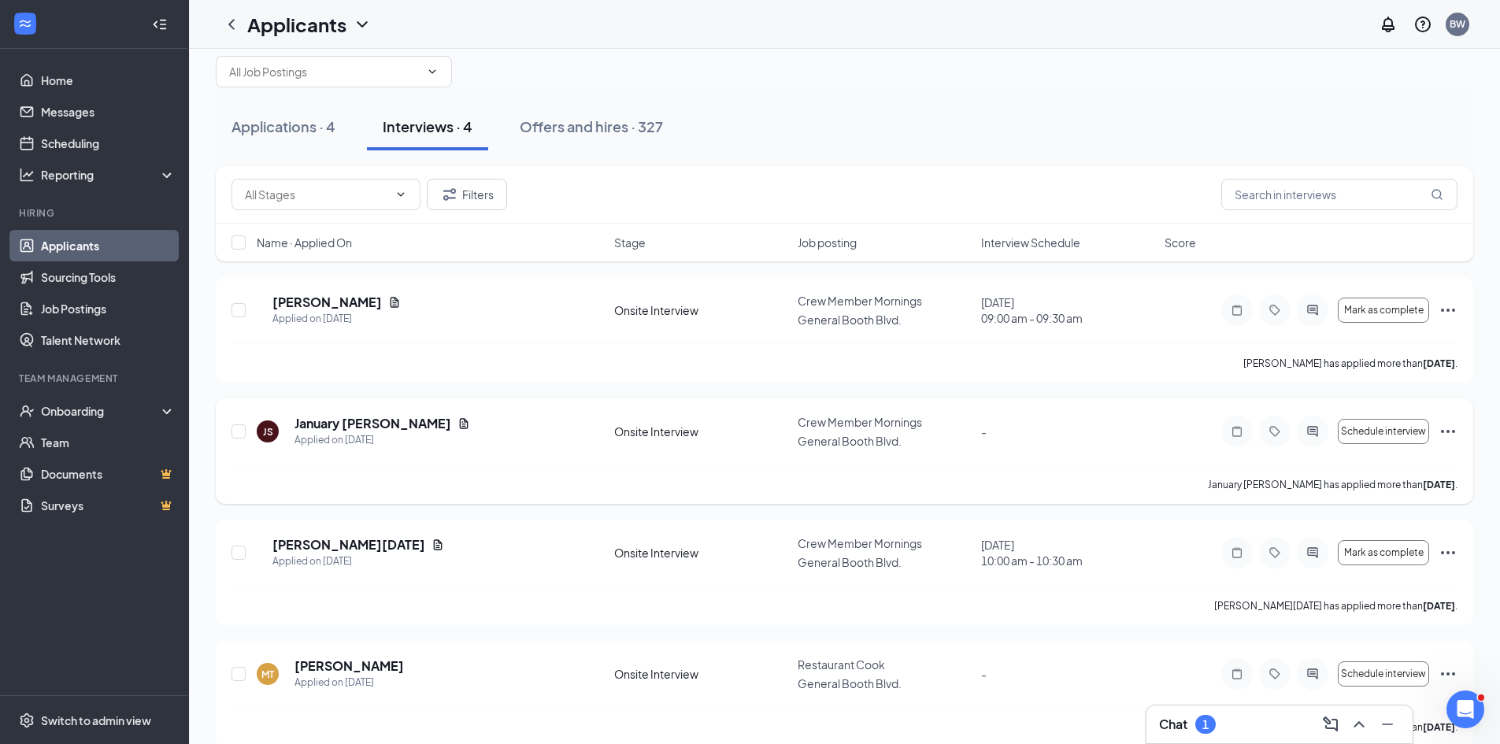
scroll to position [43, 0]
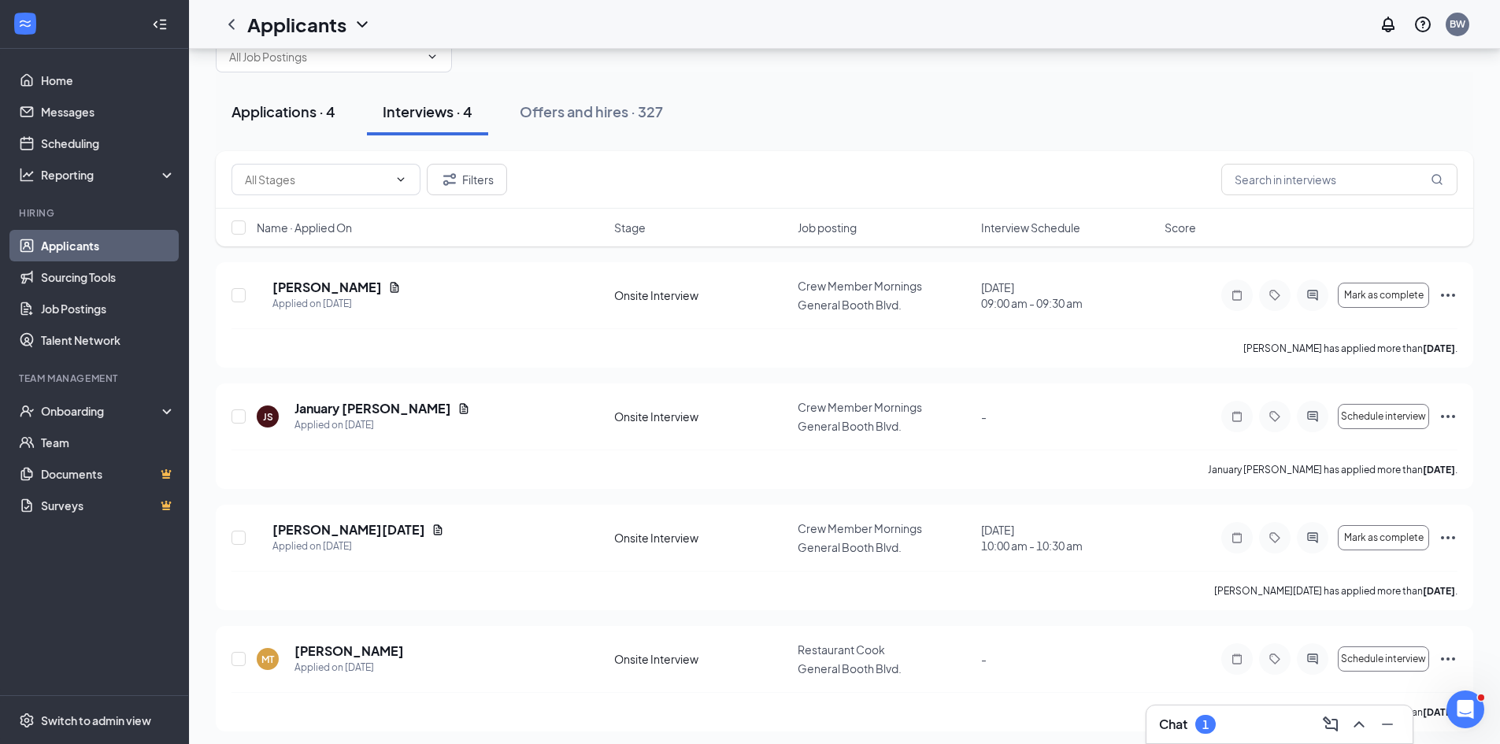
click at [291, 111] on div "Applications · 4" at bounding box center [283, 112] width 104 height 20
